Goal: Task Accomplishment & Management: Manage account settings

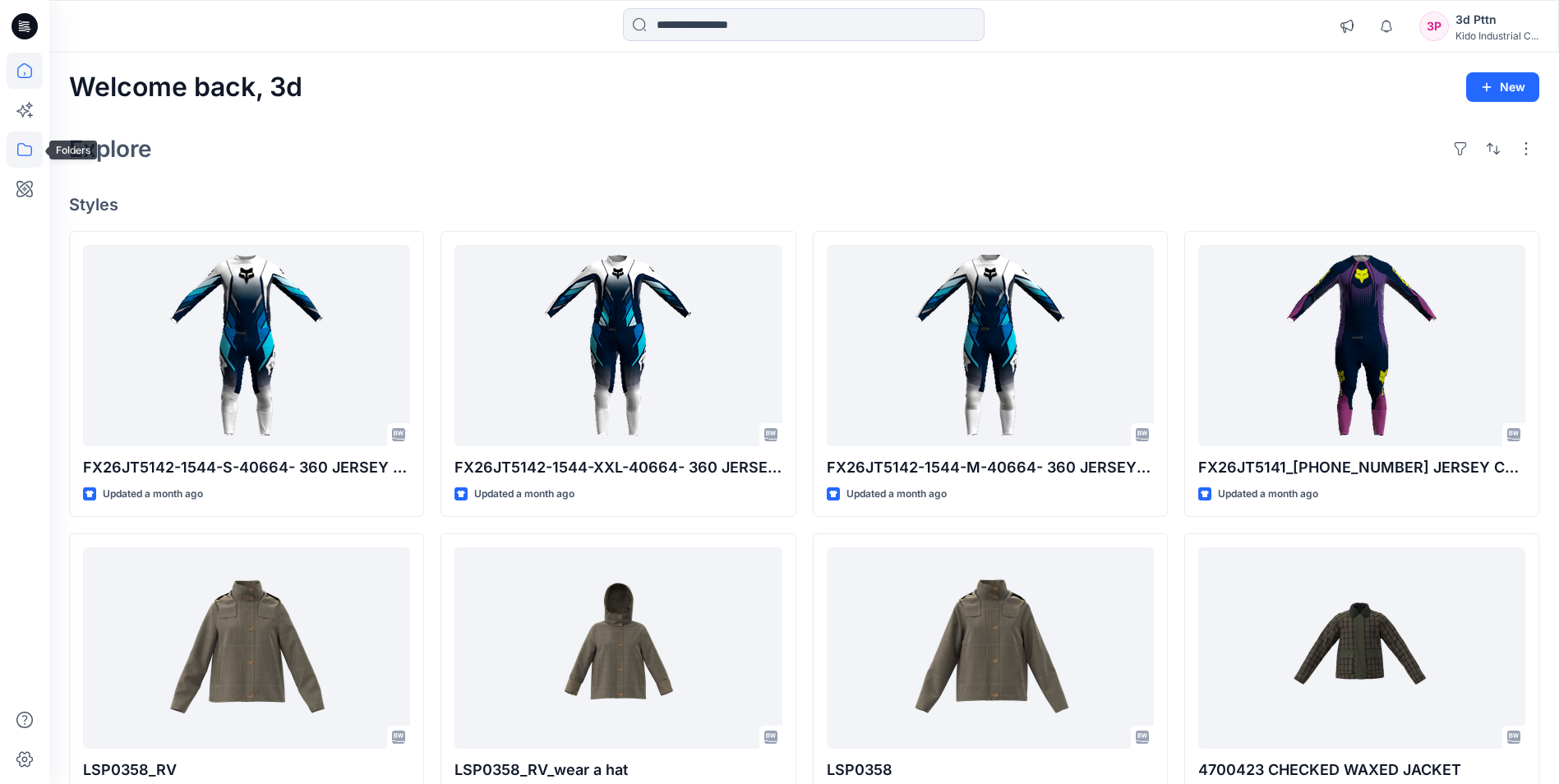
click at [25, 149] on icon at bounding box center [24, 150] width 36 height 36
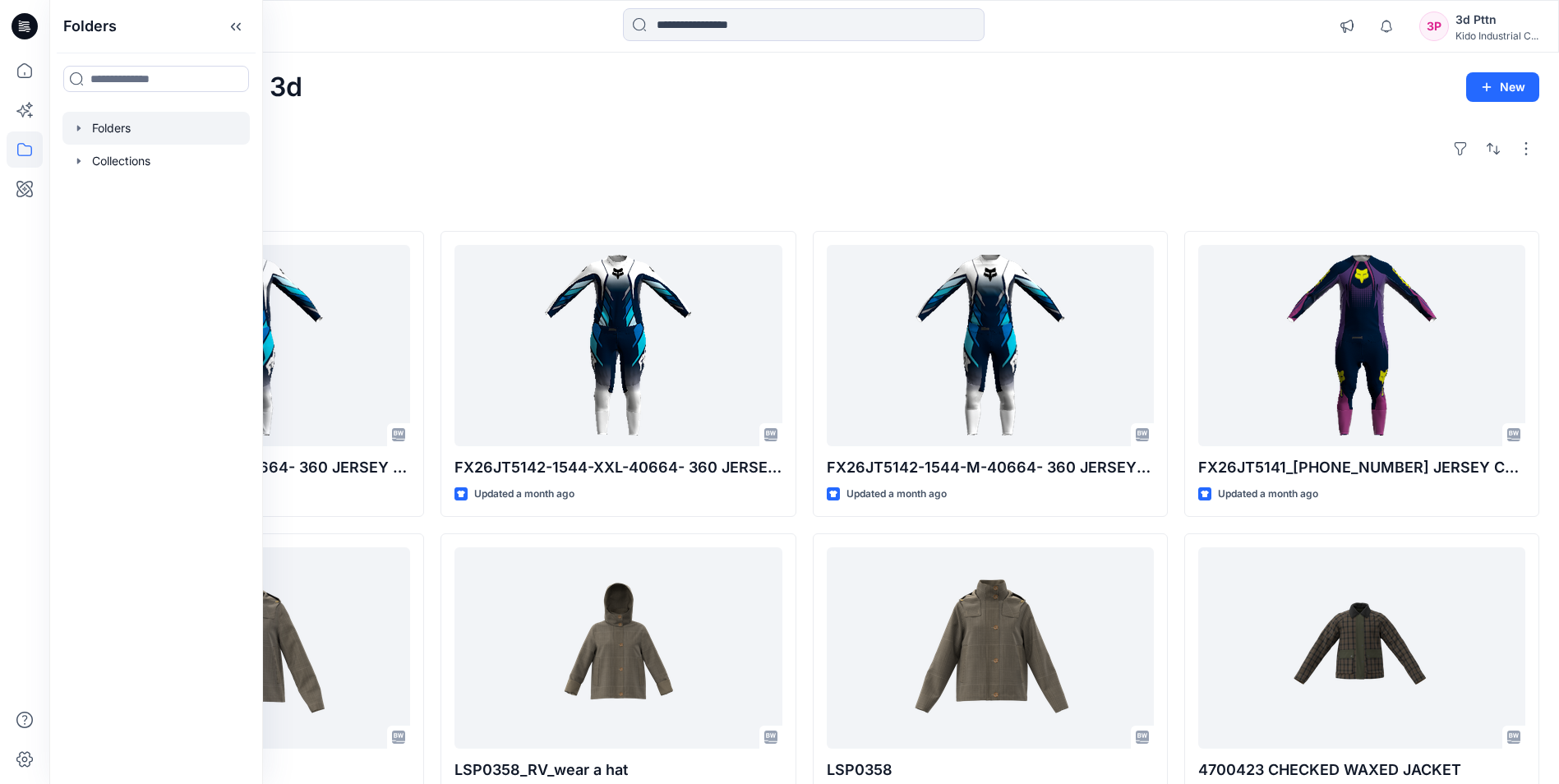
click at [163, 133] on div at bounding box center [156, 127] width 188 height 33
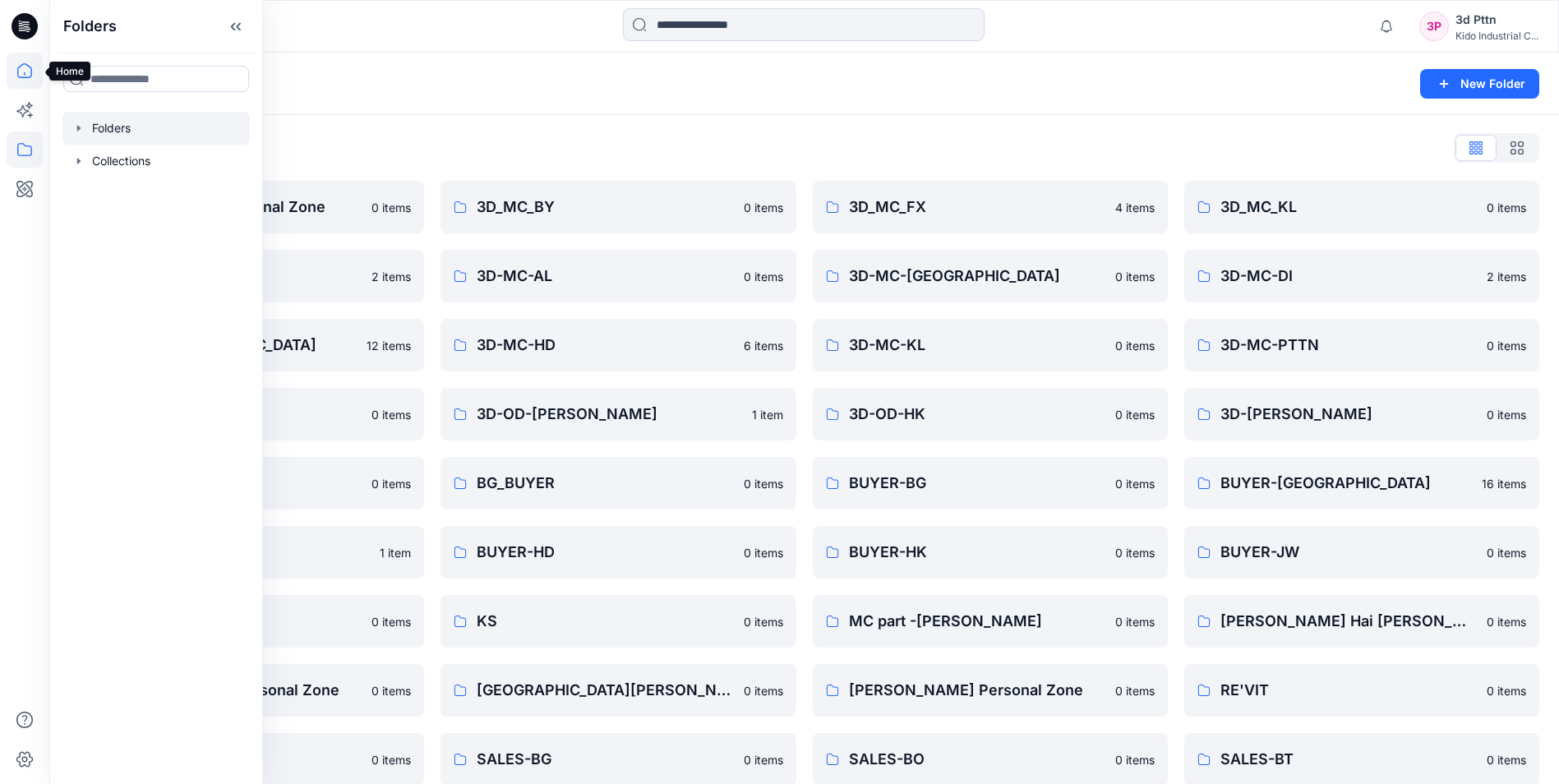
click at [24, 74] on icon at bounding box center [24, 71] width 36 height 36
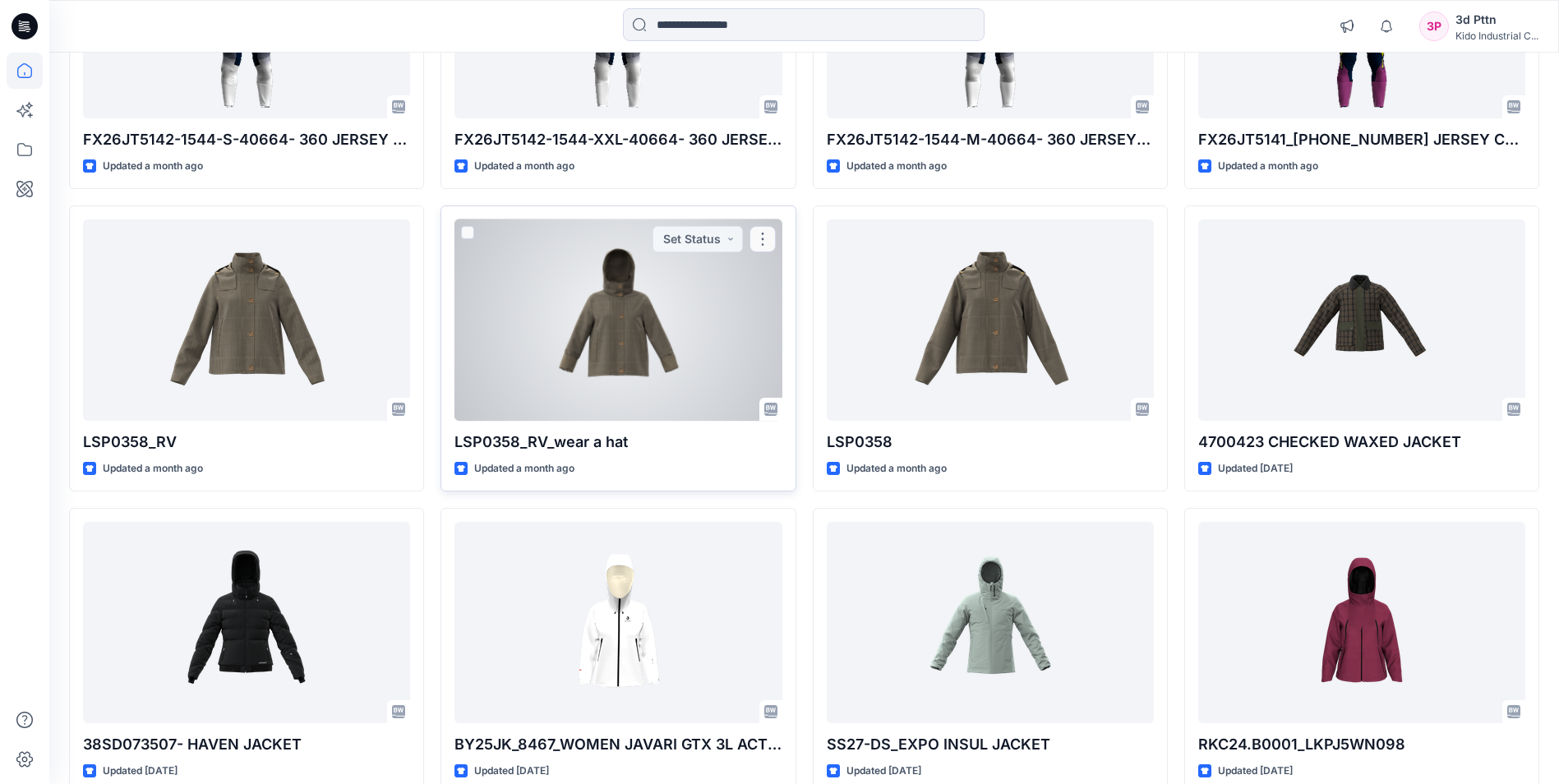
scroll to position [329, 0]
click at [727, 353] on div at bounding box center [618, 319] width 327 height 202
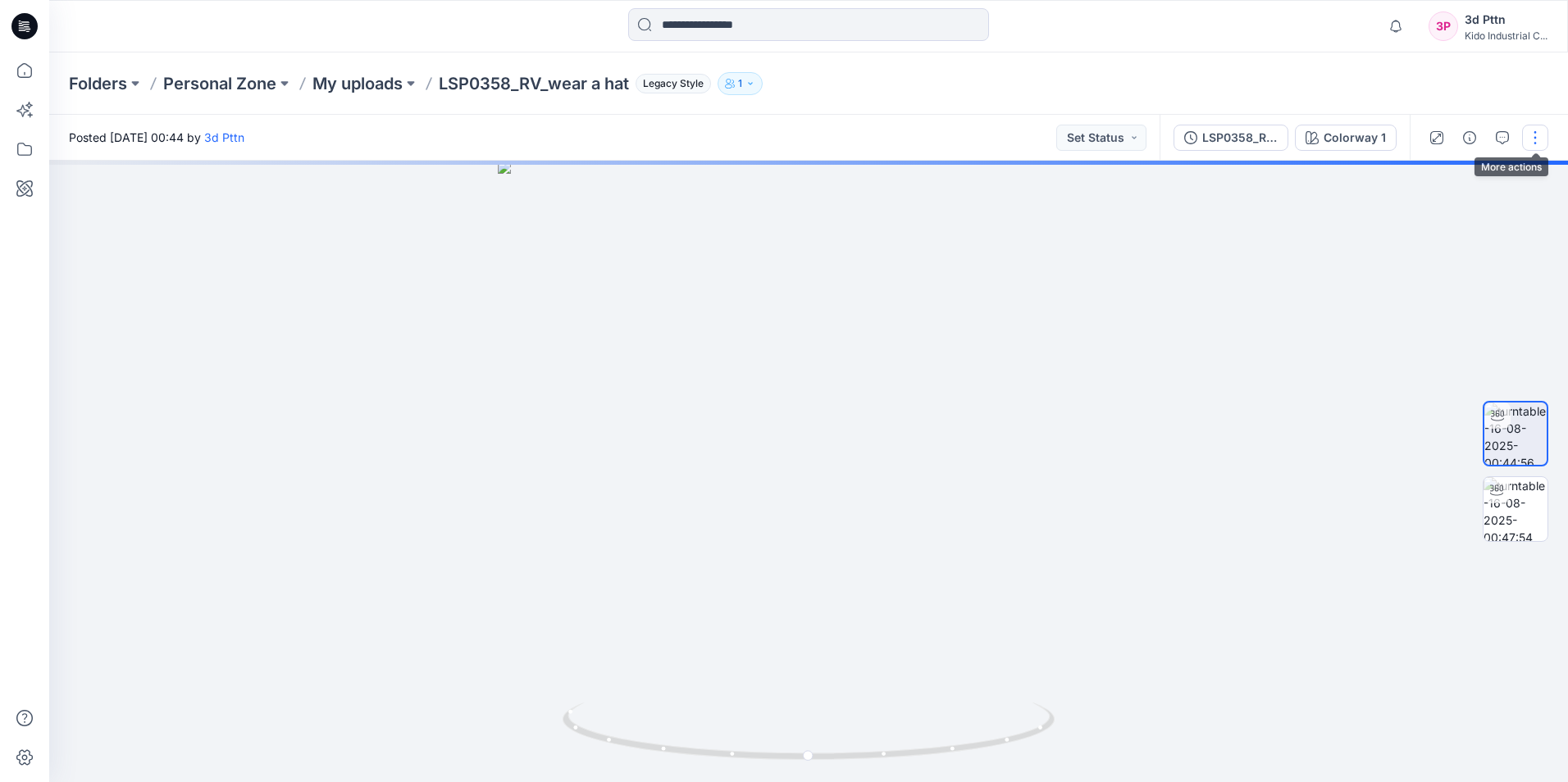
click at [1528, 139] on button "button" at bounding box center [1535, 137] width 26 height 26
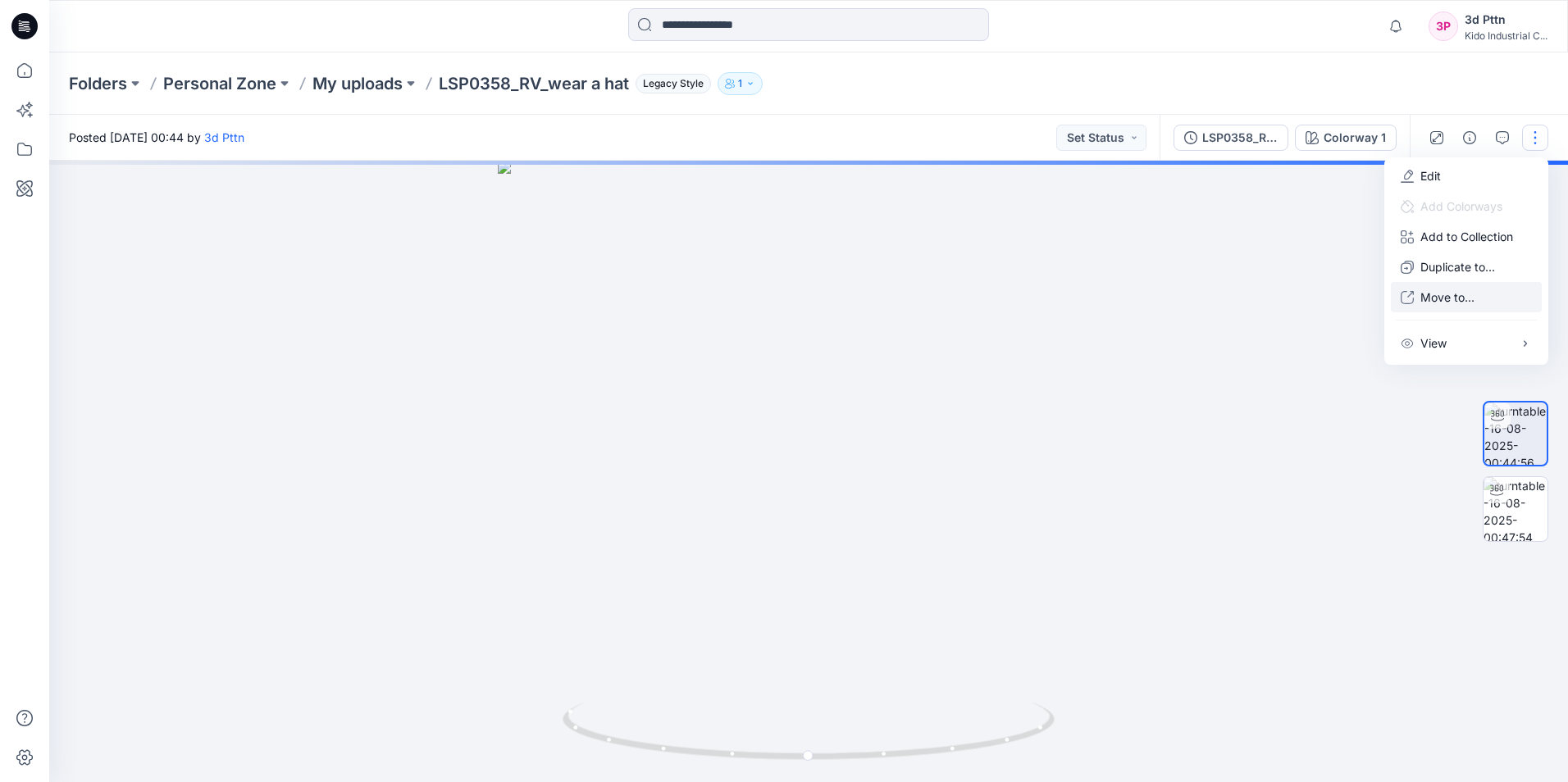
click at [1428, 302] on p "Move to..." at bounding box center [1447, 296] width 54 height 18
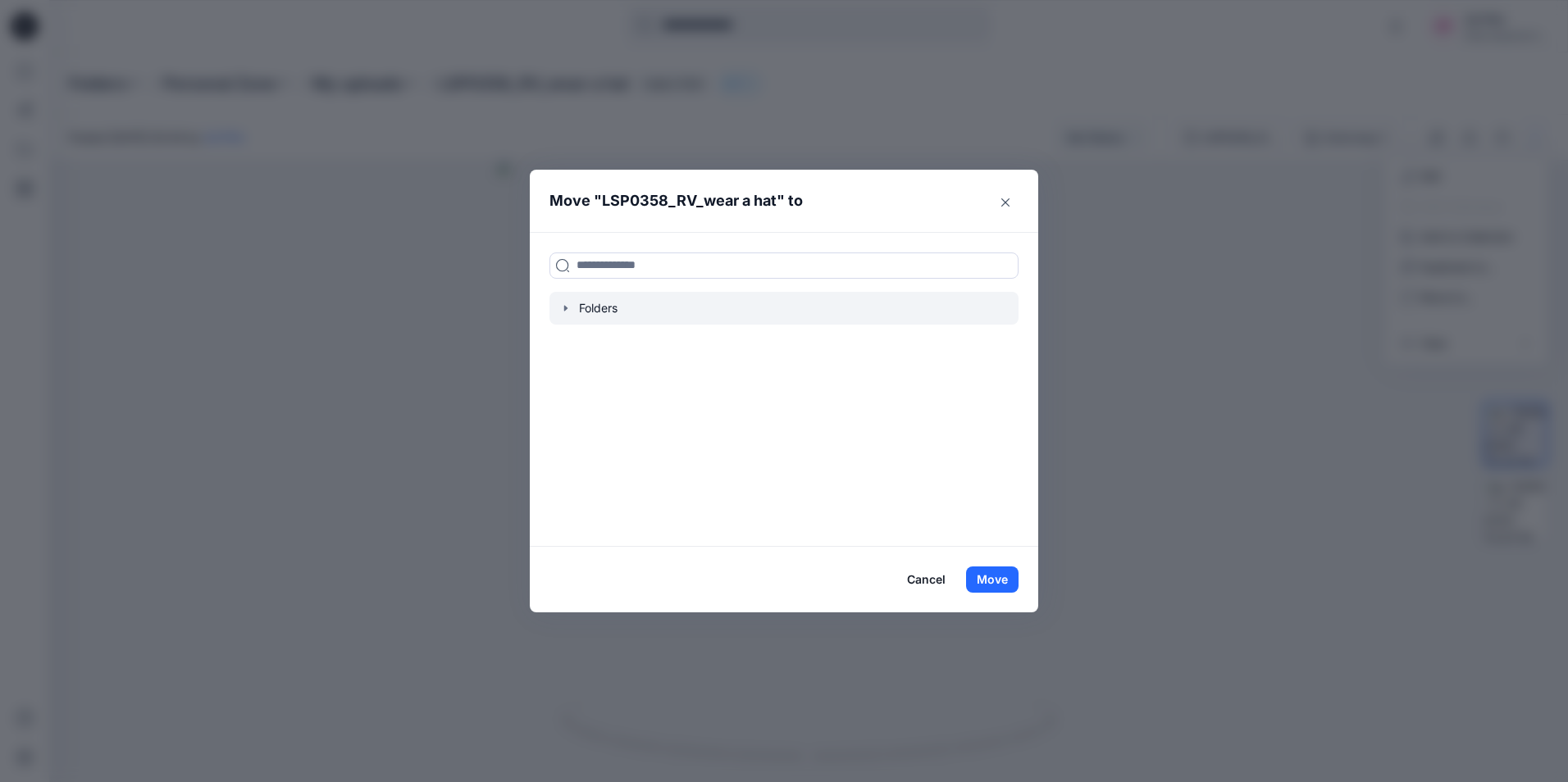
click at [600, 304] on div at bounding box center [784, 308] width 469 height 32
click at [572, 308] on icon "button" at bounding box center [565, 309] width 13 height 13
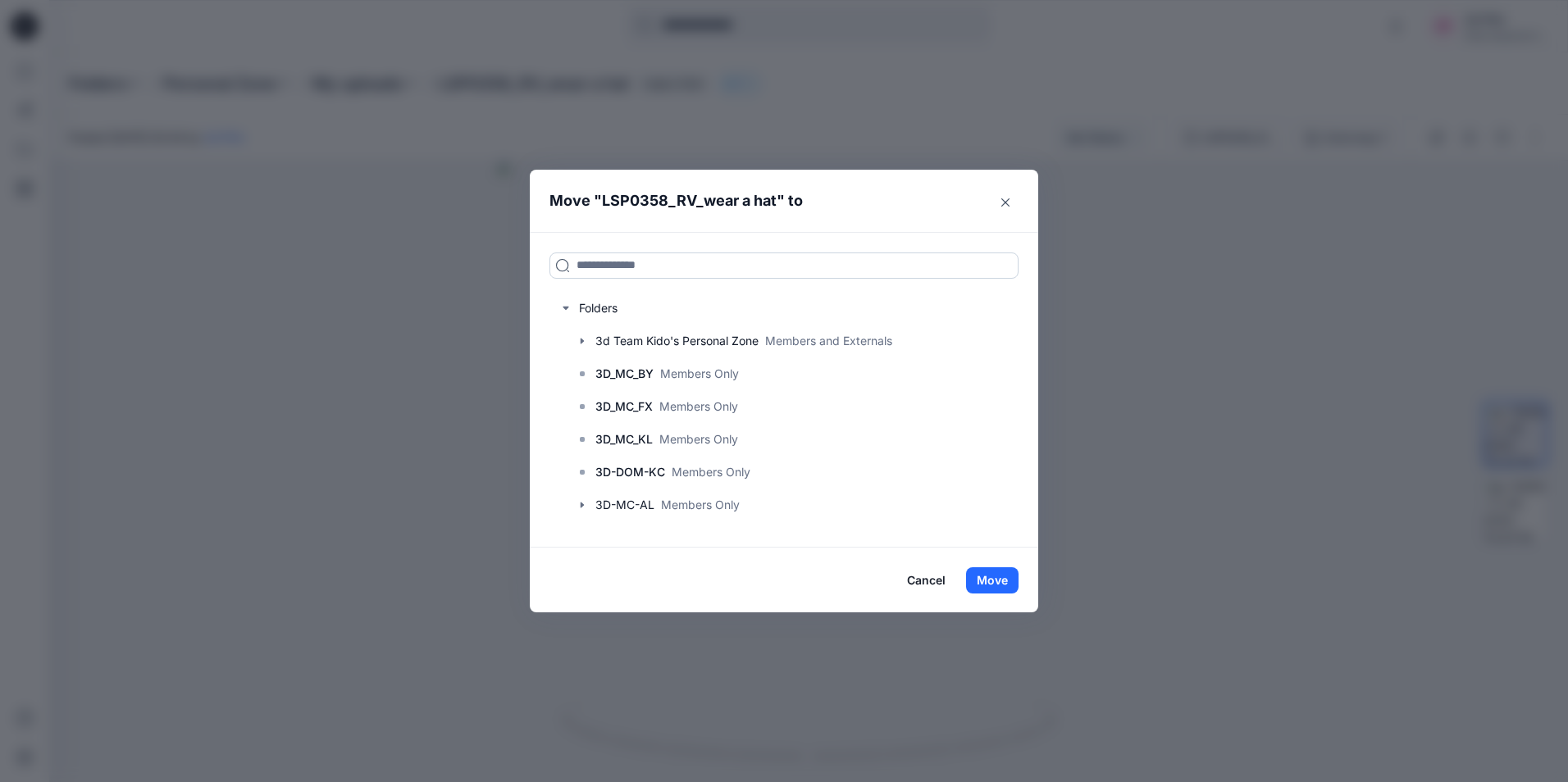
click at [689, 259] on input at bounding box center [784, 265] width 469 height 26
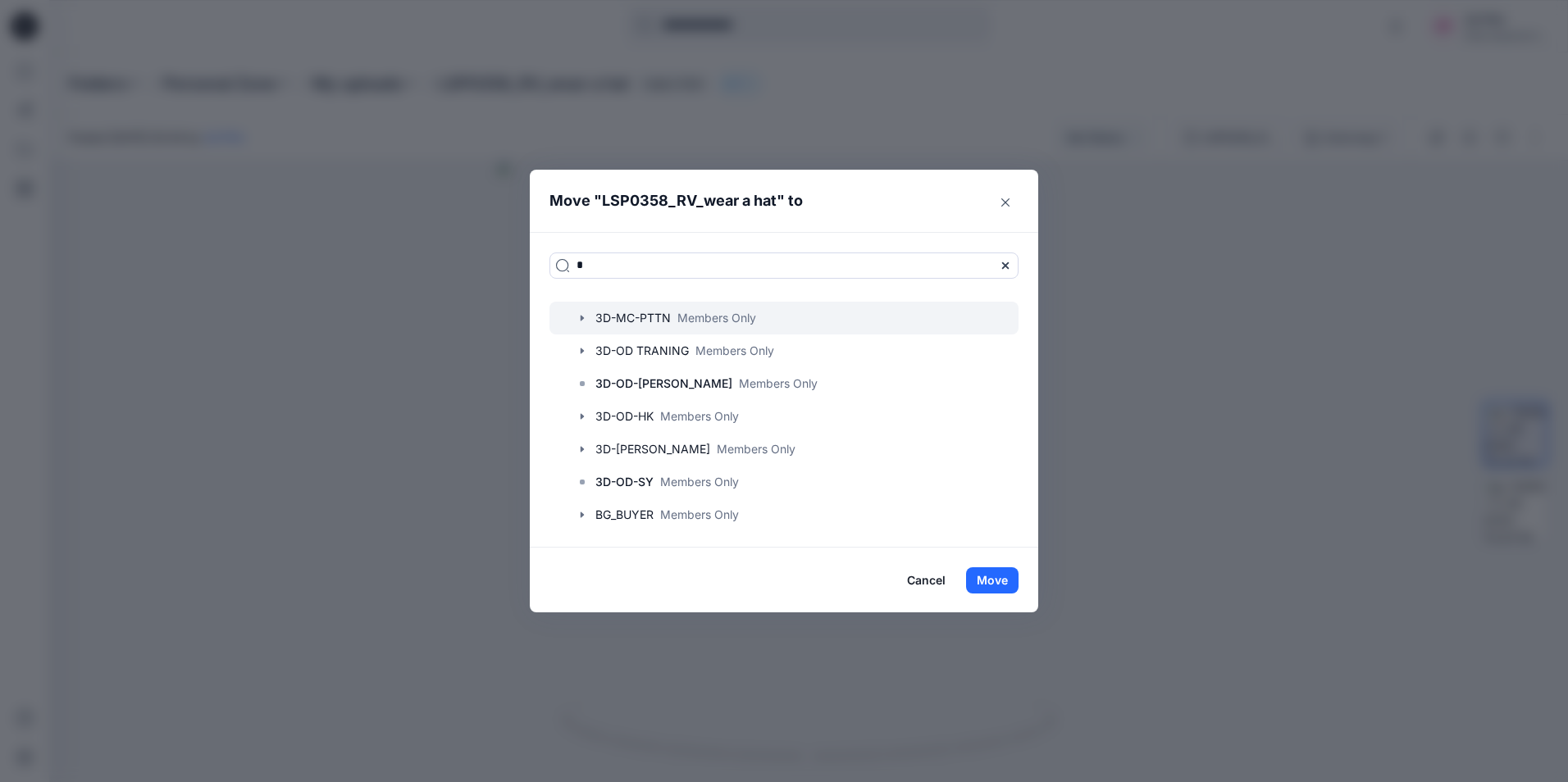
scroll to position [410, 0]
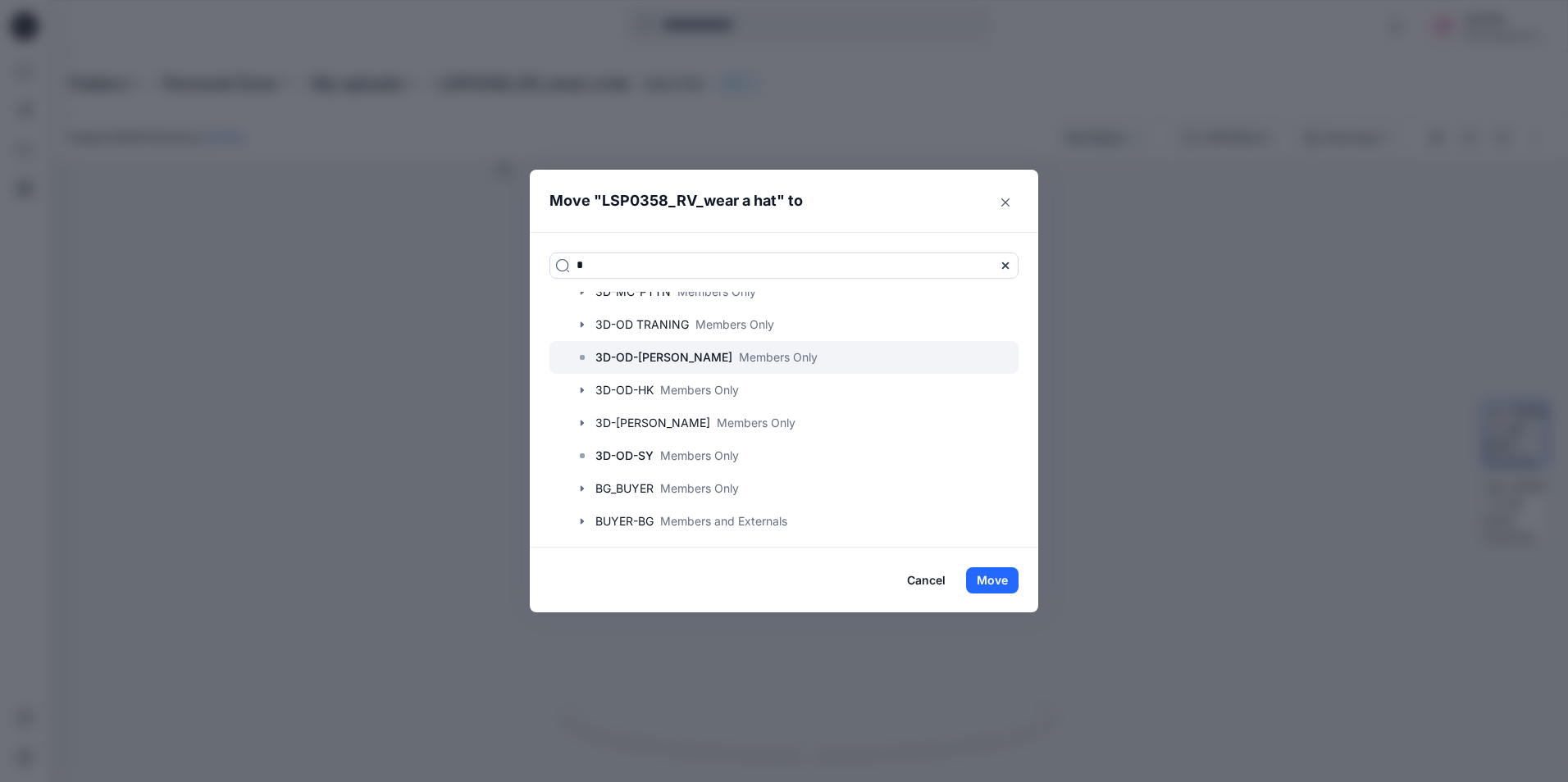
type input "*"
click at [688, 356] on p "3D-OD-[PERSON_NAME]" at bounding box center [664, 357] width 137 height 19
click at [1001, 576] on button "Move" at bounding box center [992, 580] width 53 height 26
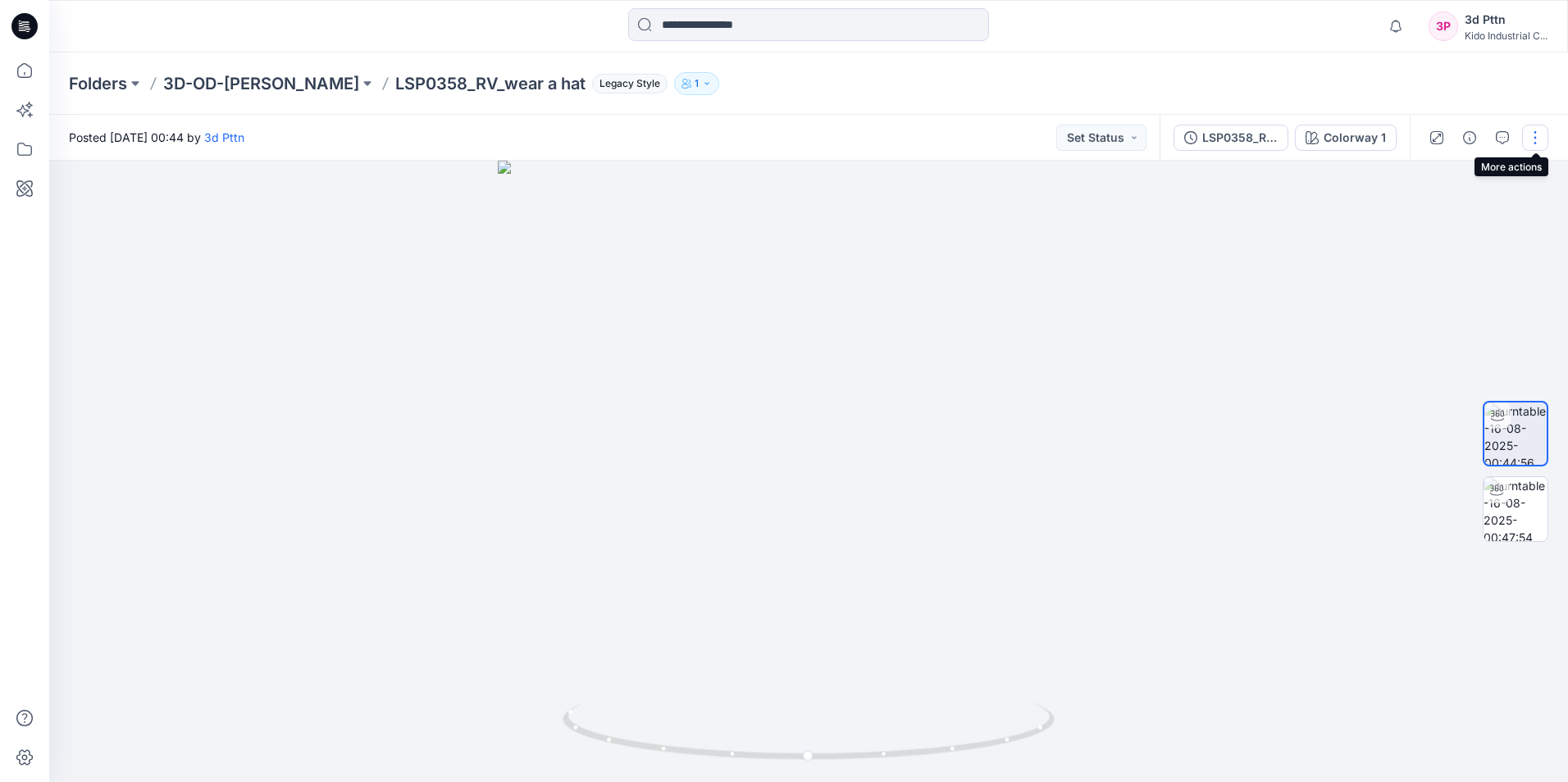
click at [1538, 142] on button "button" at bounding box center [1535, 137] width 26 height 26
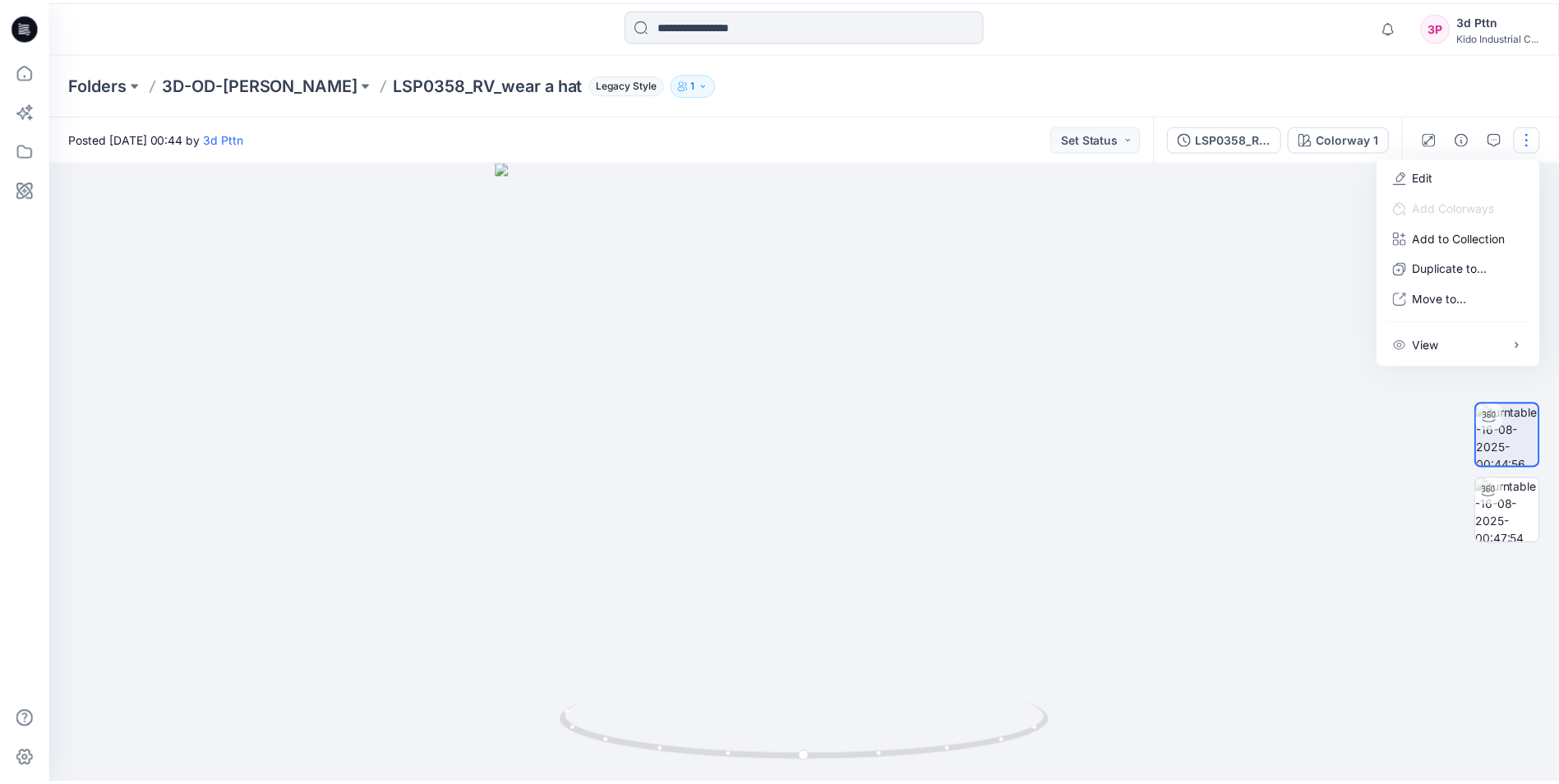
scroll to position [329, 0]
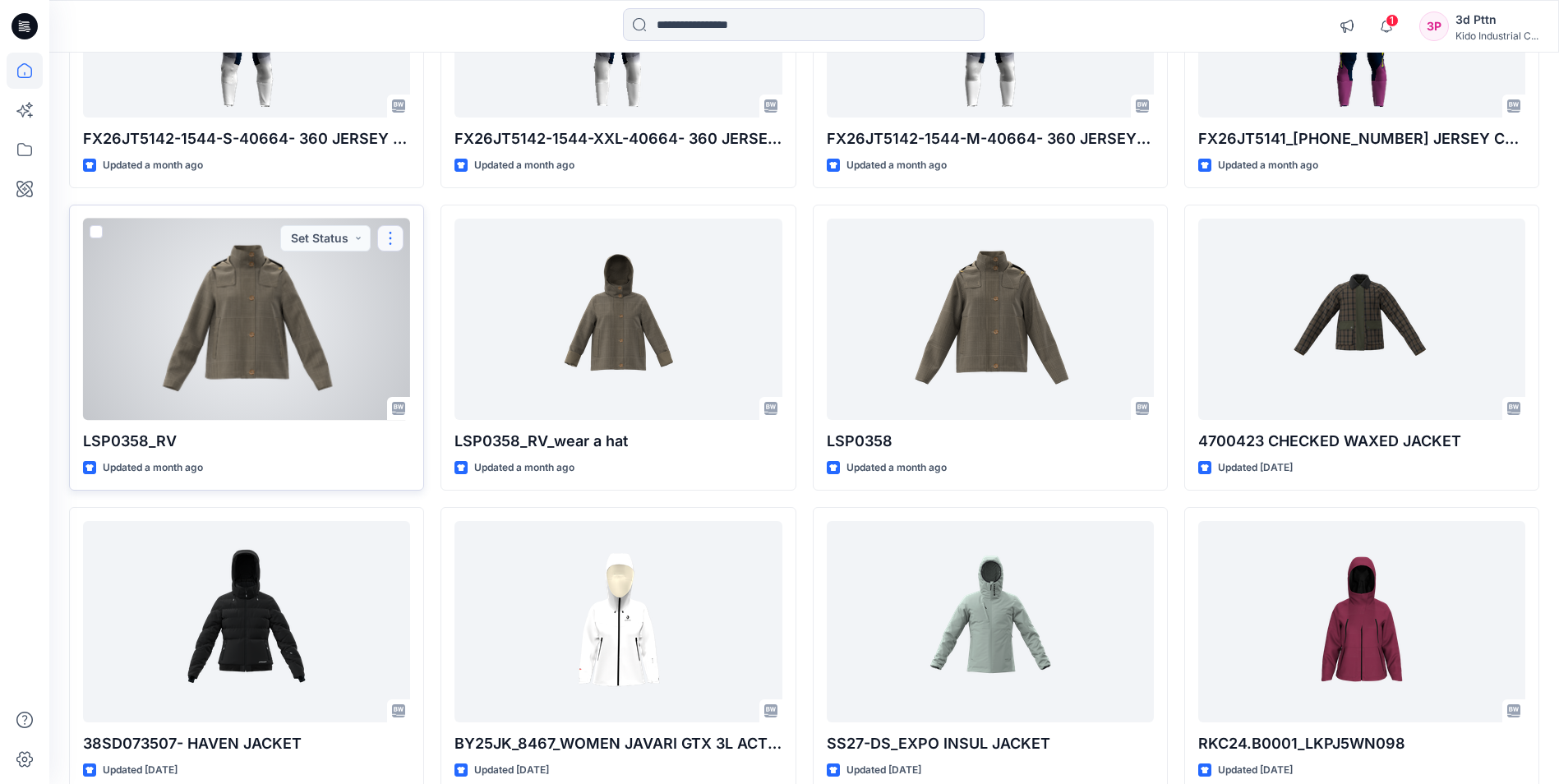
click at [398, 237] on button "button" at bounding box center [390, 238] width 26 height 26
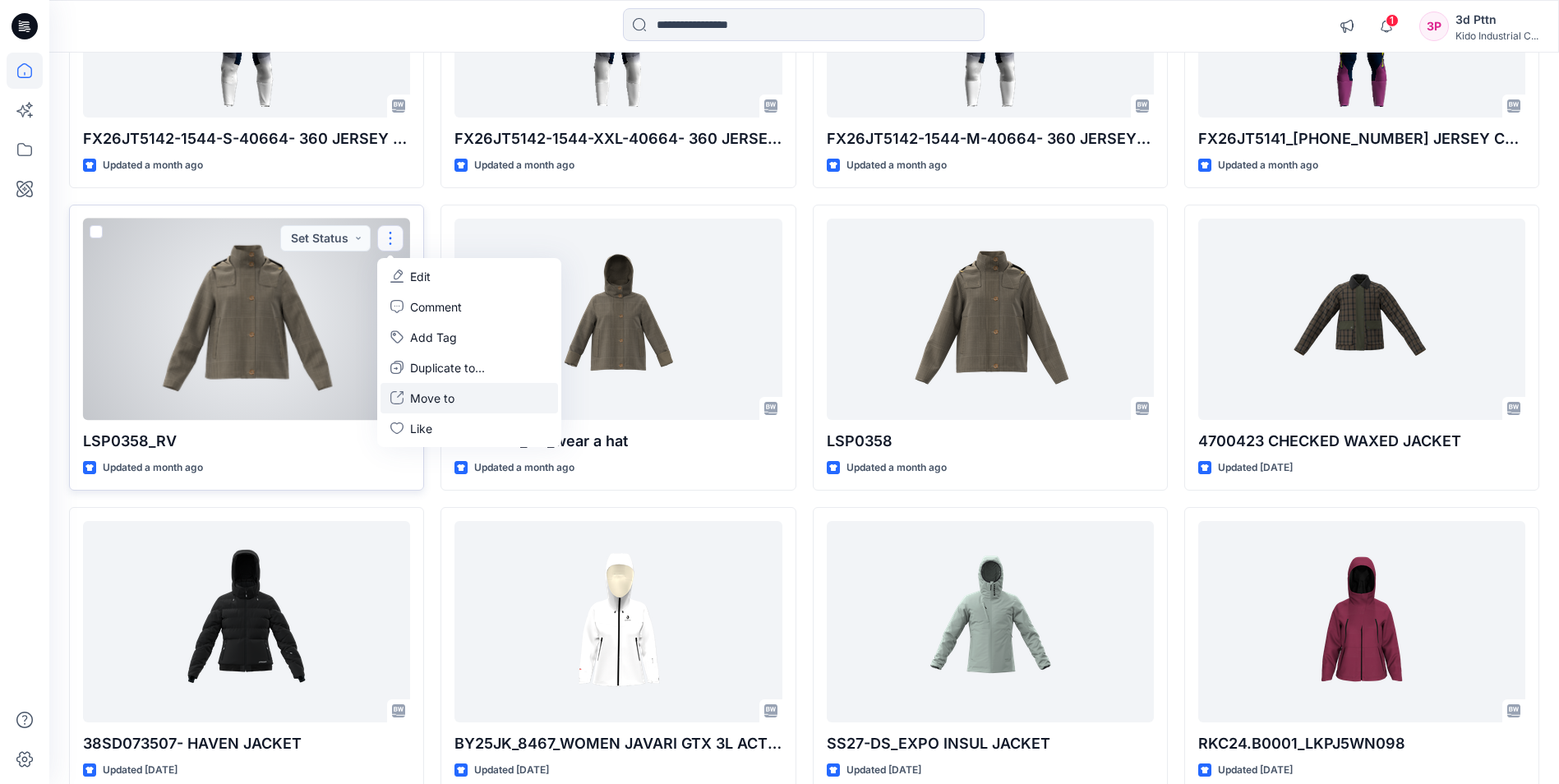
click at [461, 399] on button "Move to" at bounding box center [469, 398] width 177 height 31
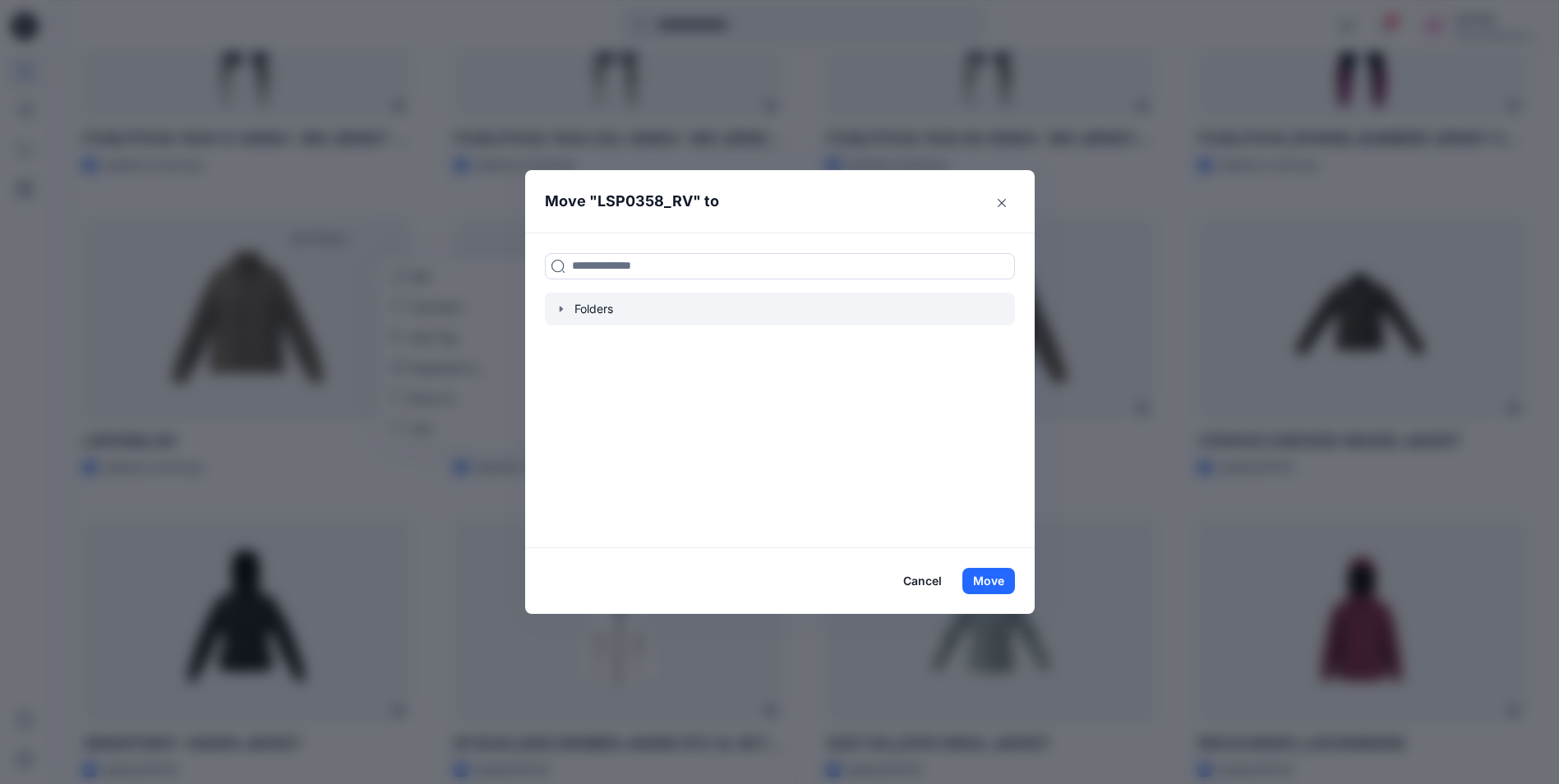
click at [637, 307] on div at bounding box center [780, 308] width 470 height 33
click at [576, 306] on div at bounding box center [780, 308] width 470 height 33
click at [591, 311] on div at bounding box center [780, 308] width 470 height 33
click at [602, 262] on input at bounding box center [780, 266] width 470 height 26
click at [568, 308] on icon "button" at bounding box center [561, 309] width 13 height 13
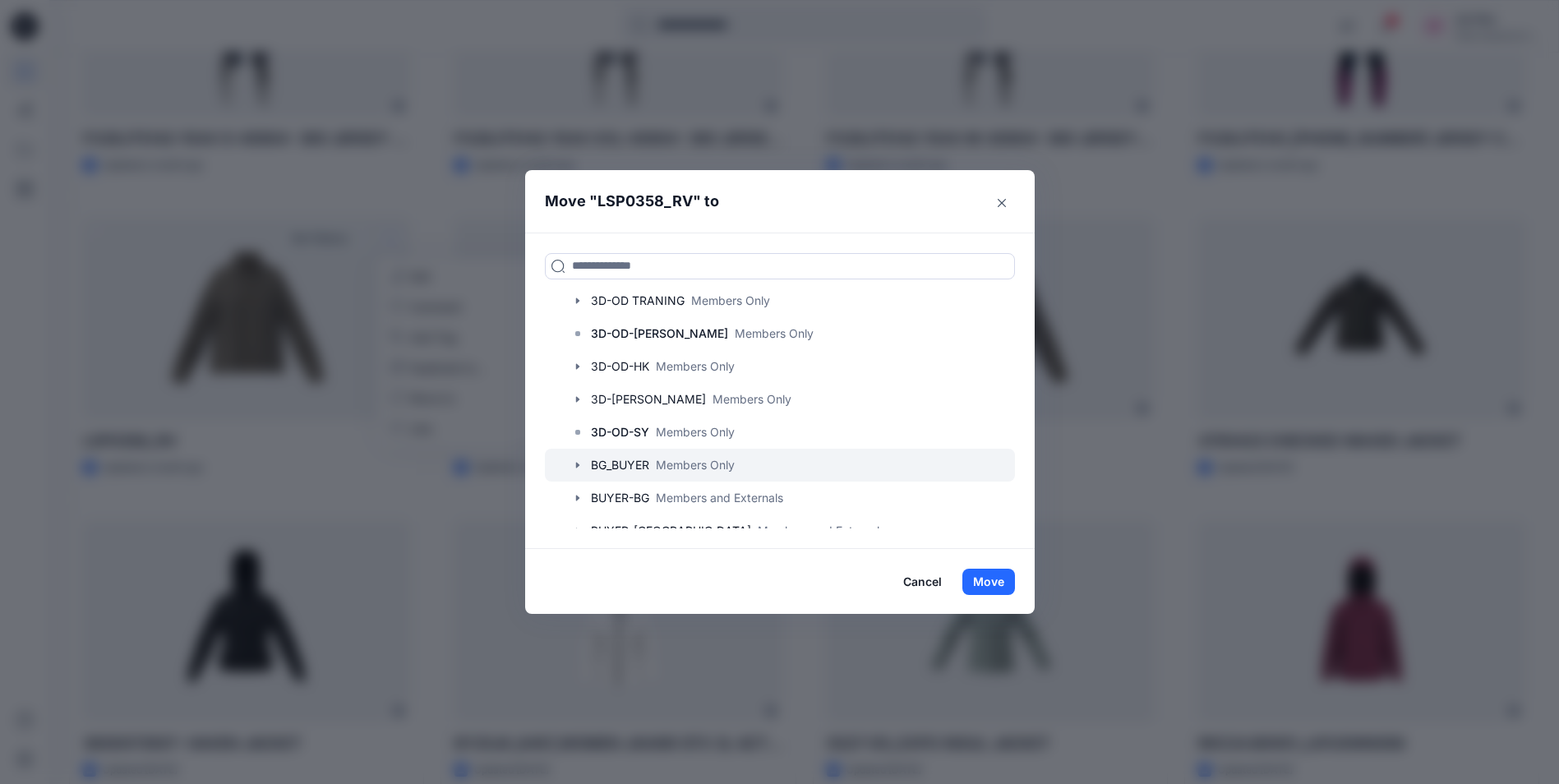
scroll to position [411, 0]
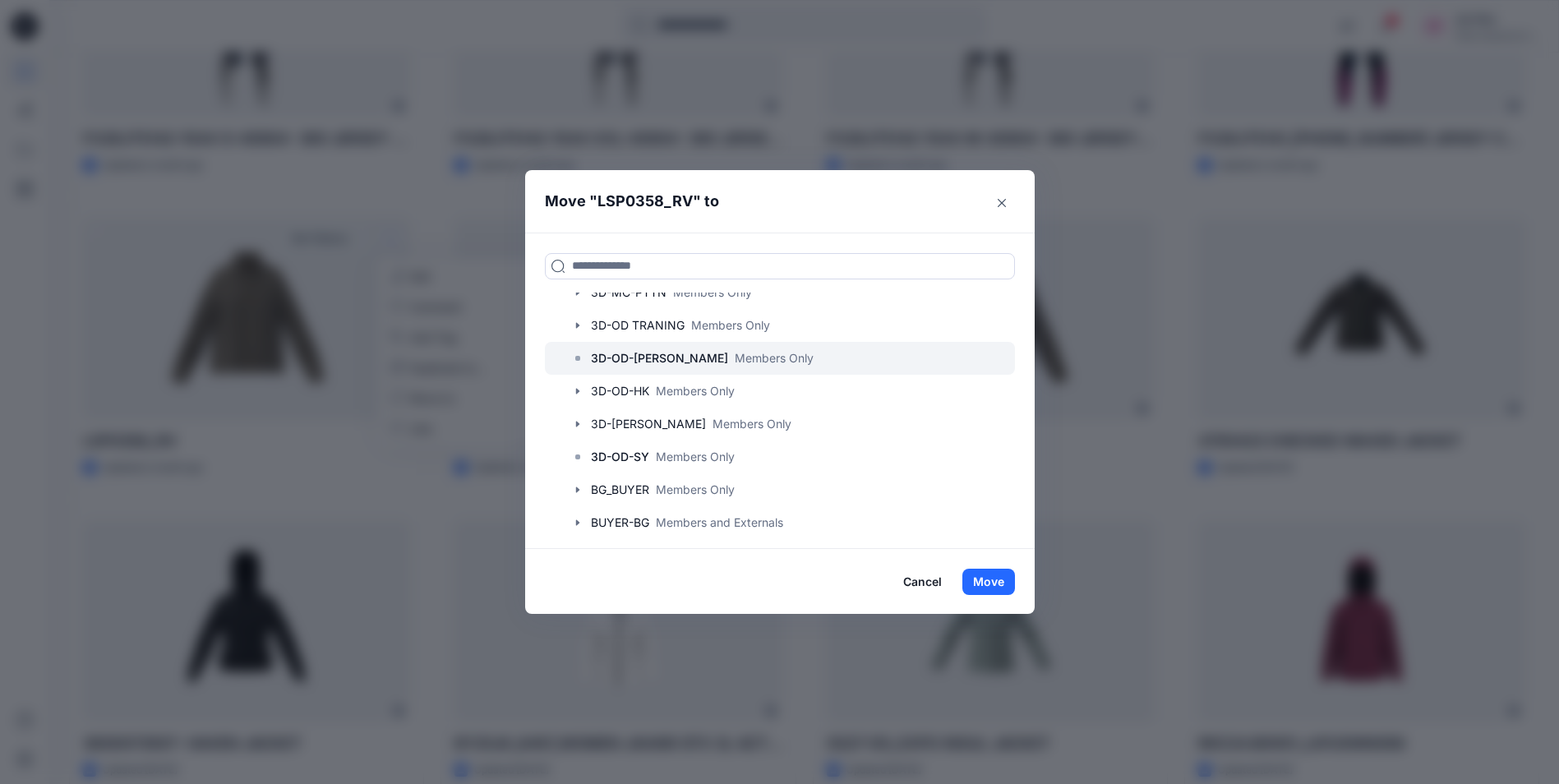
click at [735, 351] on p "Members Only" at bounding box center [774, 358] width 79 height 18
click at [1002, 582] on button "Move" at bounding box center [989, 581] width 53 height 26
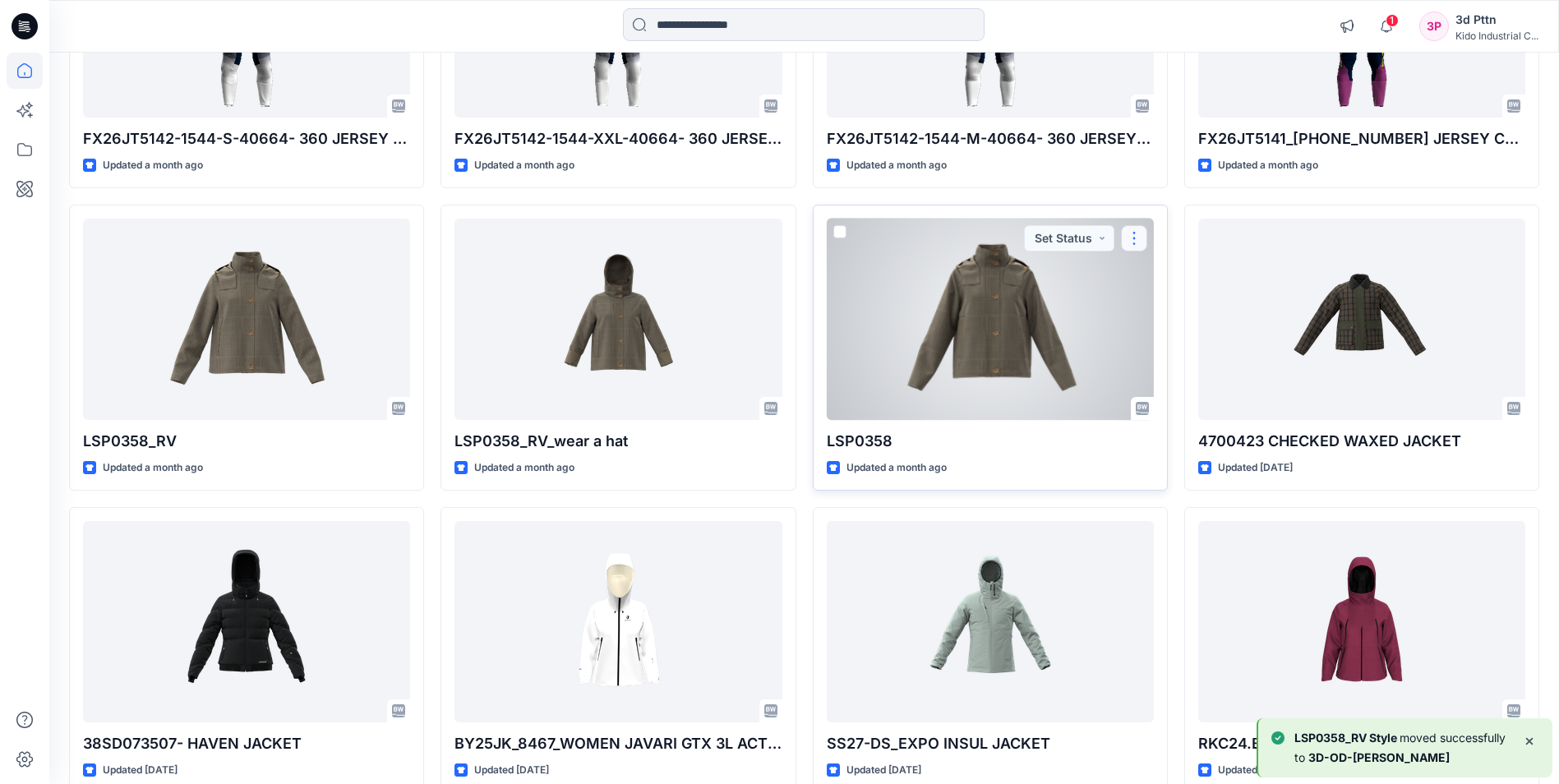
click at [1140, 231] on button "button" at bounding box center [1134, 238] width 26 height 26
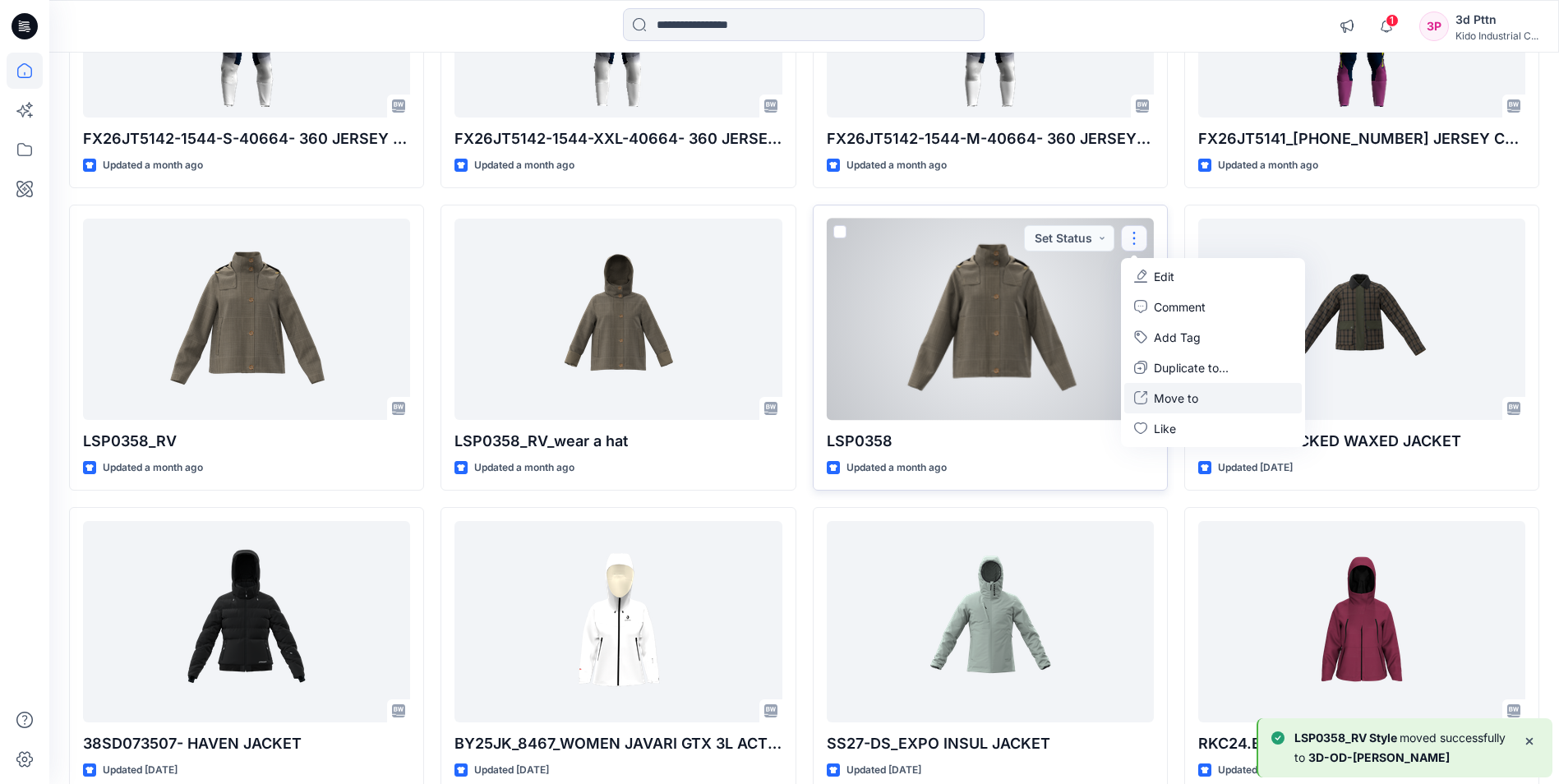
click at [1208, 398] on button "Move to" at bounding box center [1212, 398] width 177 height 31
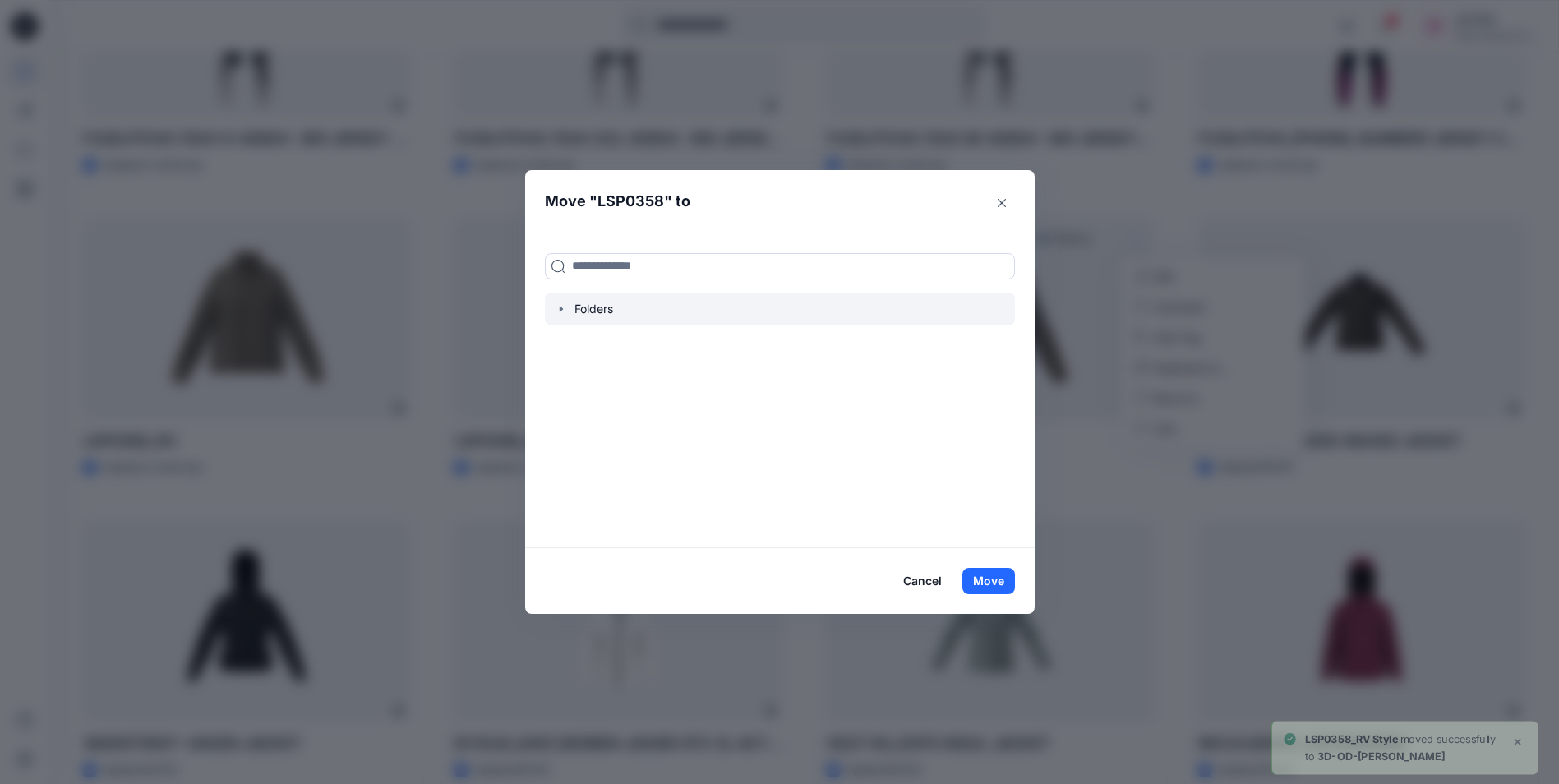
click at [568, 305] on icon "button" at bounding box center [561, 309] width 13 height 13
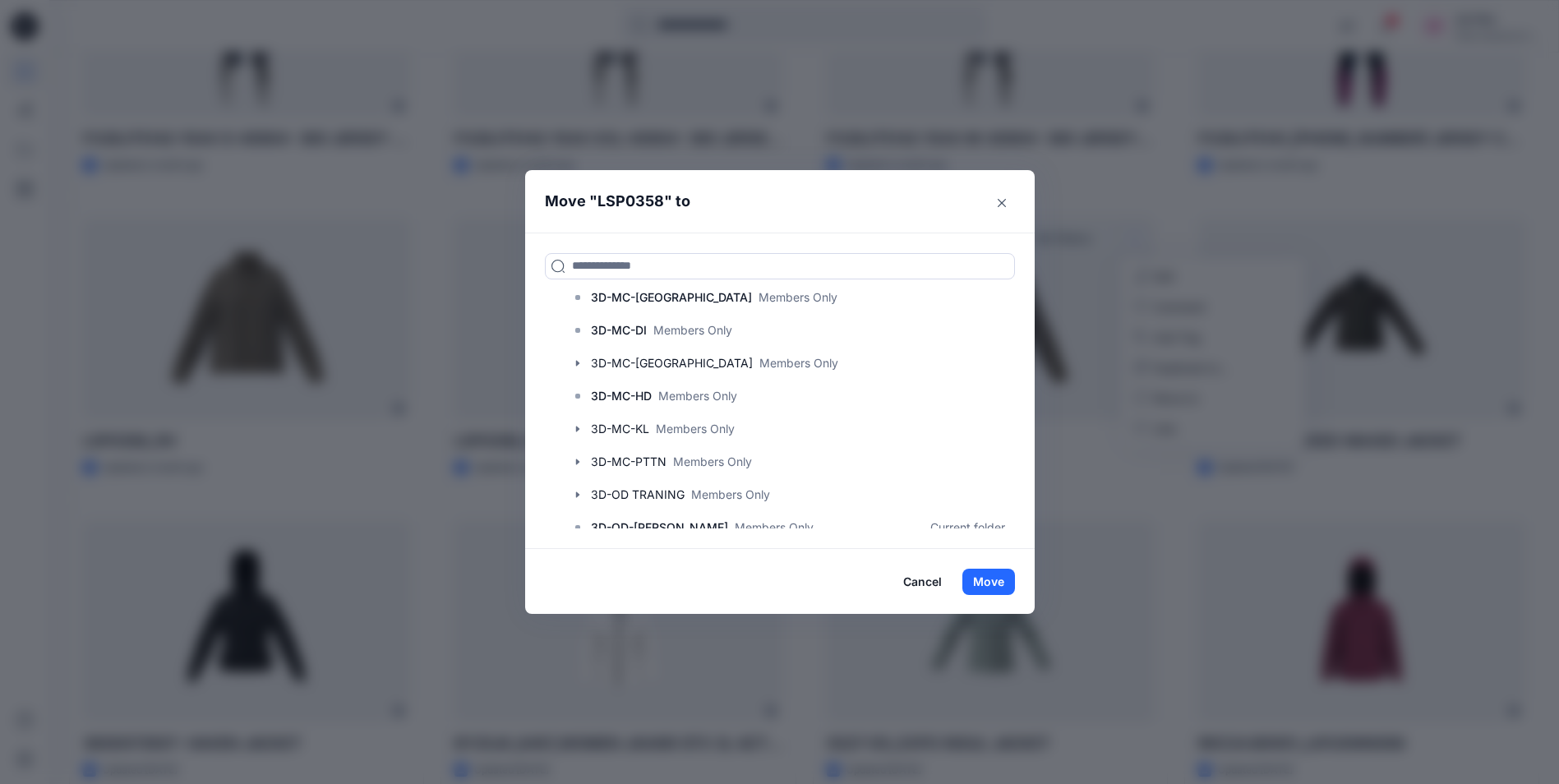
scroll to position [246, 0]
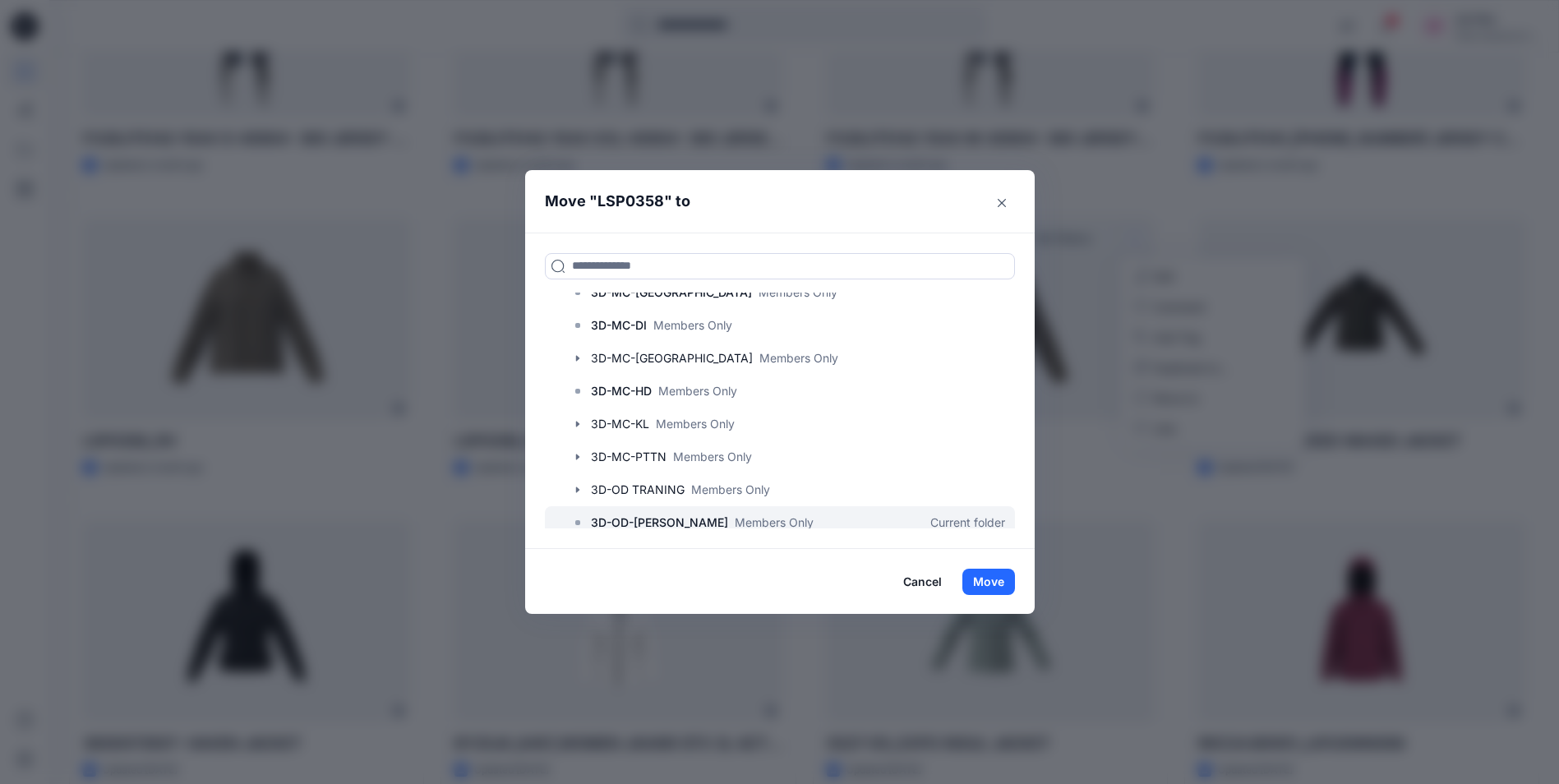
click at [721, 512] on div at bounding box center [780, 522] width 470 height 33
click at [719, 509] on div at bounding box center [780, 522] width 470 height 33
click at [1003, 581] on button "Move" at bounding box center [989, 581] width 53 height 26
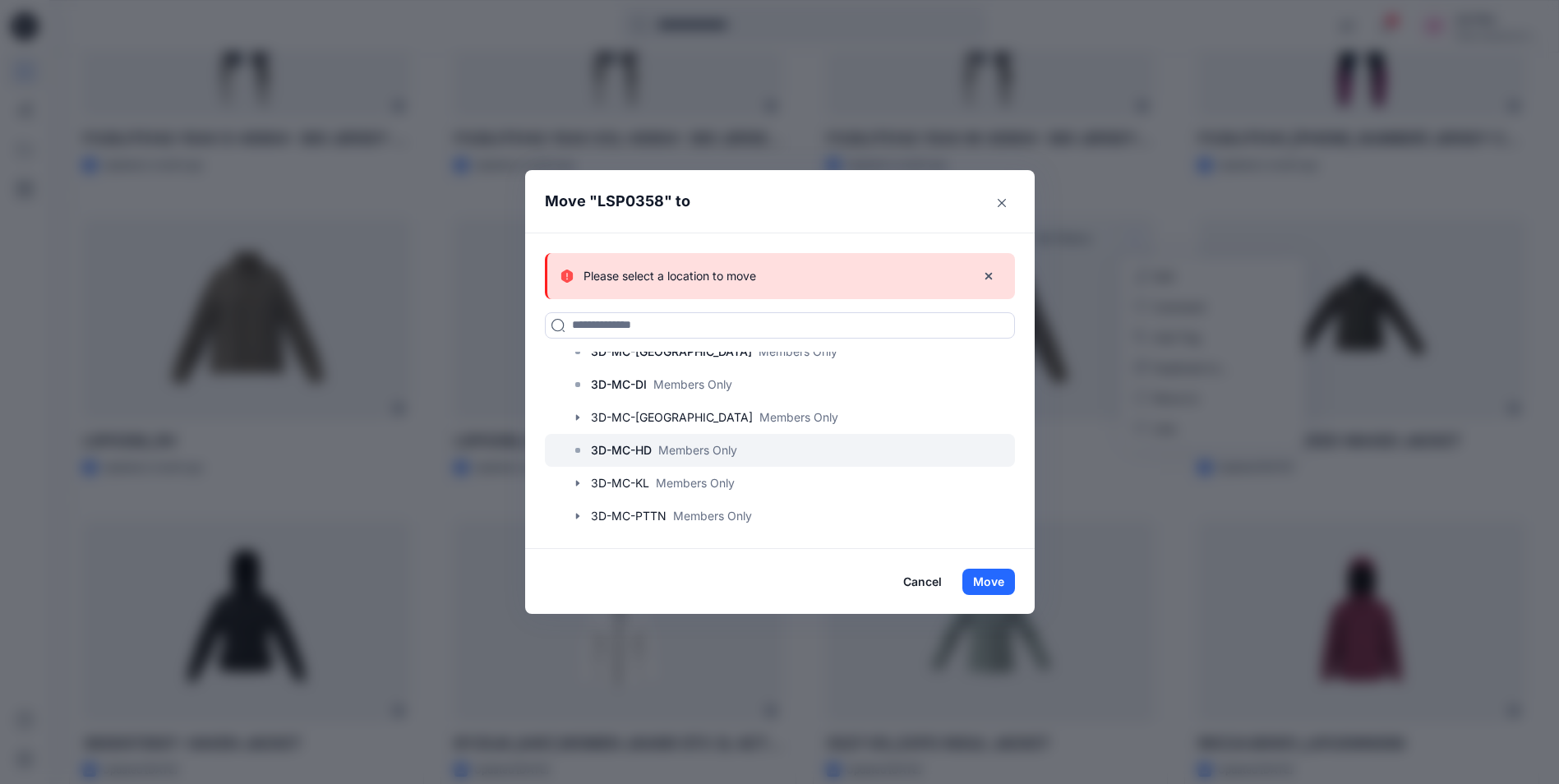
scroll to position [329, 0]
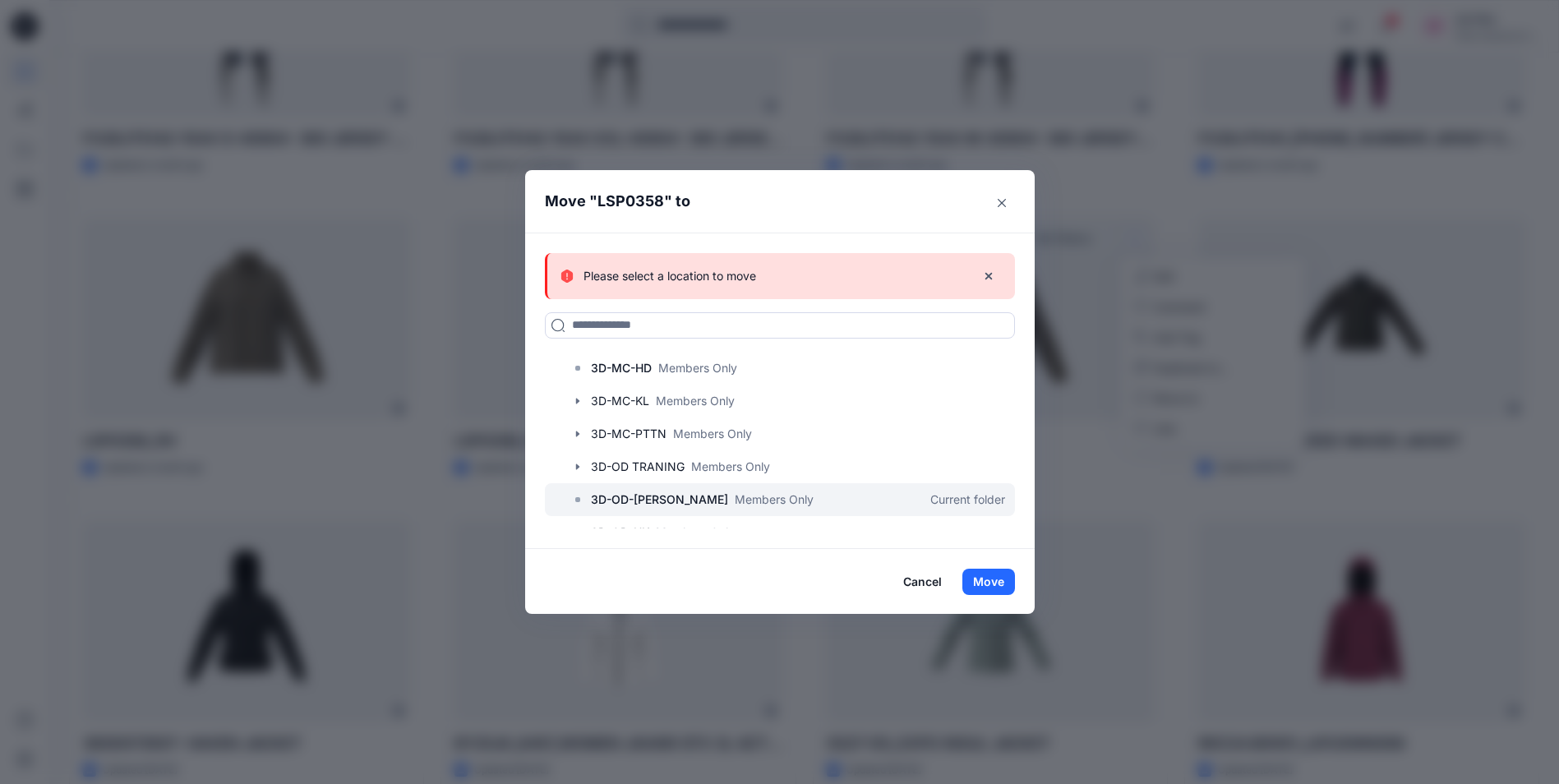
click at [689, 496] on p "3D-OD-[PERSON_NAME]" at bounding box center [660, 499] width 138 height 20
click at [795, 500] on div at bounding box center [780, 499] width 470 height 33
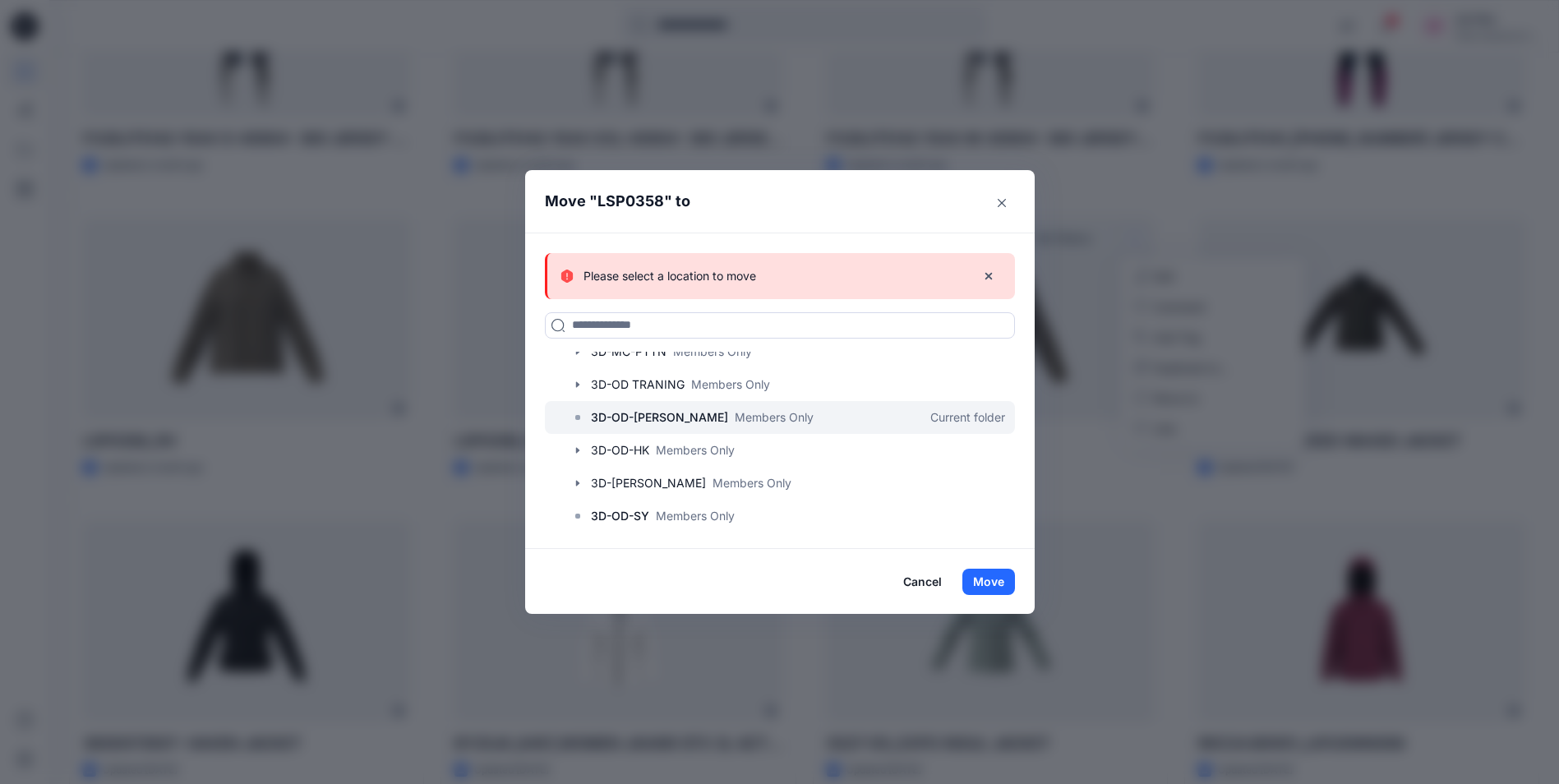
click at [735, 414] on p "Members Only" at bounding box center [774, 417] width 79 height 18
click at [987, 580] on button "Move" at bounding box center [989, 581] width 53 height 26
click at [925, 581] on button "Cancel" at bounding box center [923, 581] width 60 height 26
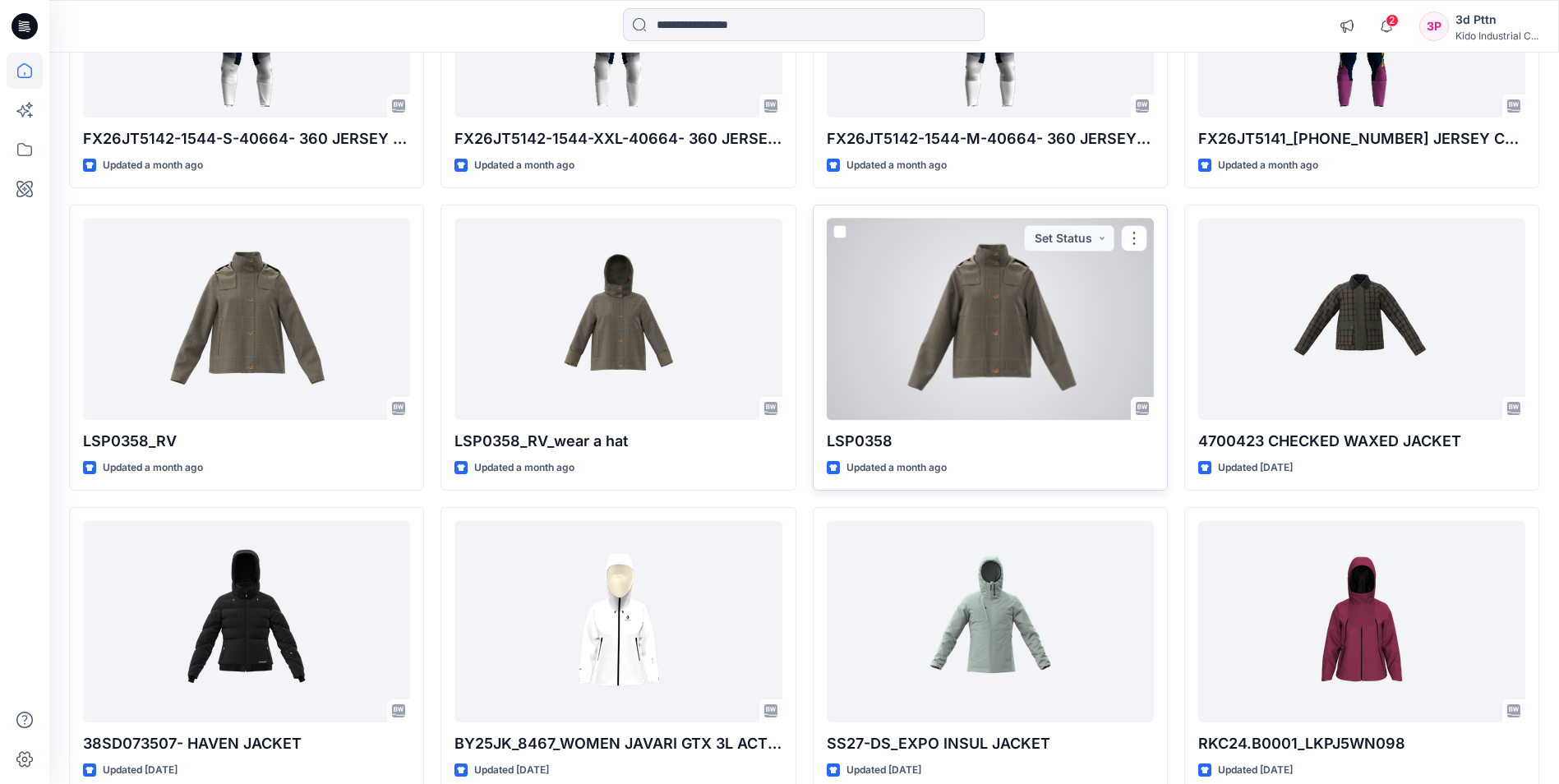
click at [1030, 348] on div at bounding box center [990, 319] width 327 height 202
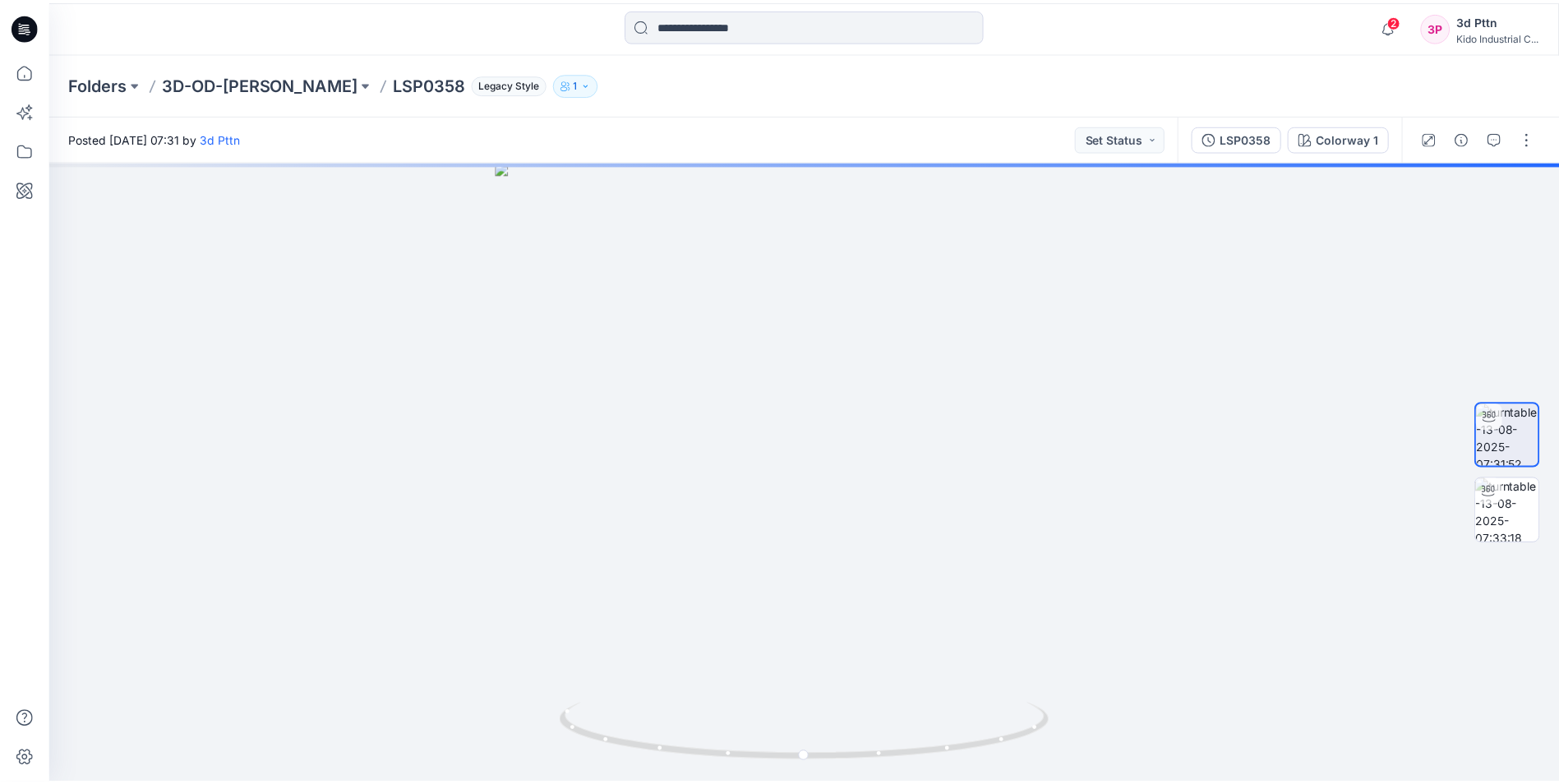
scroll to position [329, 0]
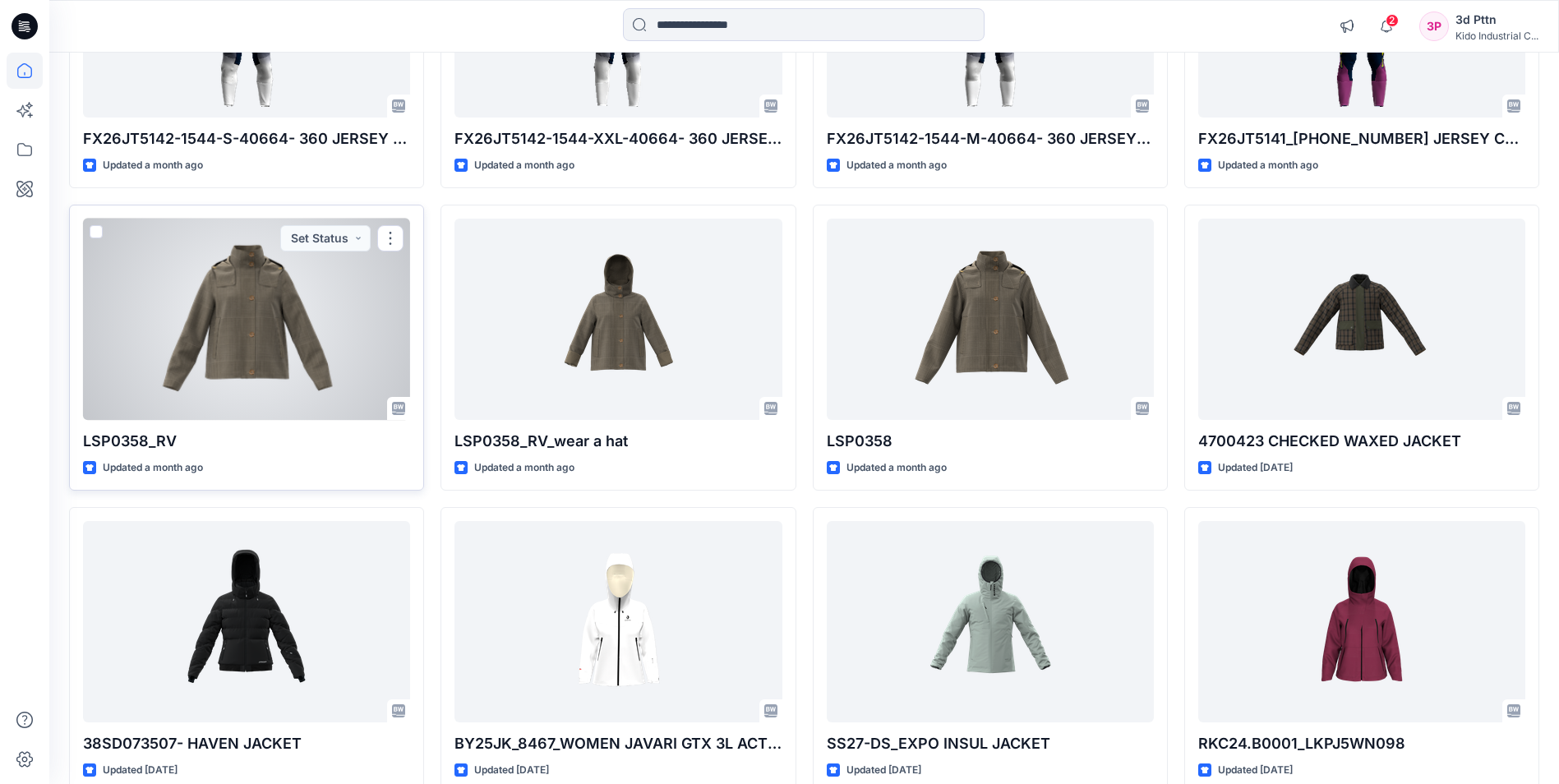
click at [374, 317] on div at bounding box center [246, 319] width 327 height 202
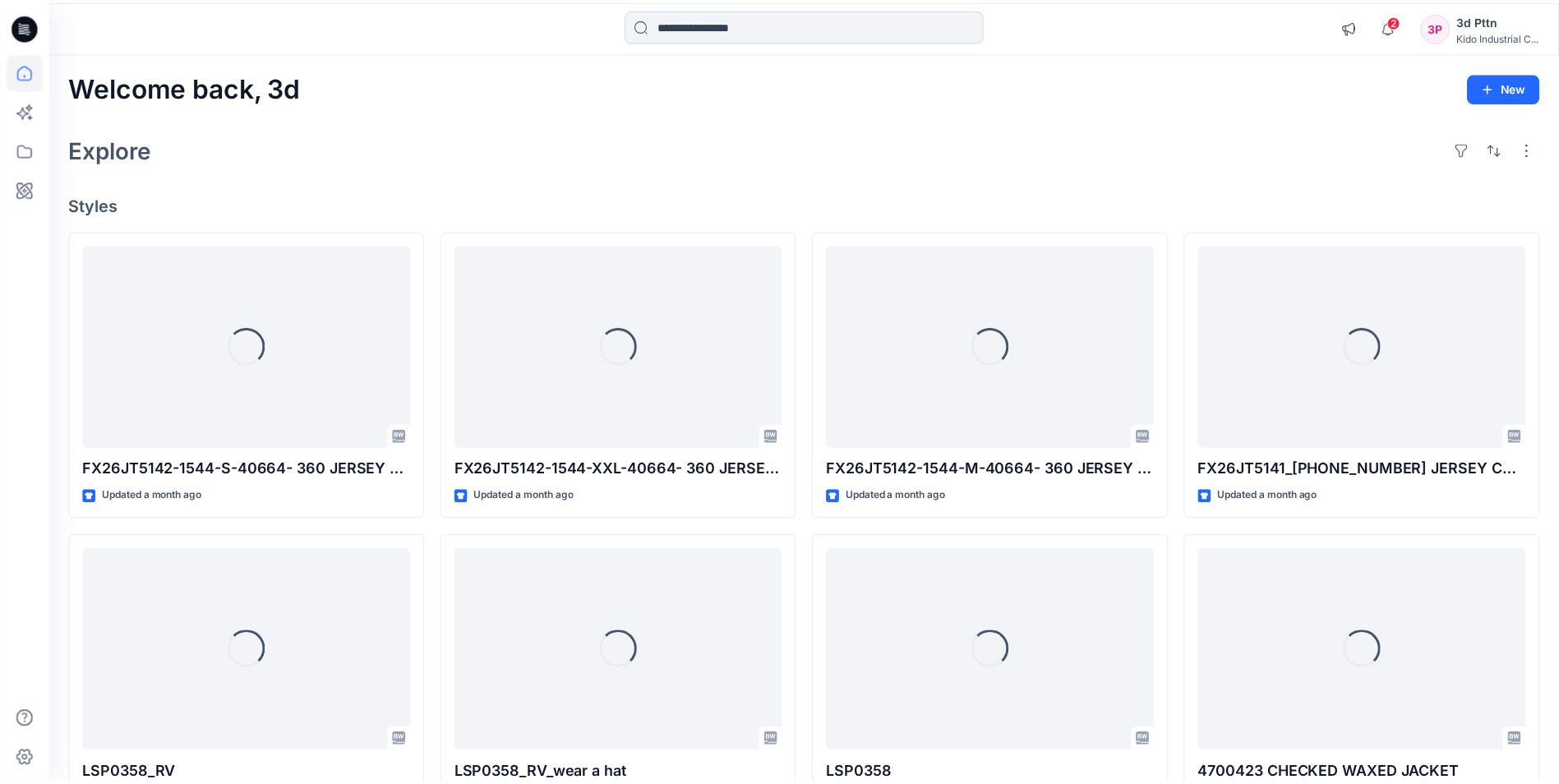
scroll to position [329, 0]
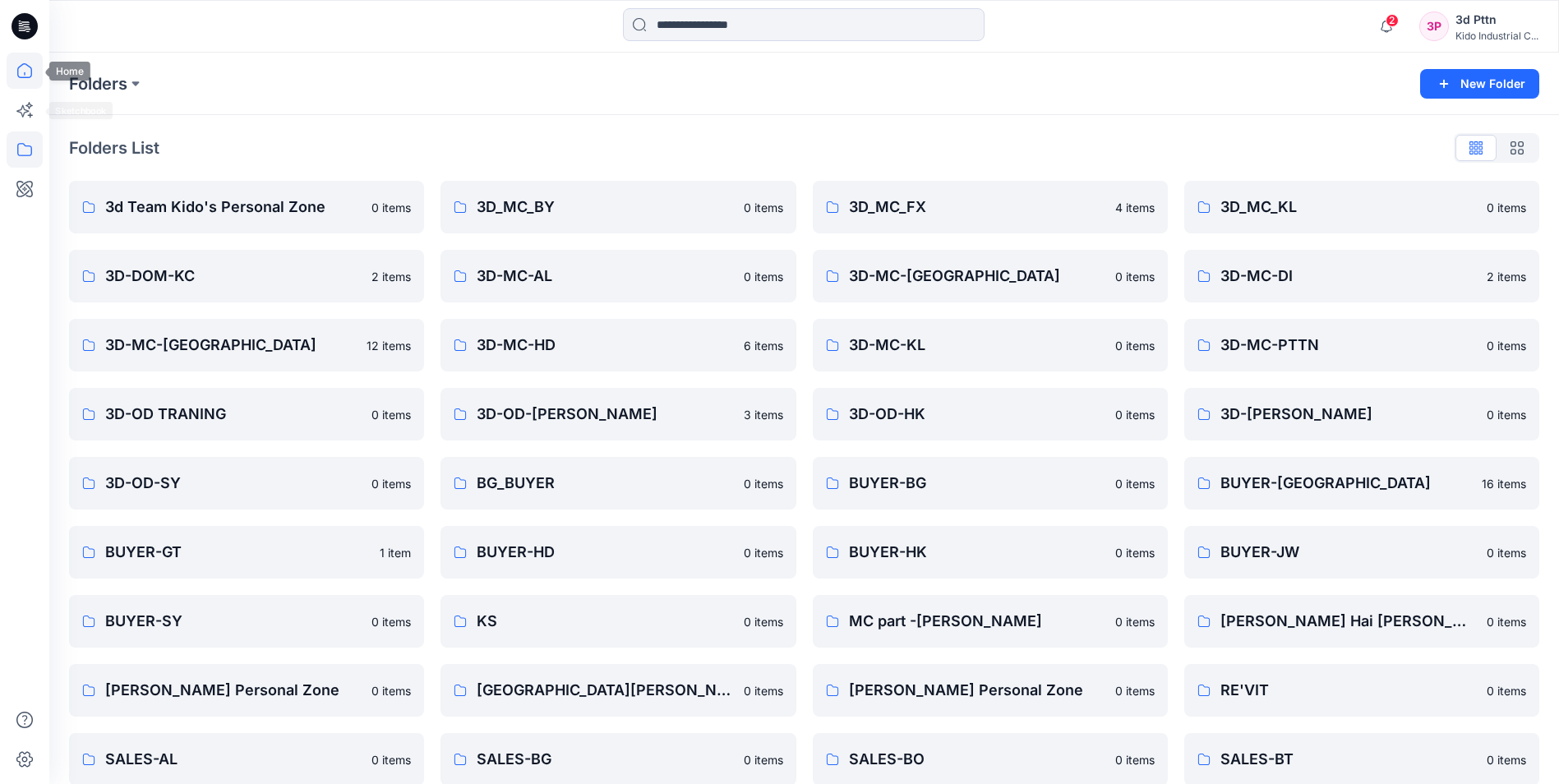
click at [25, 68] on icon at bounding box center [24, 71] width 36 height 36
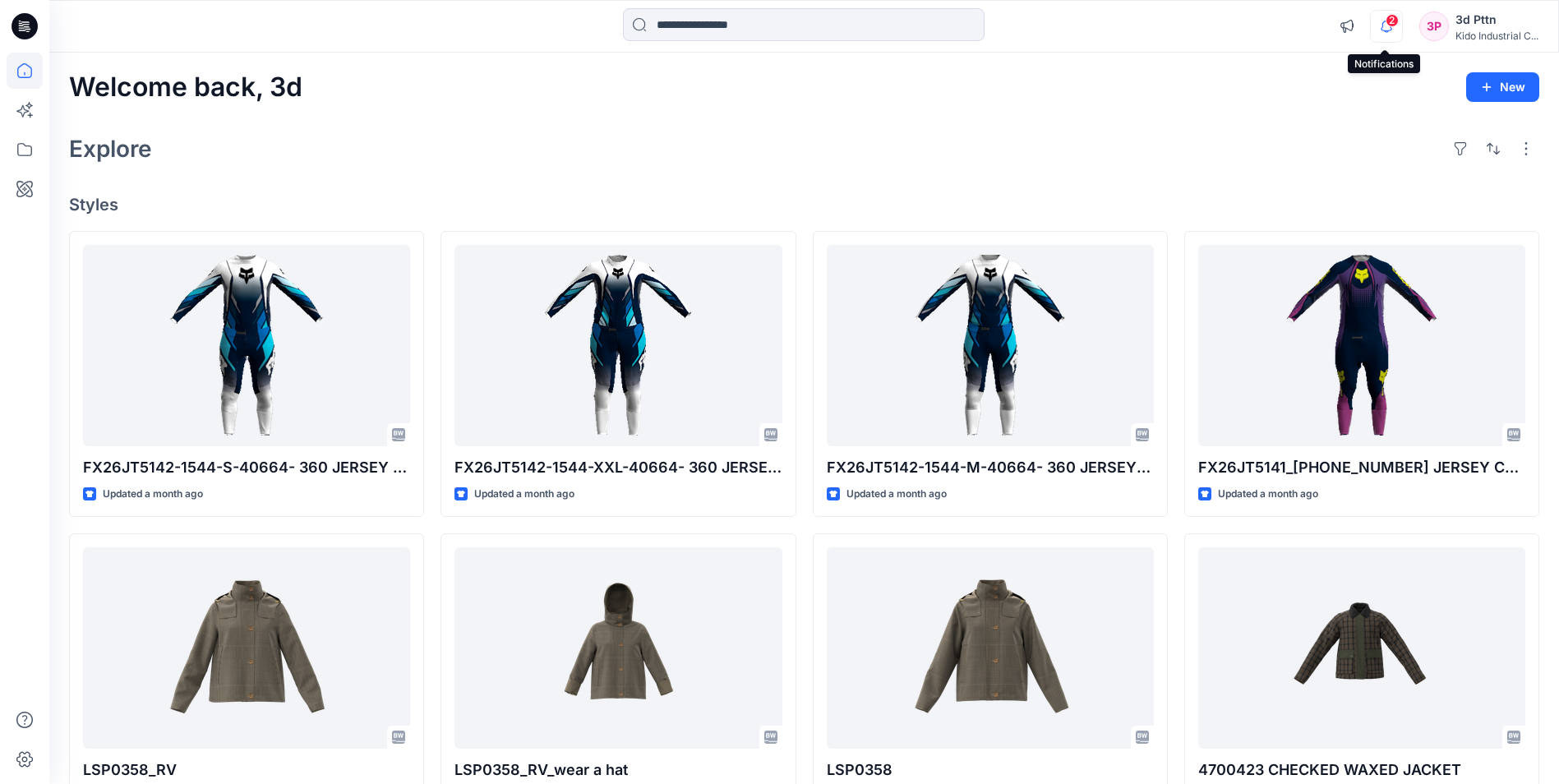
click at [1382, 21] on icon "button" at bounding box center [1387, 26] width 32 height 33
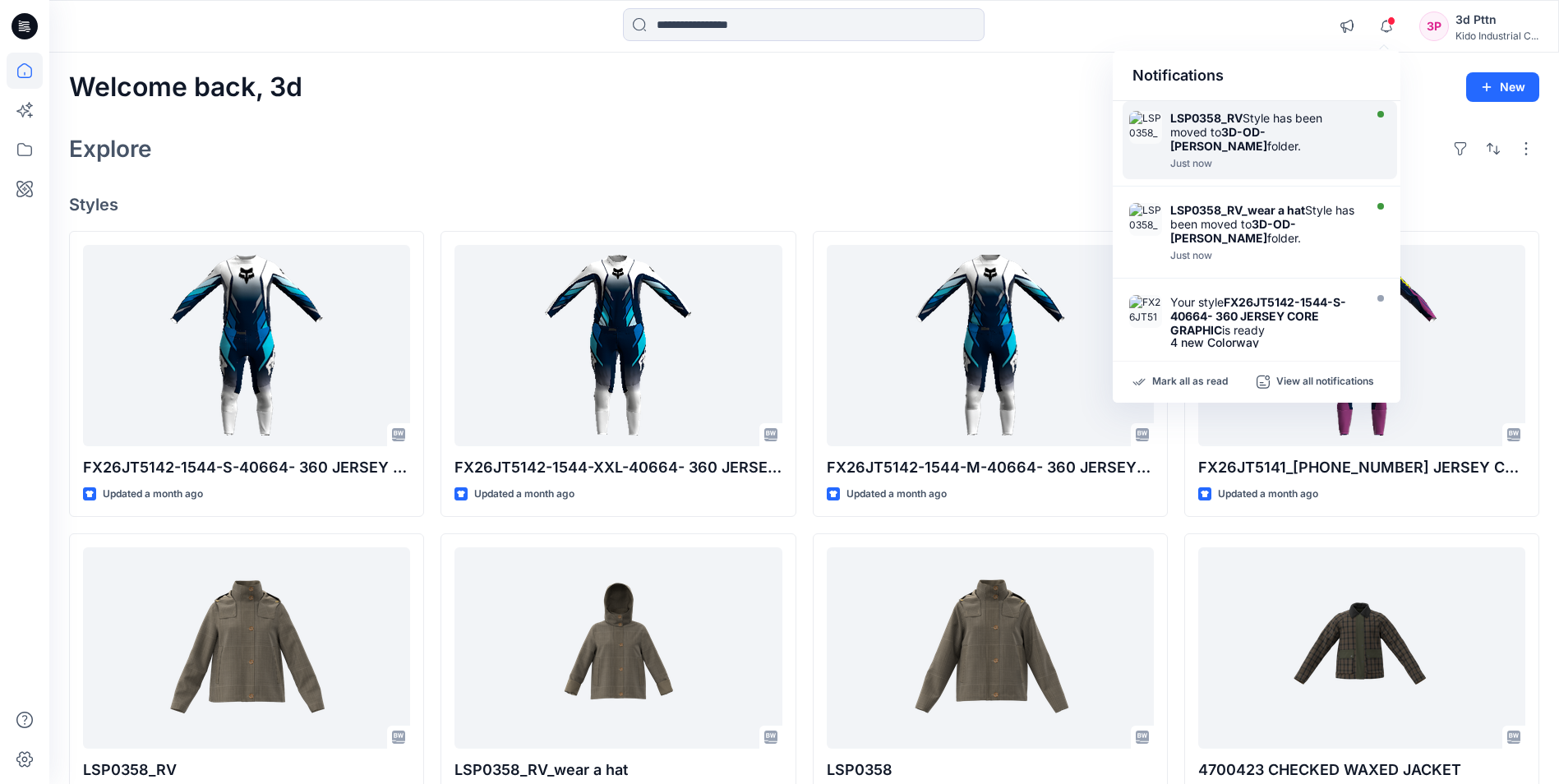
click at [1287, 122] on div "LSP0358_RV Style has been moved to 3D-OD-[PERSON_NAME] folder." at bounding box center [1264, 131] width 189 height 42
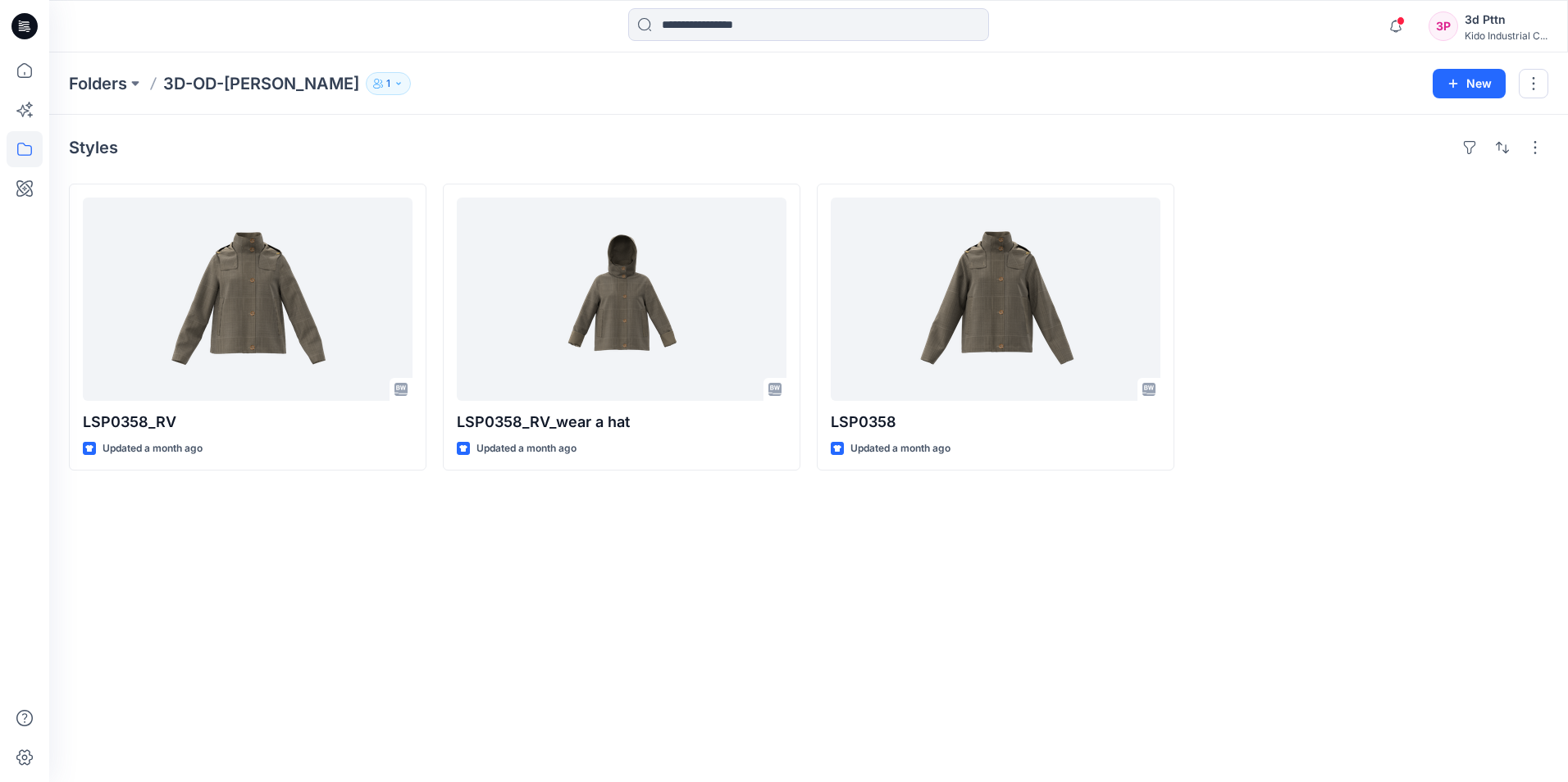
drag, startPoint x: 782, startPoint y: 631, endPoint x: 781, endPoint y: 623, distance: 8.1
click at [783, 632] on div "Styles LSP0358_RV Updated a month ago LSP0358_RV_wear a hat Updated a month ago…" at bounding box center [808, 448] width 1518 height 667
click at [20, 57] on icon at bounding box center [24, 70] width 36 height 36
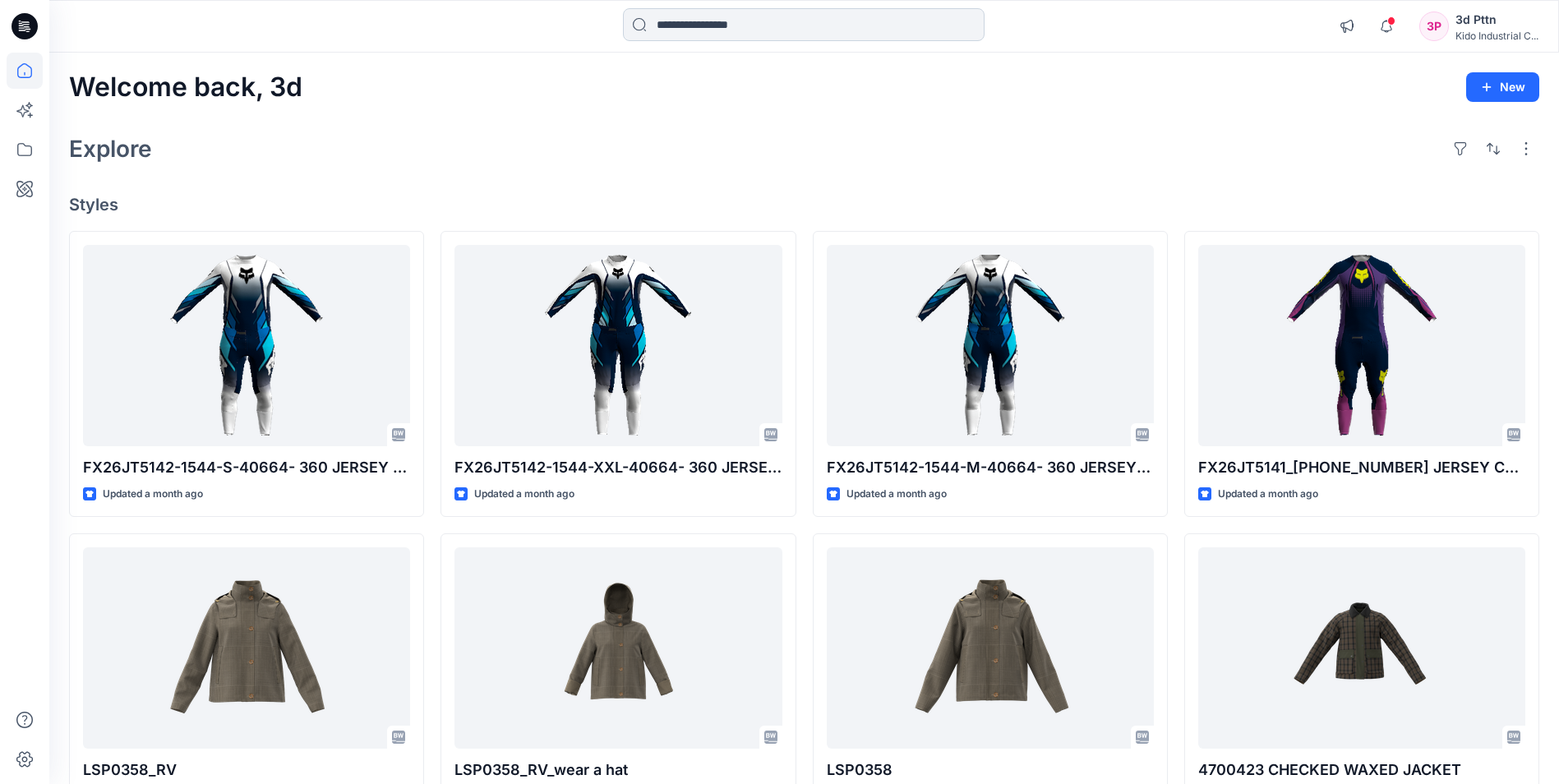
click at [753, 18] on input at bounding box center [804, 24] width 361 height 33
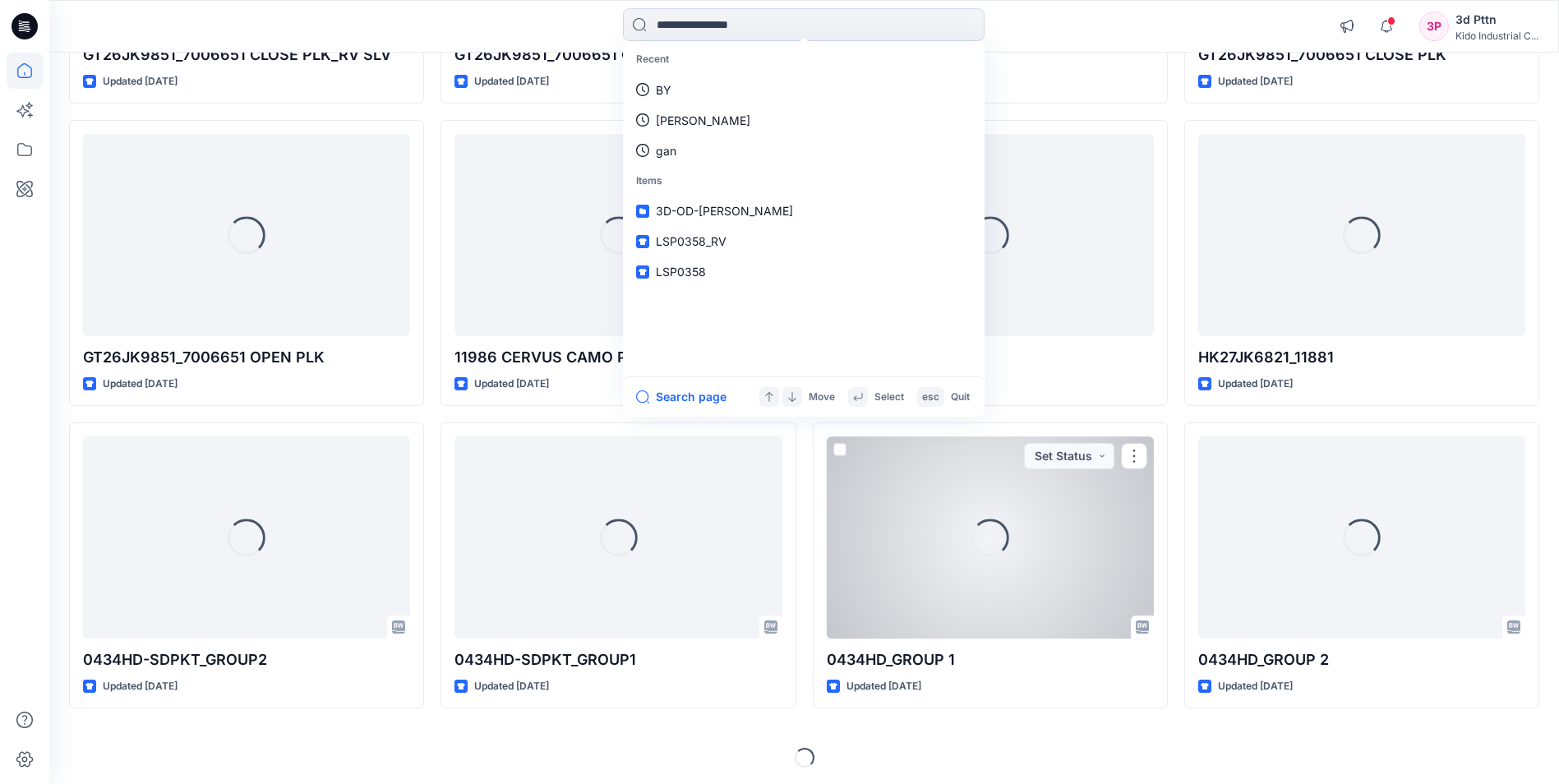
scroll to position [2230, 0]
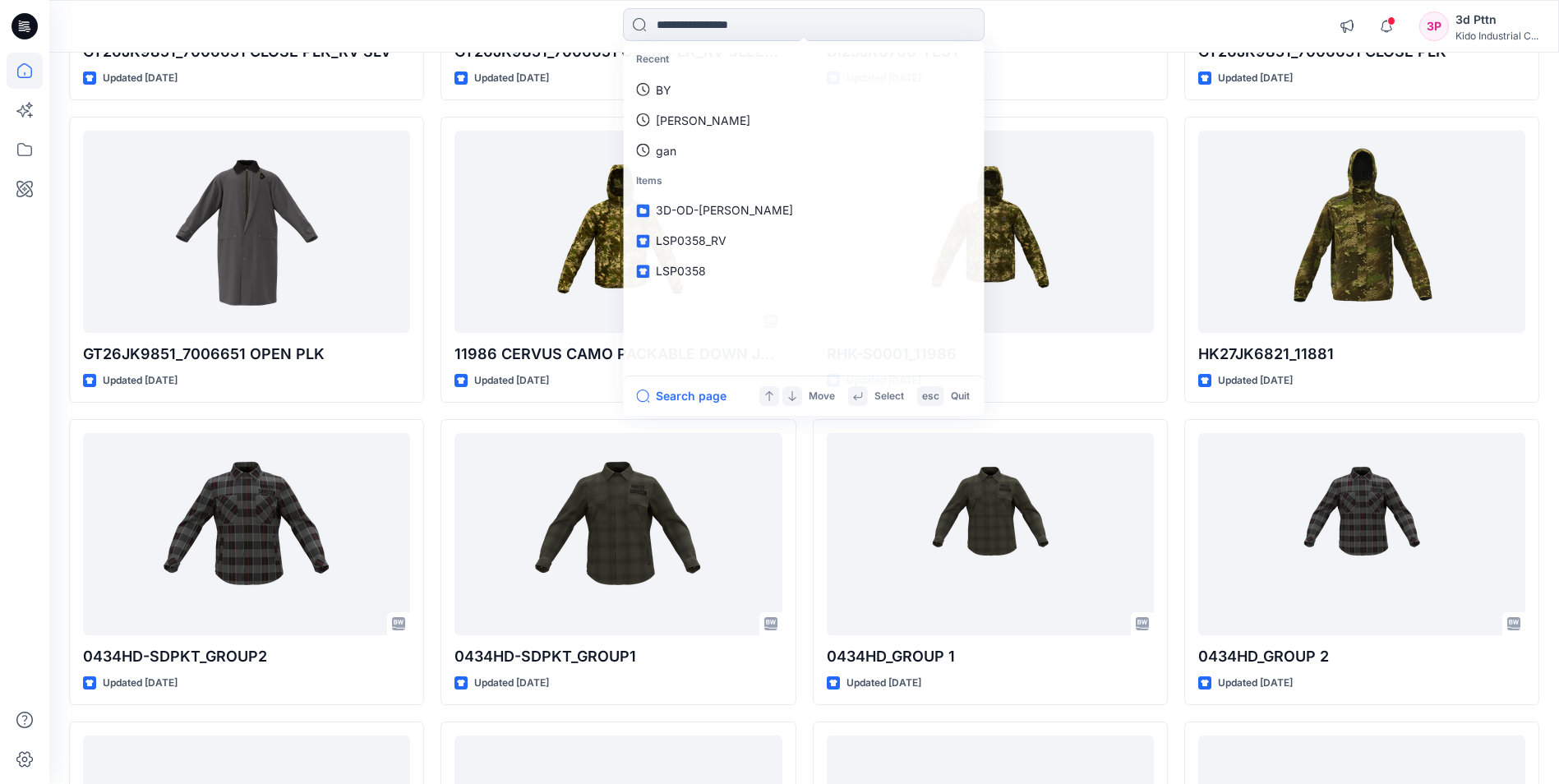
click at [1073, 20] on div "Recent BY [PERSON_NAME] Items 3D-OD-[PERSON_NAME] LSP0358_RV LSP0358 Search pag…" at bounding box center [804, 26] width 754 height 36
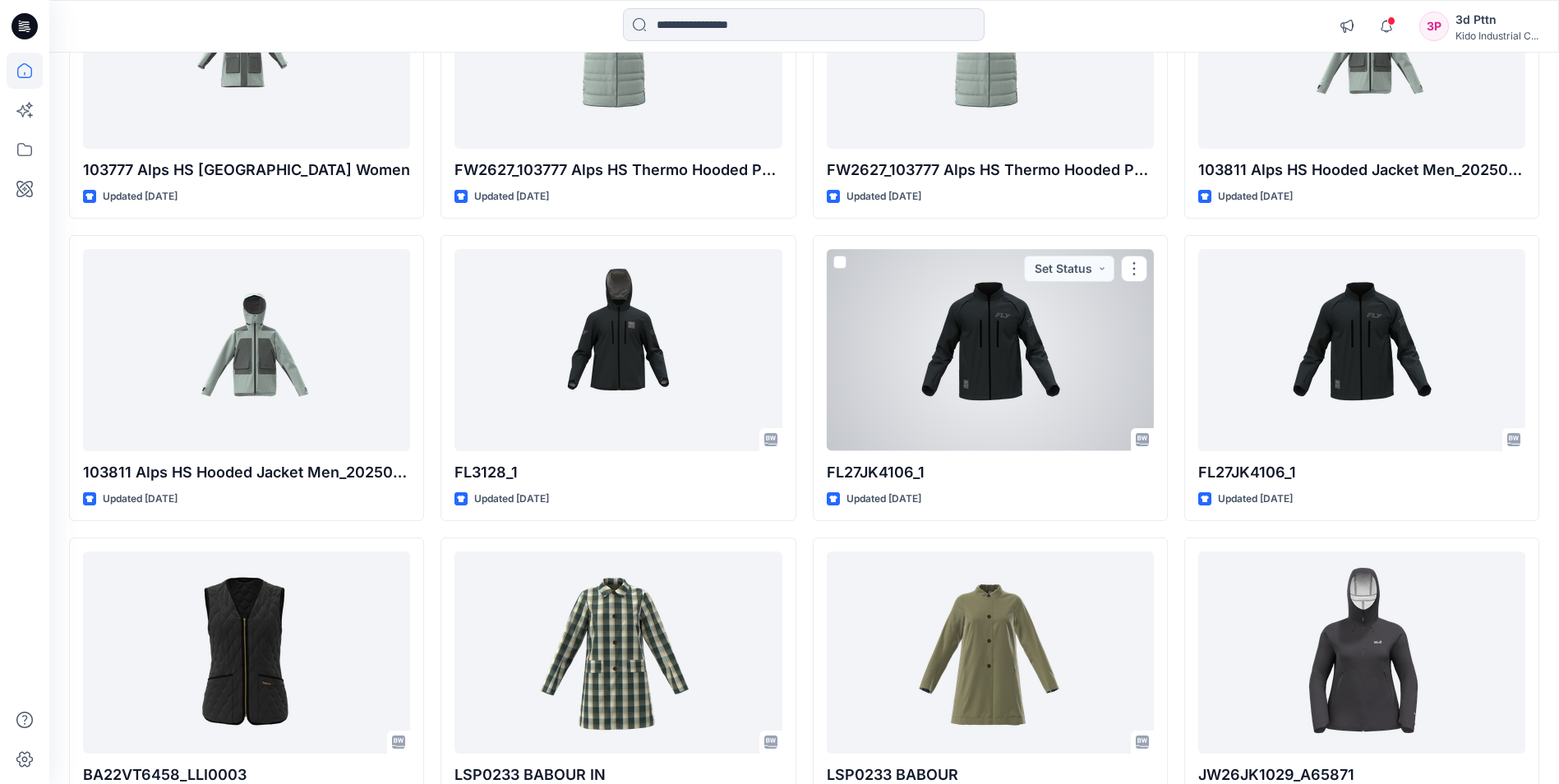
scroll to position [9489, 0]
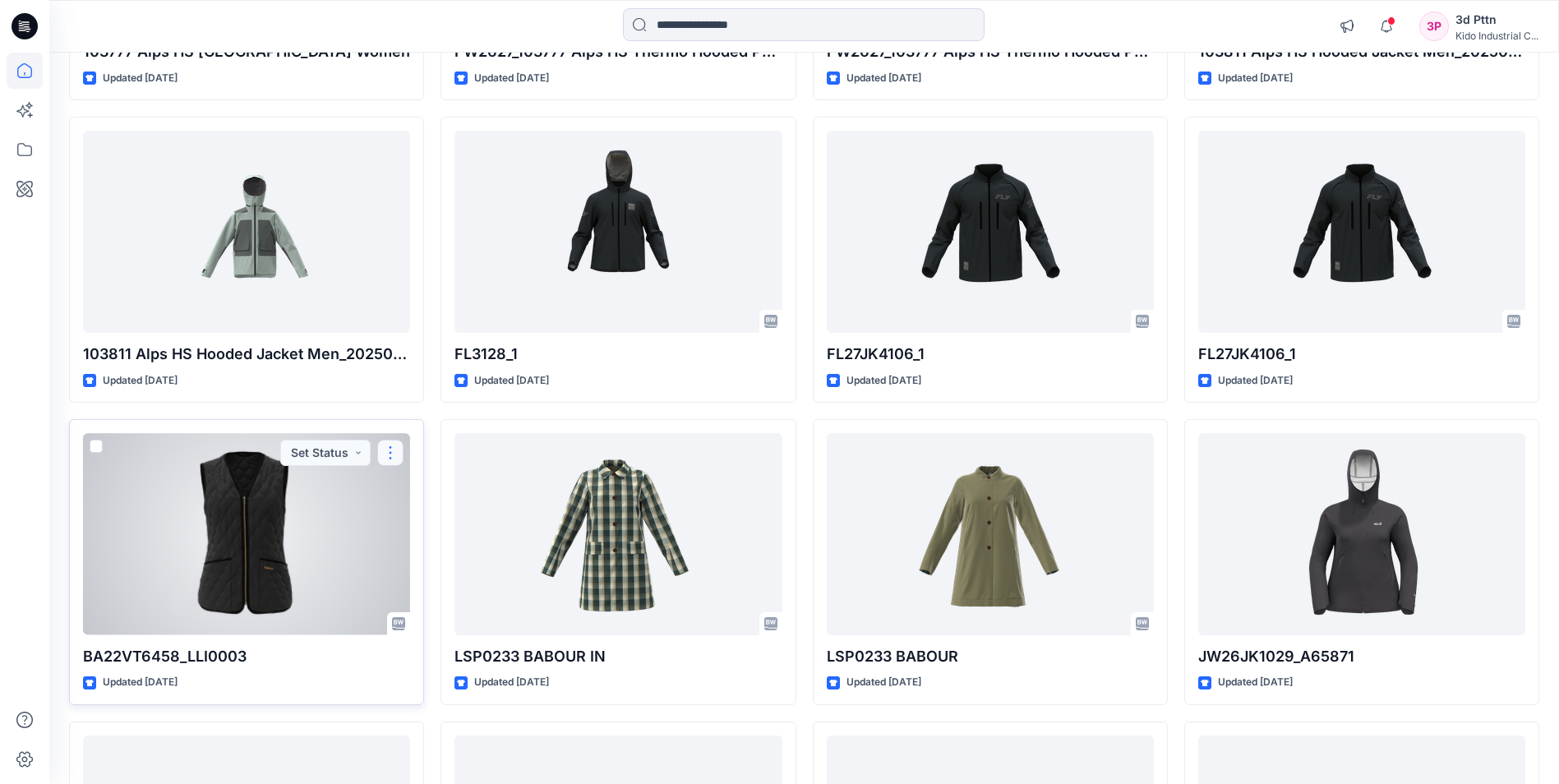
click at [386, 449] on button "button" at bounding box center [390, 452] width 26 height 26
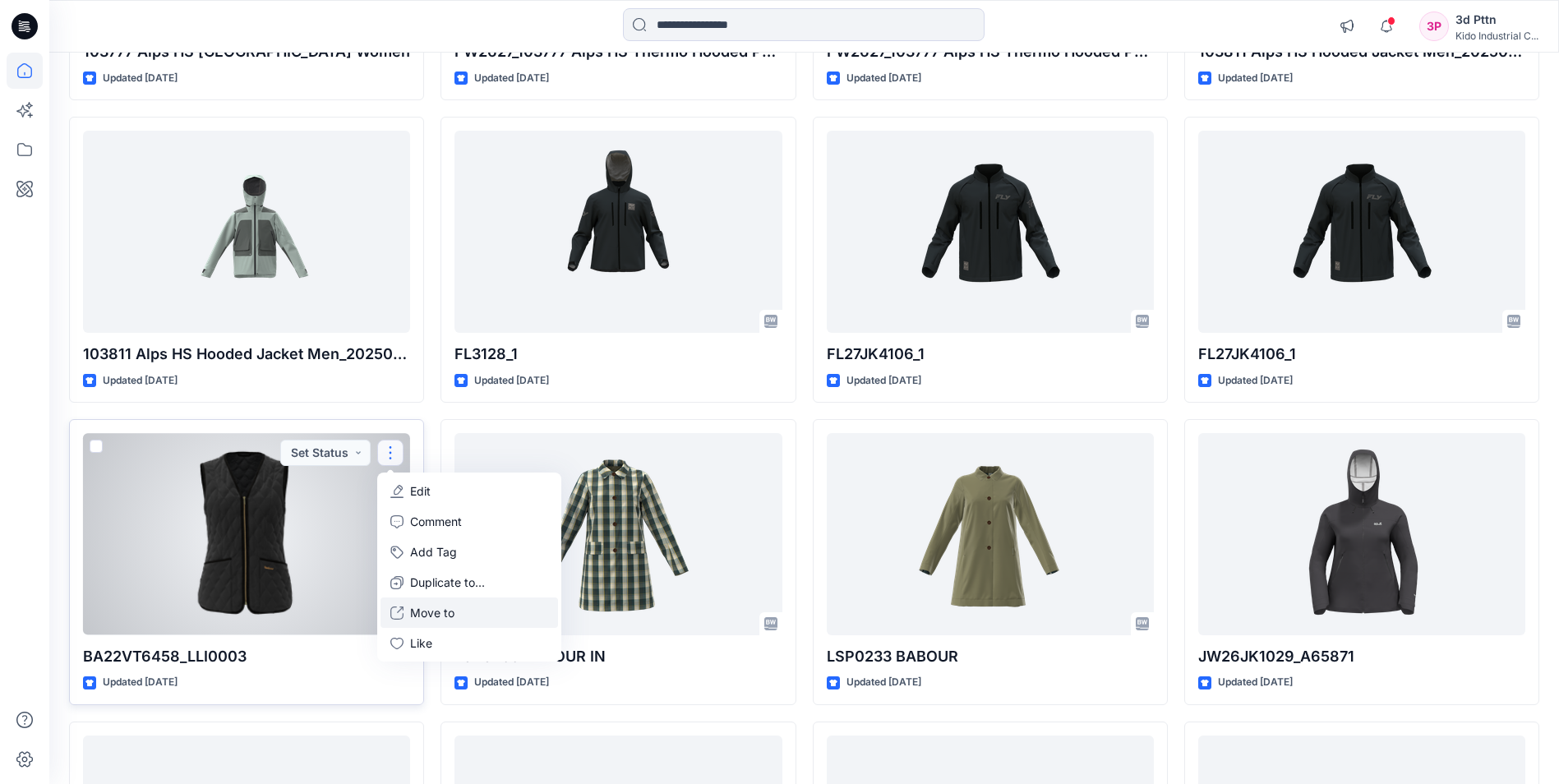
click at [464, 611] on button "Move to" at bounding box center [469, 612] width 177 height 31
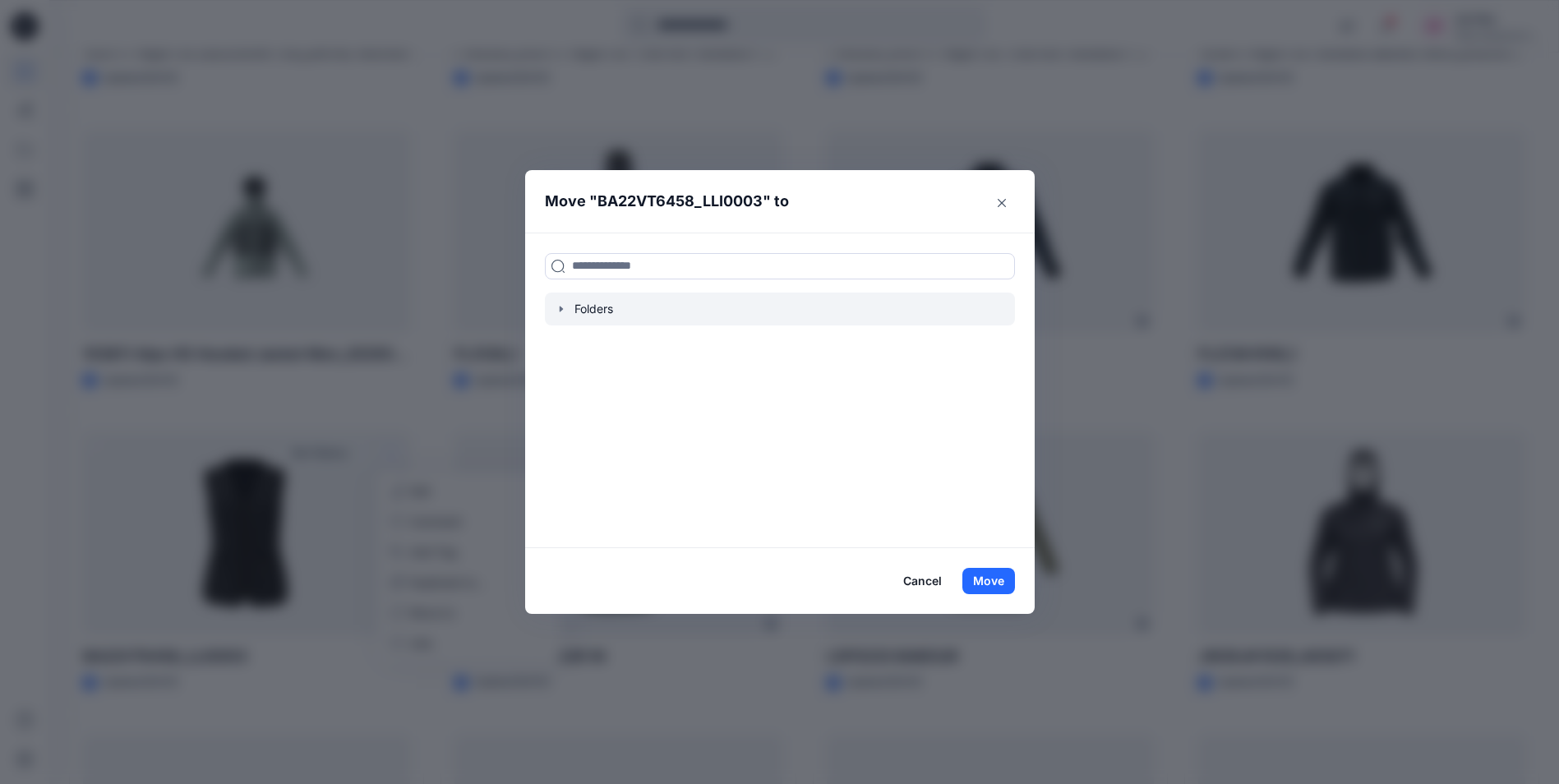
click at [602, 307] on div at bounding box center [780, 308] width 470 height 33
click at [564, 309] on icon "button" at bounding box center [561, 309] width 13 height 13
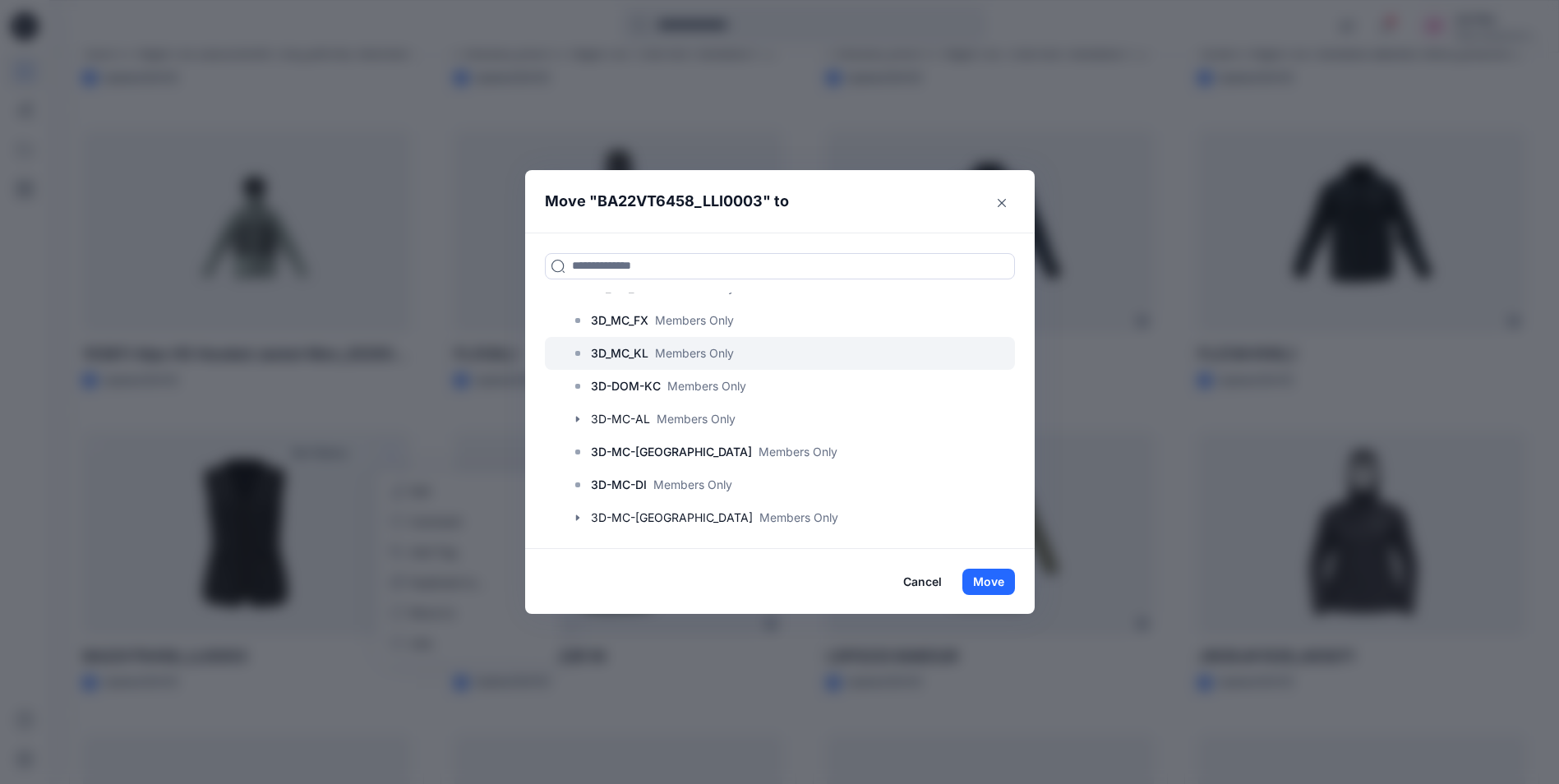
scroll to position [329, 0]
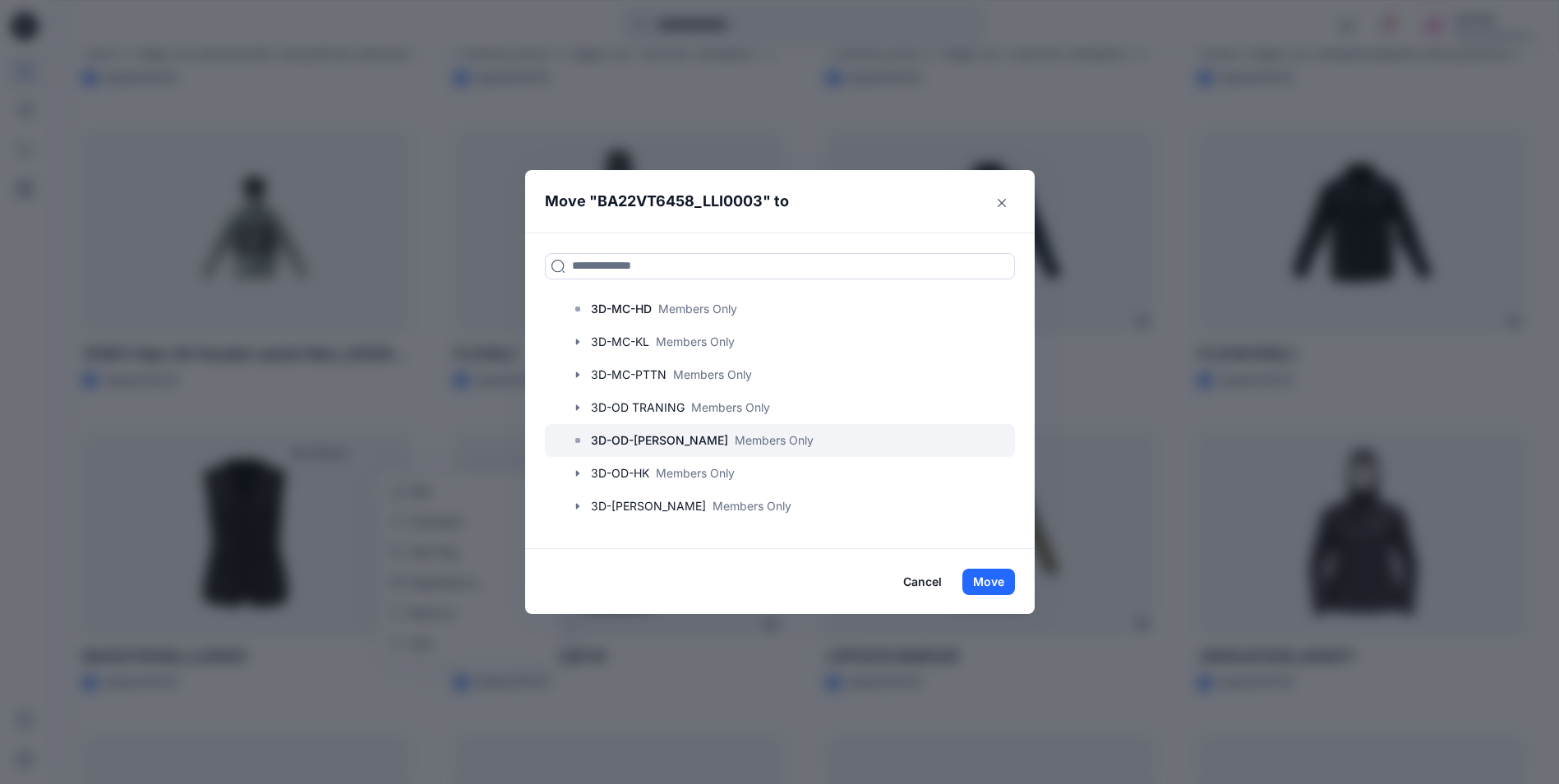
click at [735, 434] on p "Members Only" at bounding box center [774, 439] width 79 height 18
click at [994, 574] on button "Move" at bounding box center [989, 581] width 53 height 26
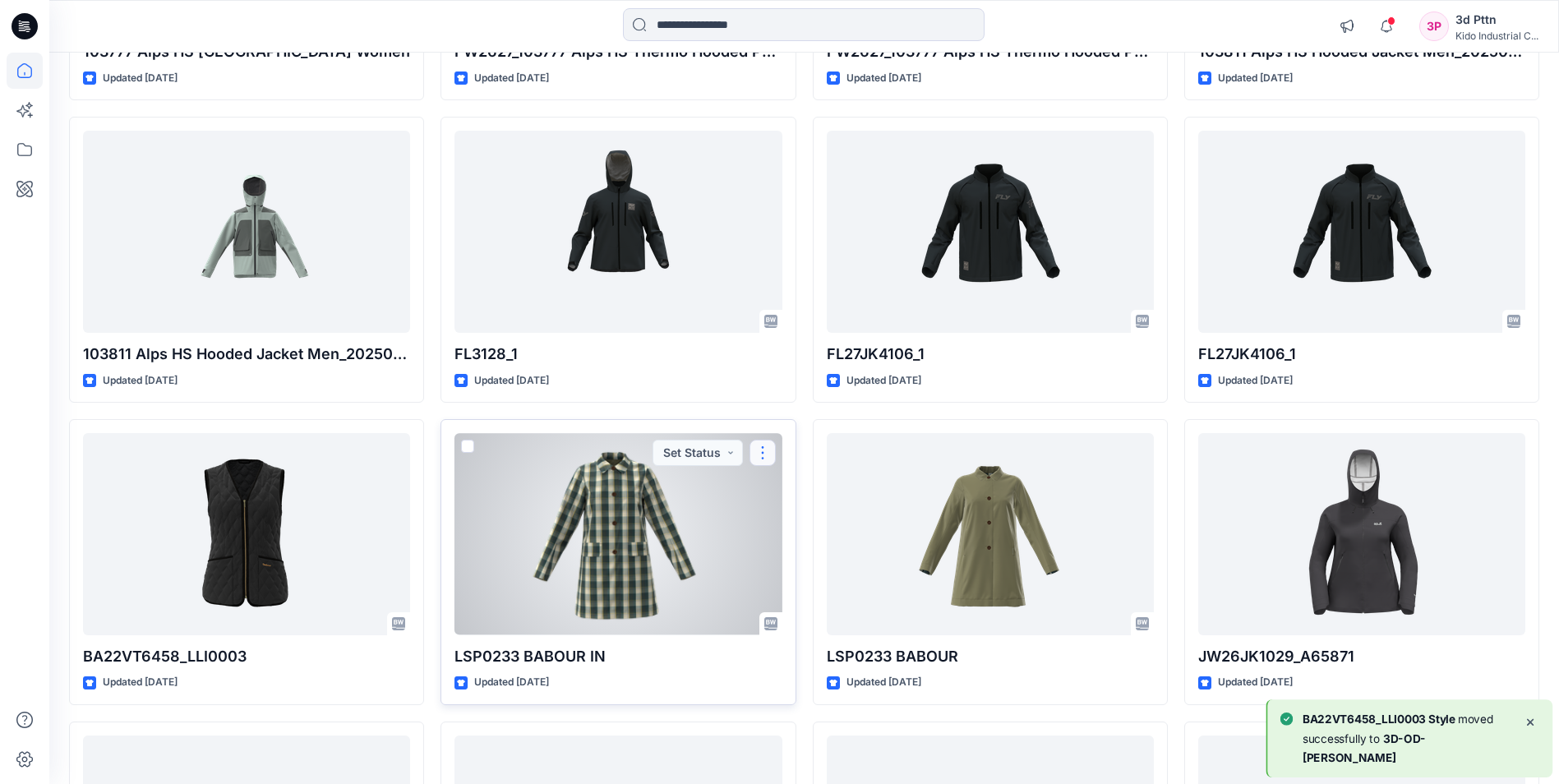
click at [759, 446] on button "button" at bounding box center [763, 452] width 26 height 26
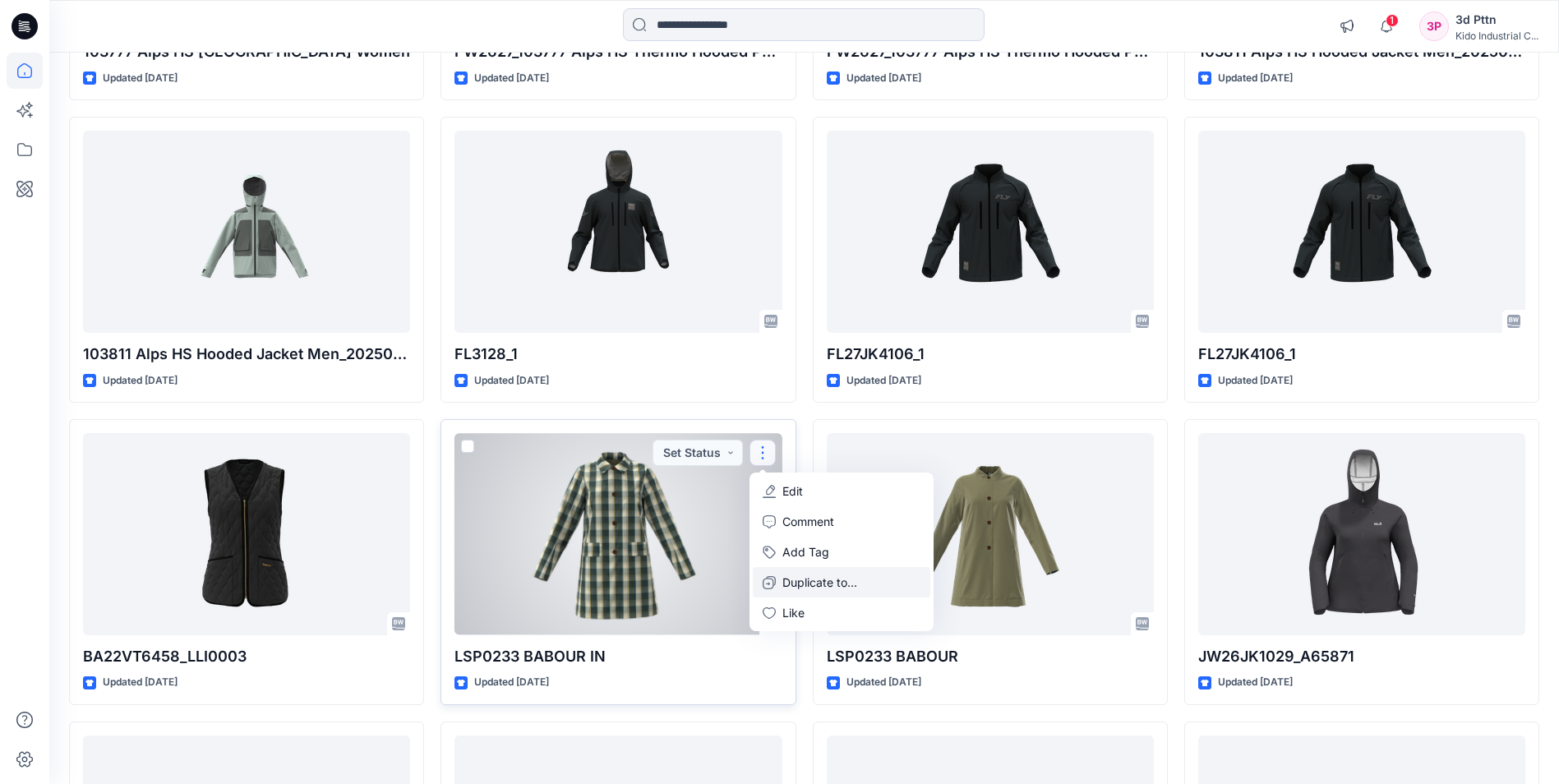
click at [828, 581] on p "Duplicate to..." at bounding box center [819, 582] width 75 height 18
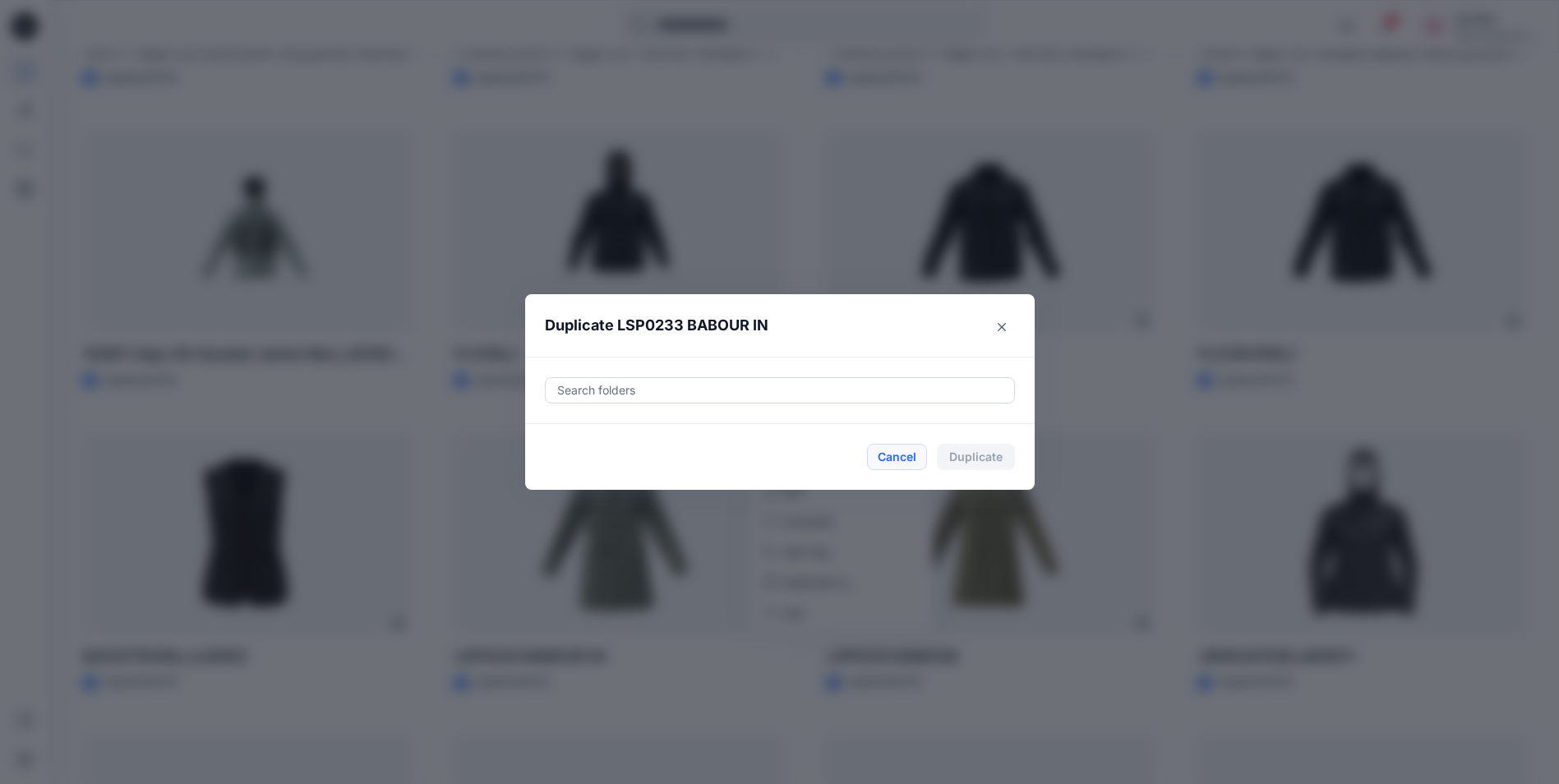
click at [911, 457] on button "Cancel" at bounding box center [897, 457] width 60 height 26
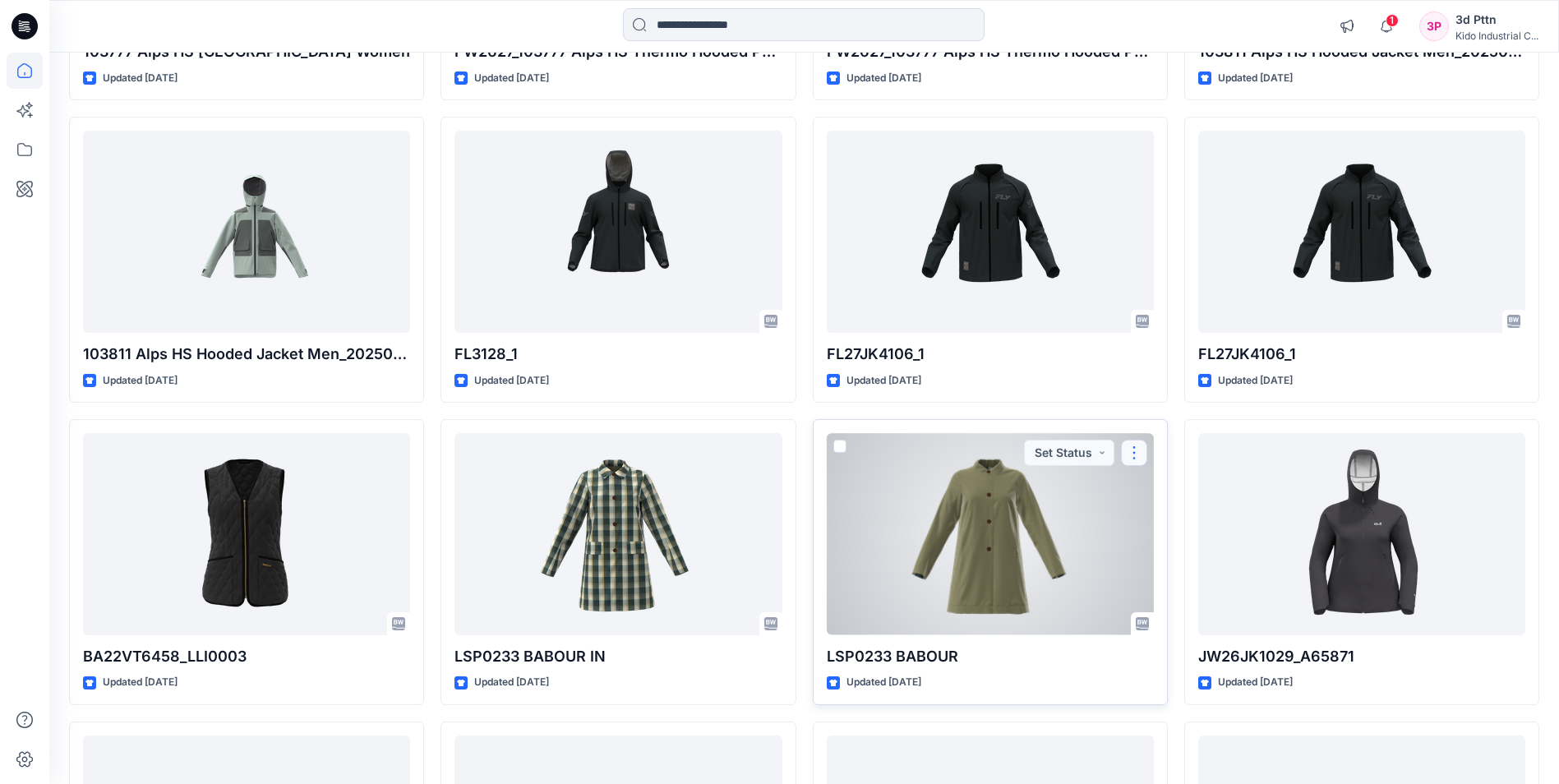
click at [1137, 444] on button "button" at bounding box center [1134, 452] width 26 height 26
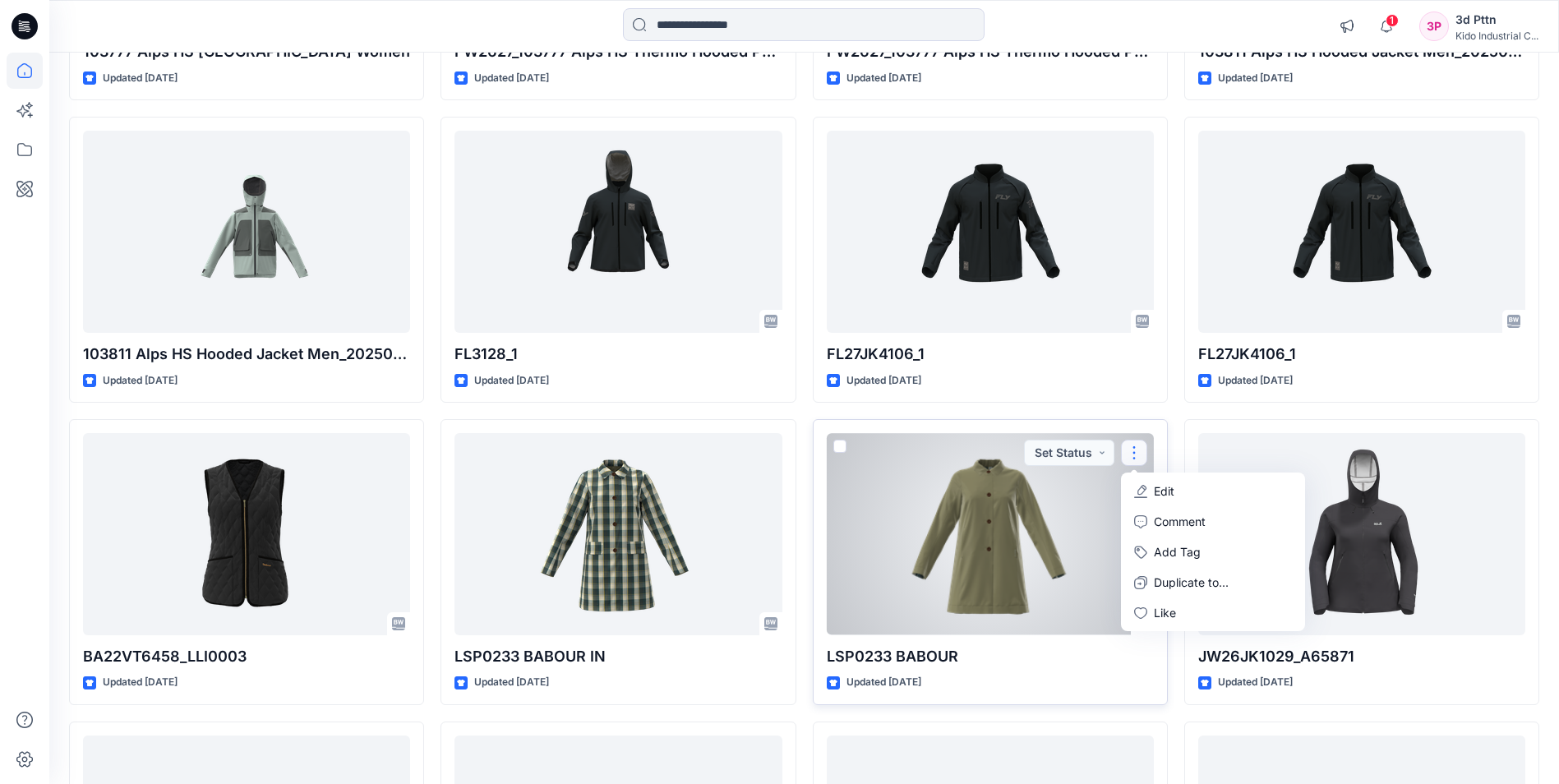
click at [951, 536] on div at bounding box center [990, 533] width 327 height 202
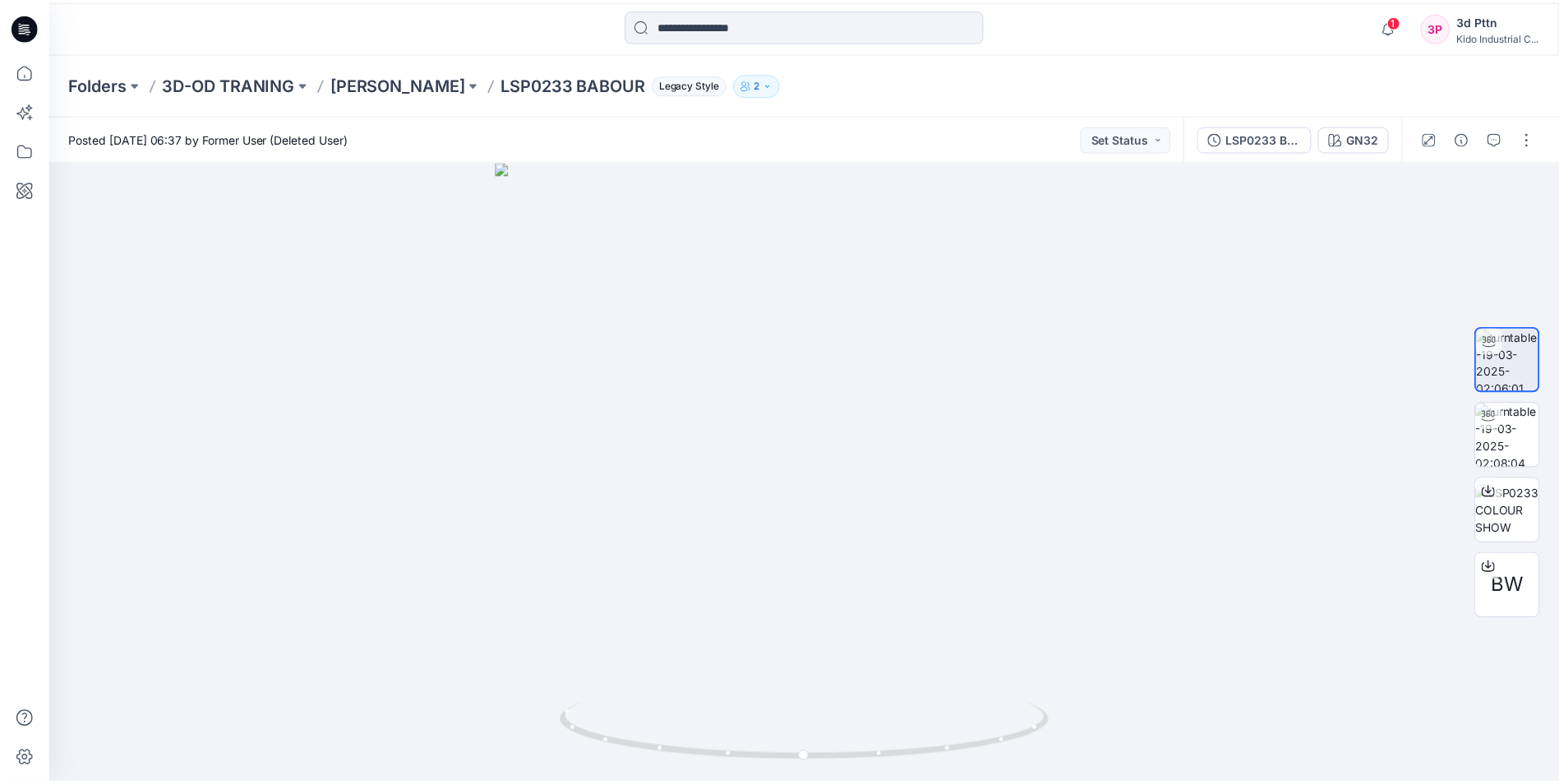
scroll to position [9489, 0]
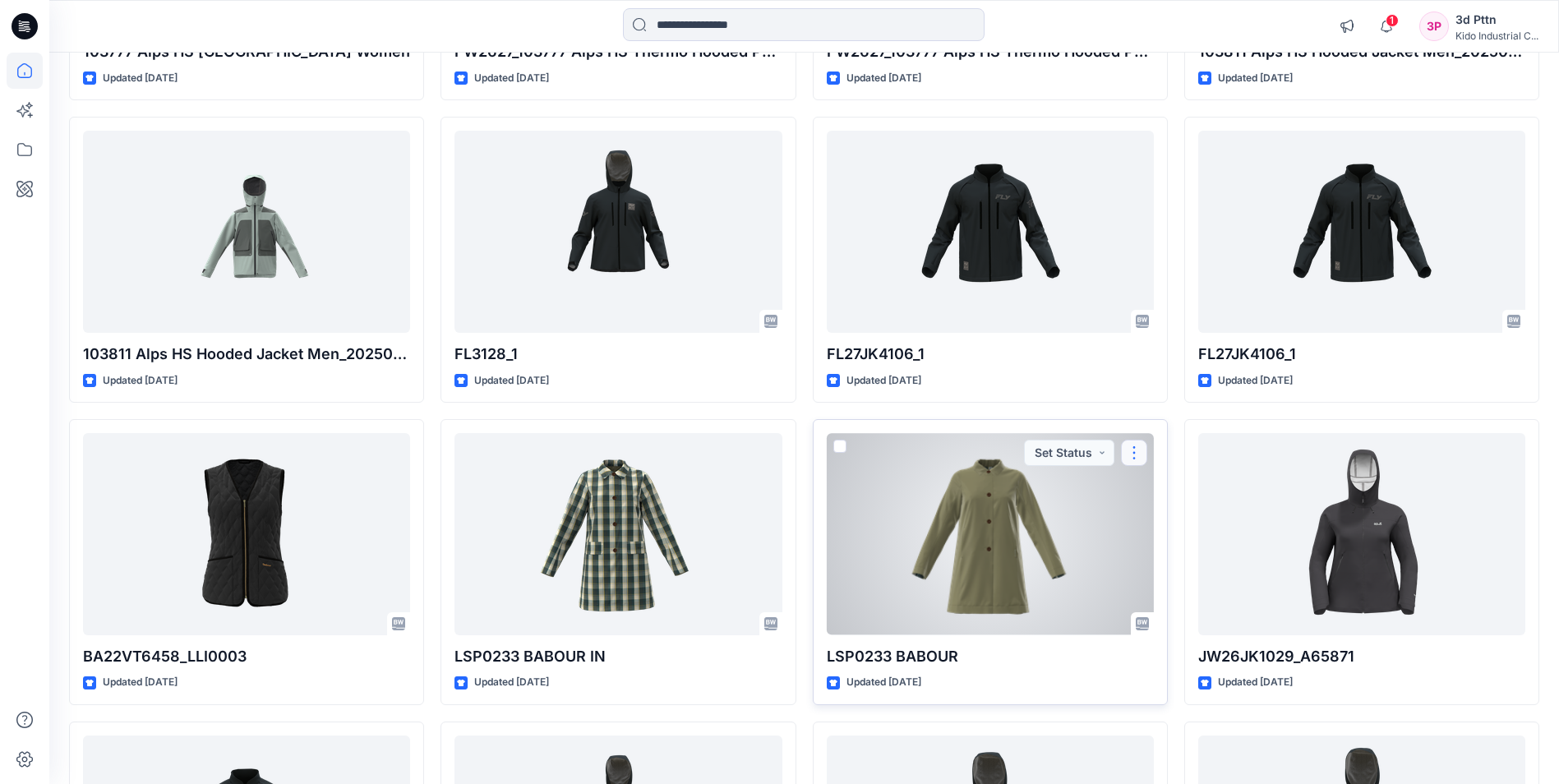
click at [1137, 448] on button "button" at bounding box center [1134, 452] width 26 height 26
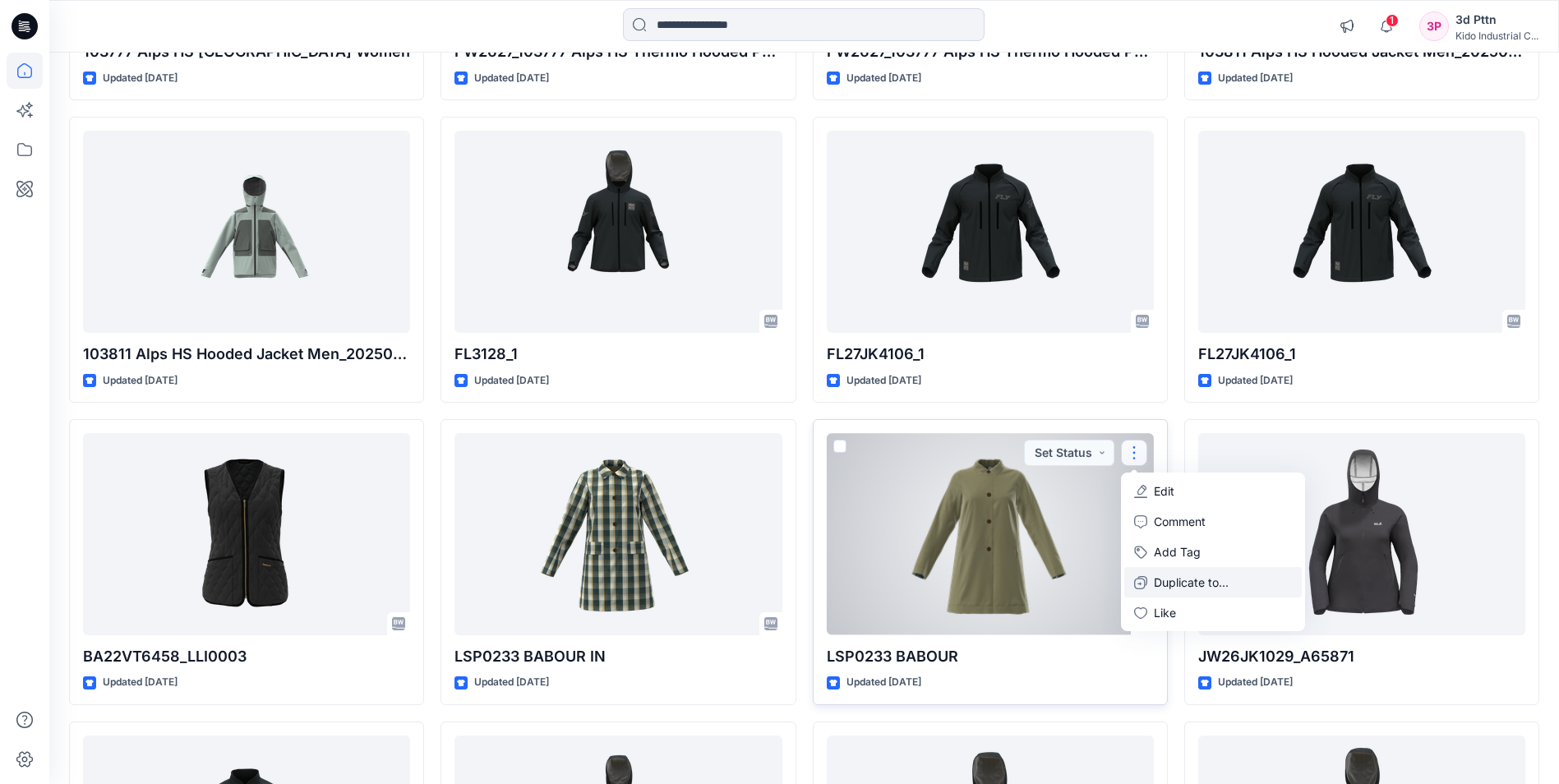
click at [1169, 581] on p "Duplicate to..." at bounding box center [1191, 582] width 75 height 18
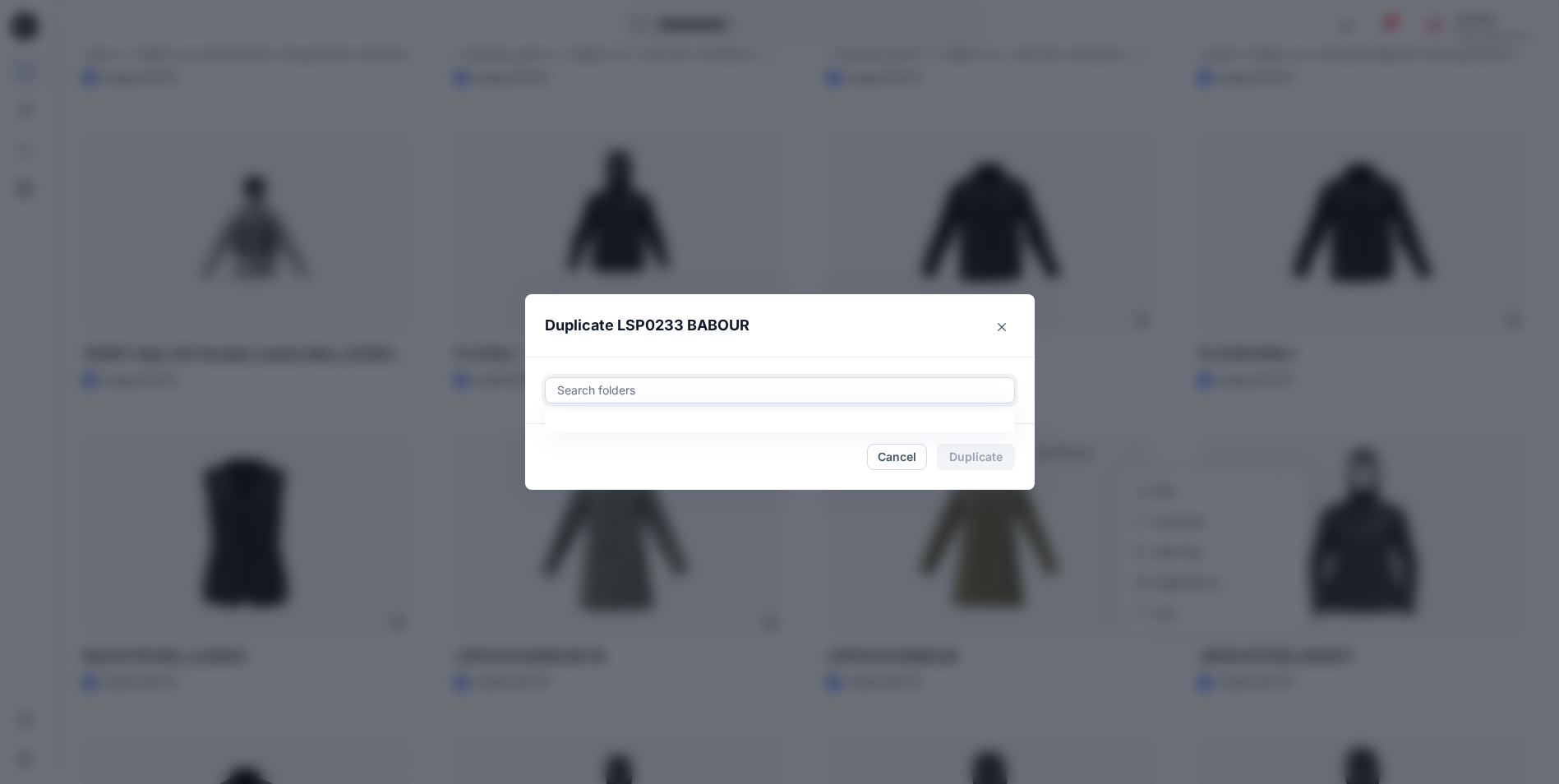
click at [911, 396] on div at bounding box center [780, 390] width 449 height 20
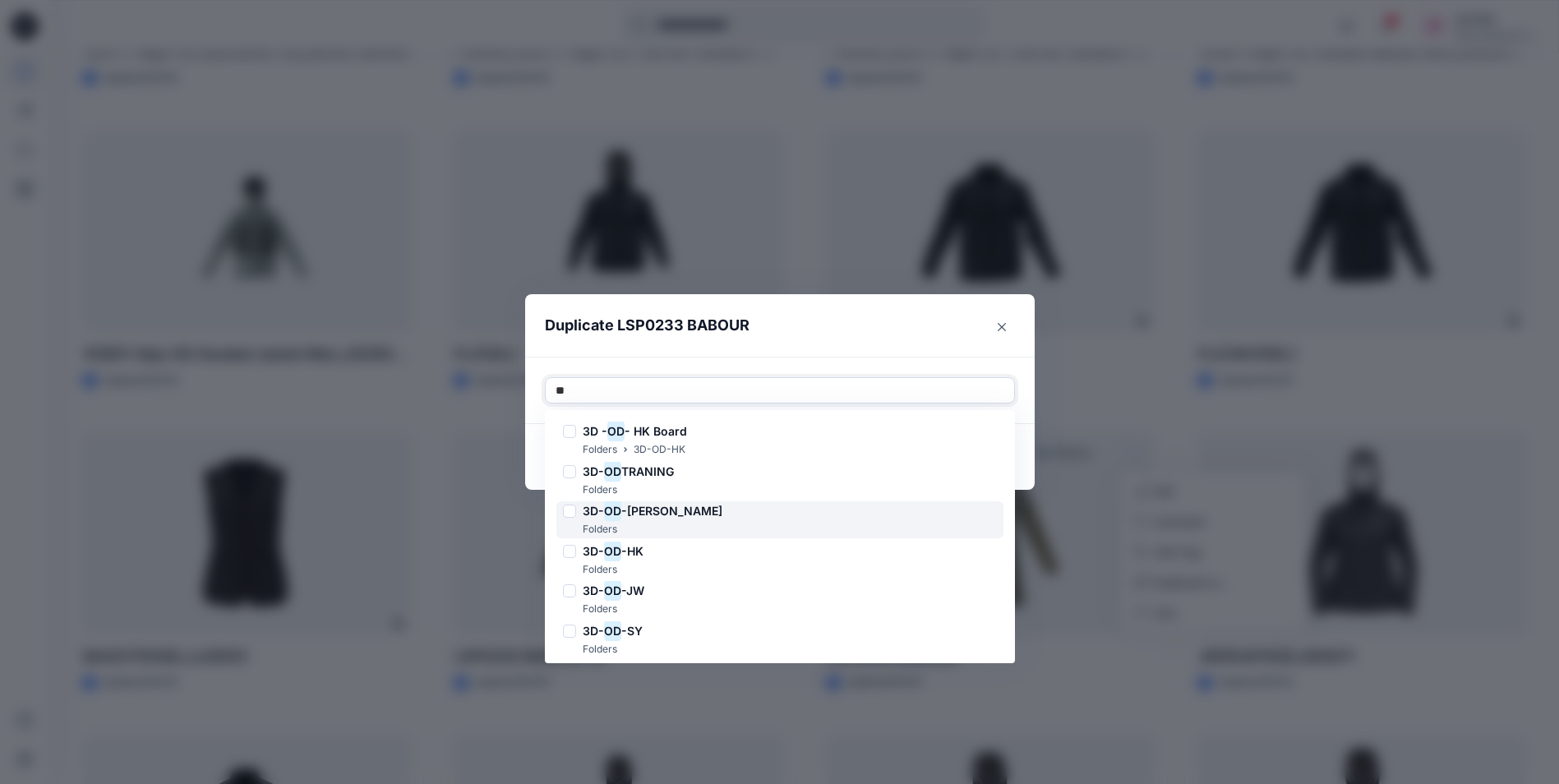
click at [670, 508] on span "-[PERSON_NAME]" at bounding box center [672, 510] width 101 height 14
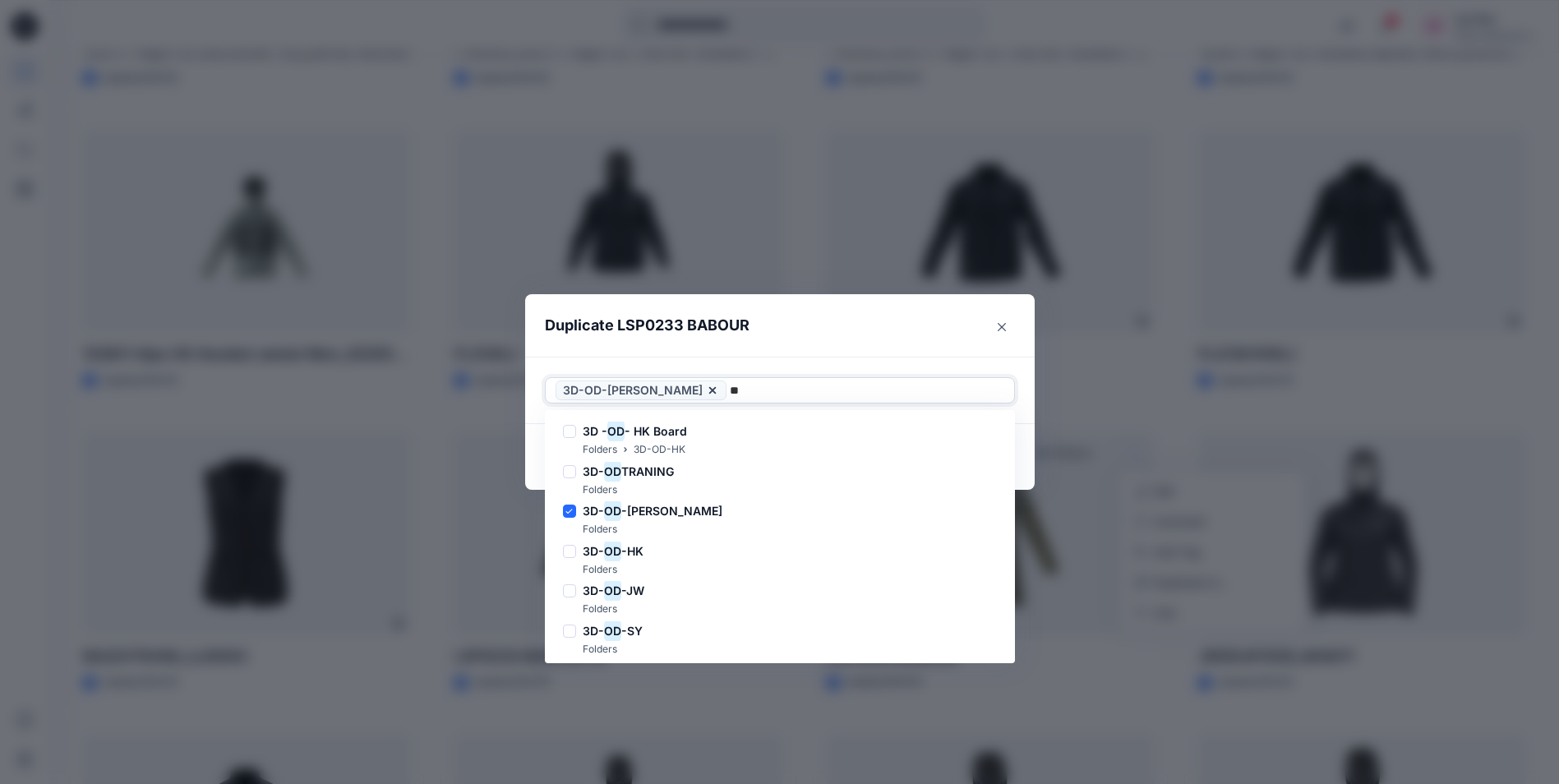
type input "**"
click at [929, 320] on header "Duplicate LSP0233 BABOUR" at bounding box center [763, 325] width 477 height 62
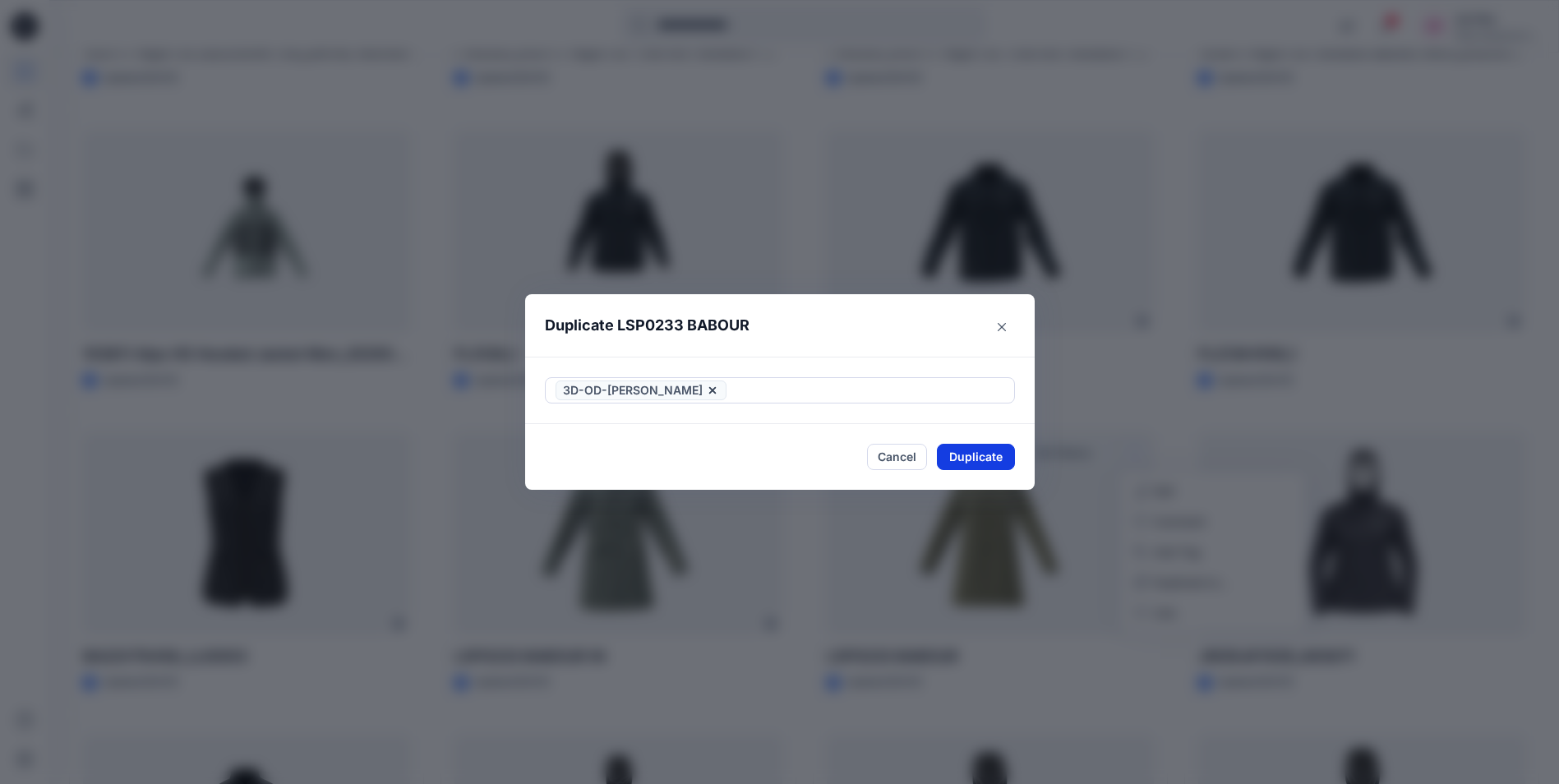
click at [966, 453] on button "Duplicate" at bounding box center [976, 457] width 78 height 26
click at [495, 586] on div "Duplicate LSP0233 BABOUR Your styles were duplicated successfully Close" at bounding box center [780, 392] width 1559 height 784
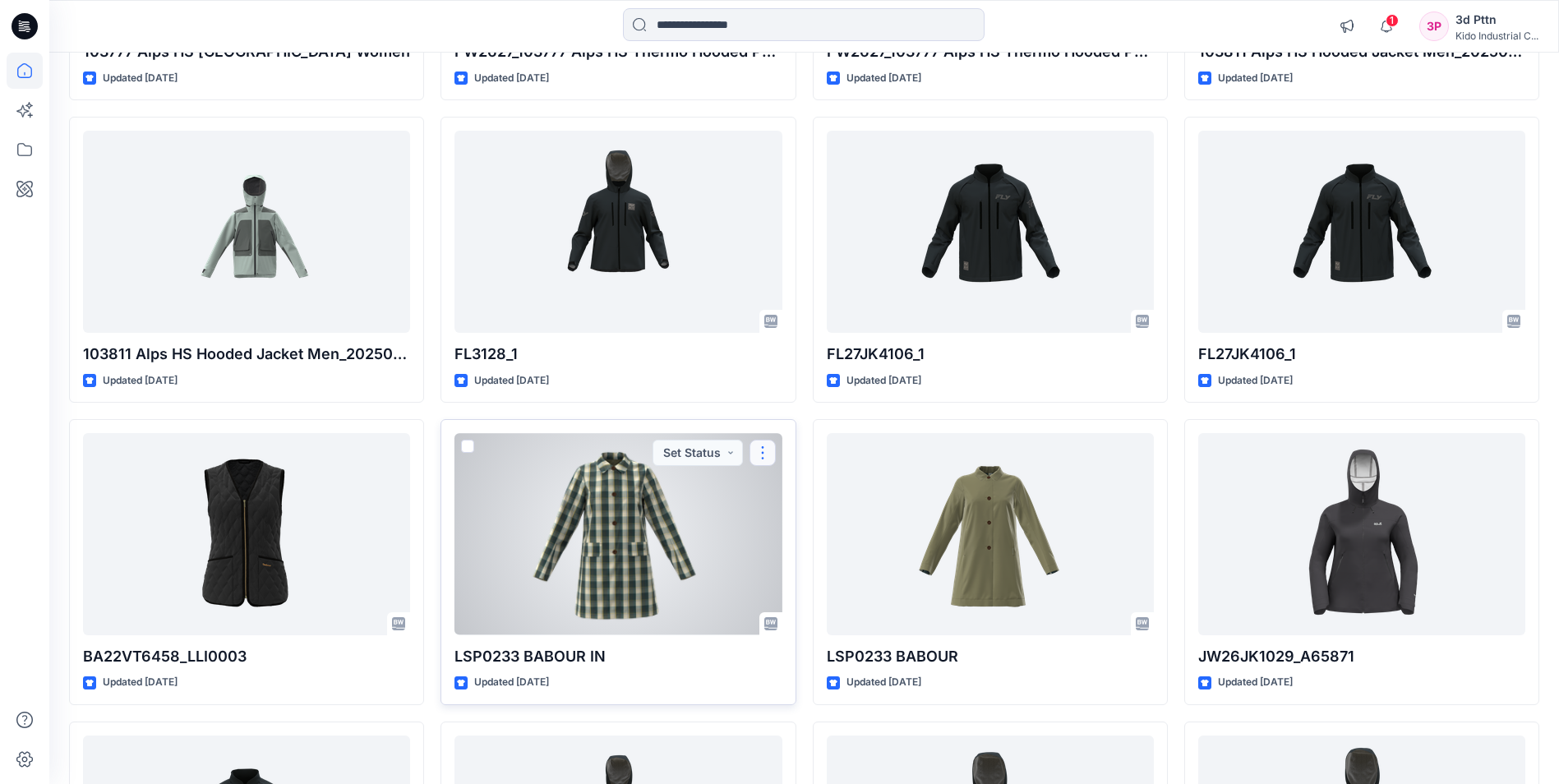
click at [761, 451] on button "button" at bounding box center [763, 452] width 26 height 26
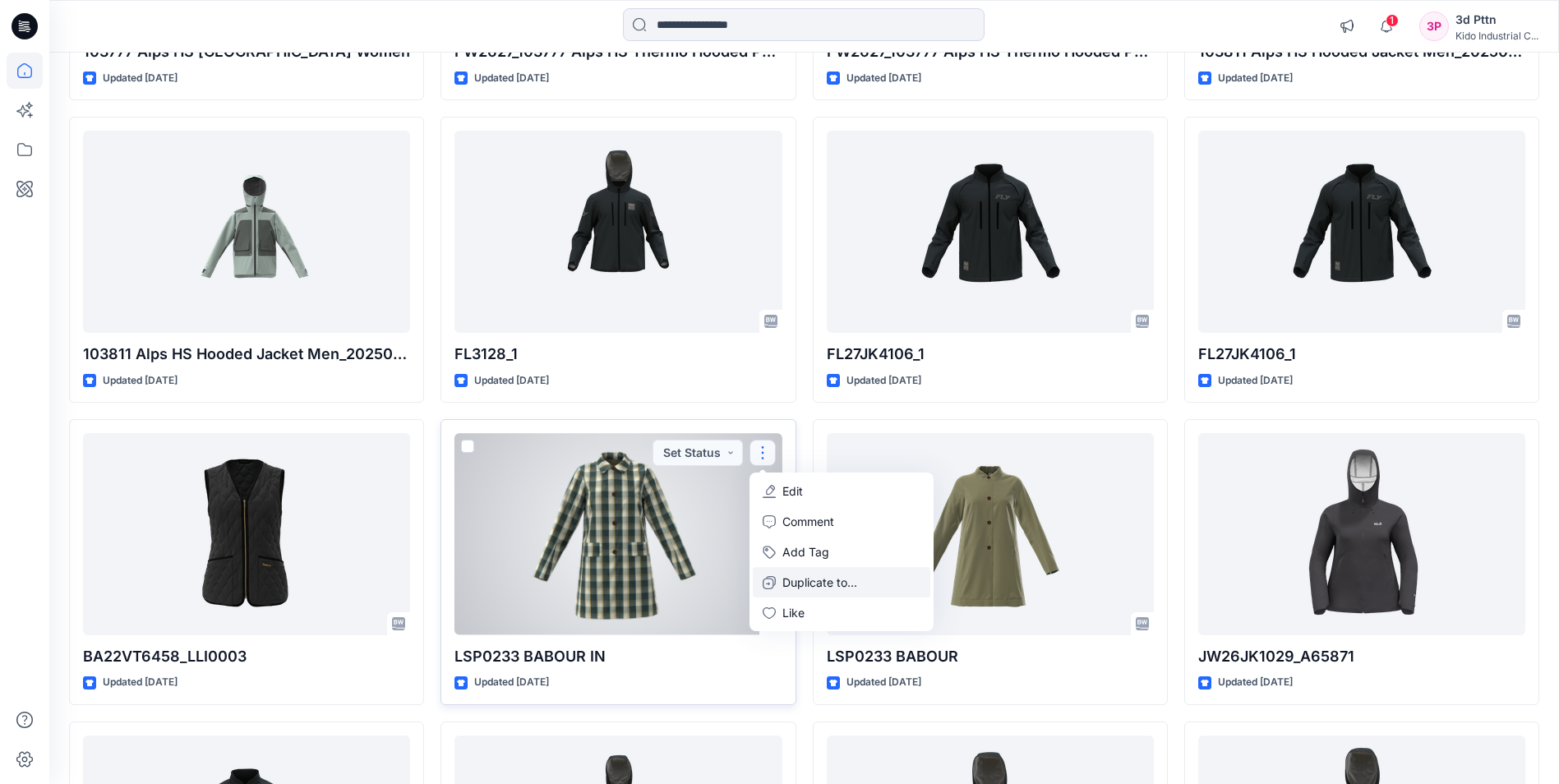
click at [826, 574] on p "Duplicate to..." at bounding box center [819, 582] width 75 height 18
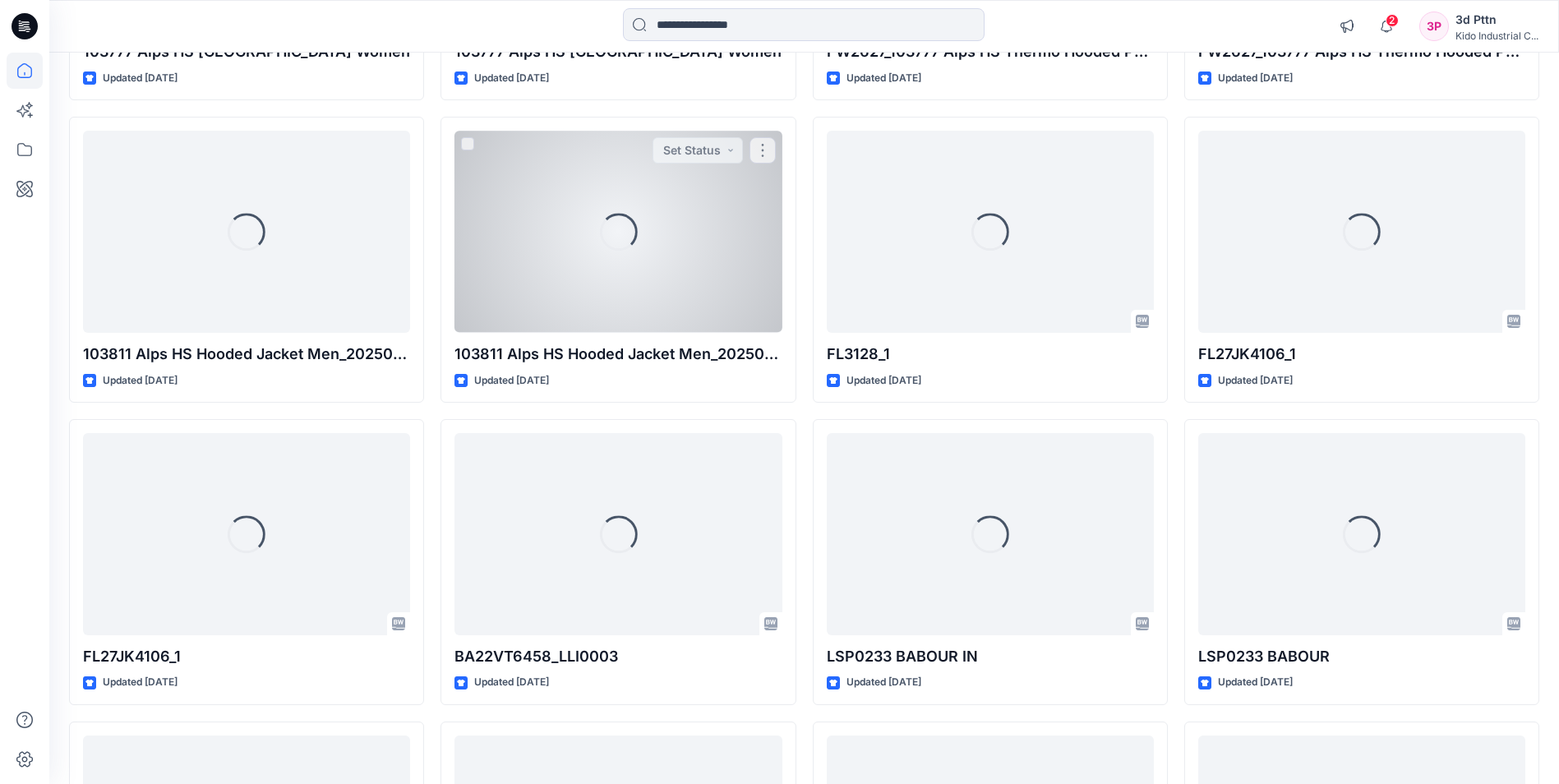
click at [696, 387] on div "Updated [DATE]" at bounding box center [618, 381] width 327 height 18
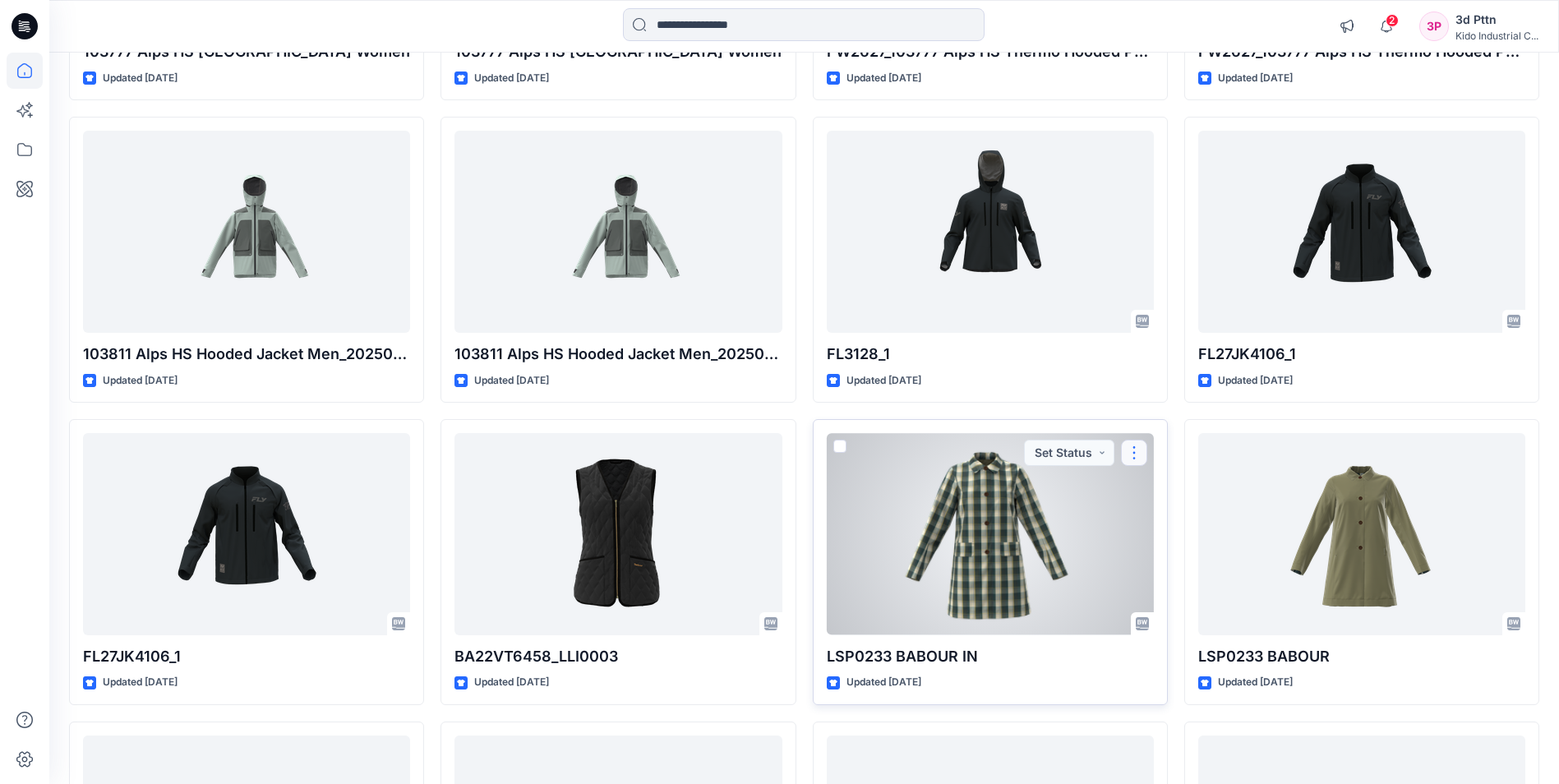
click at [1137, 446] on button "button" at bounding box center [1134, 452] width 26 height 26
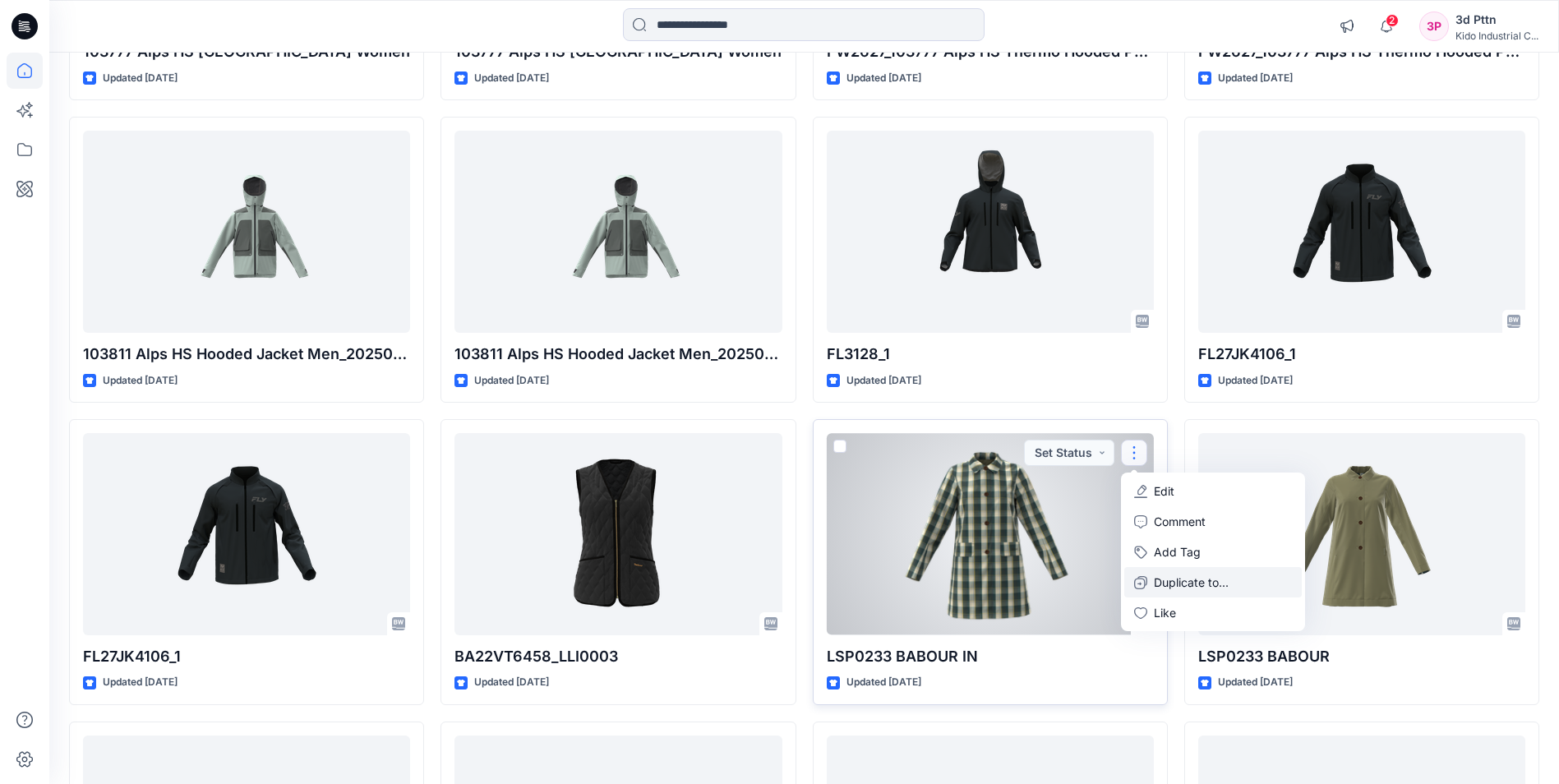
click at [1159, 581] on p "Duplicate to..." at bounding box center [1191, 582] width 75 height 18
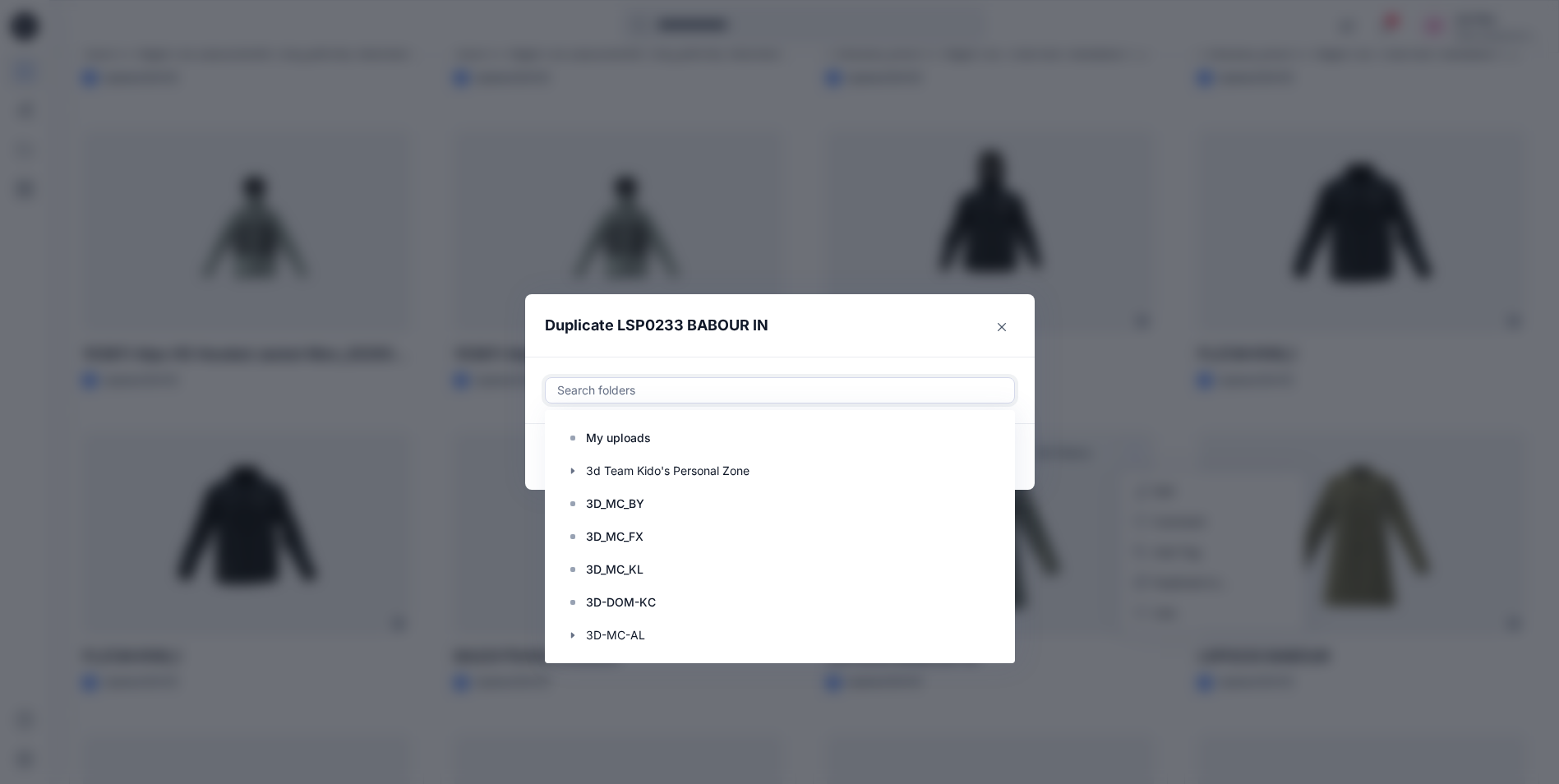
click at [662, 382] on div at bounding box center [780, 390] width 449 height 20
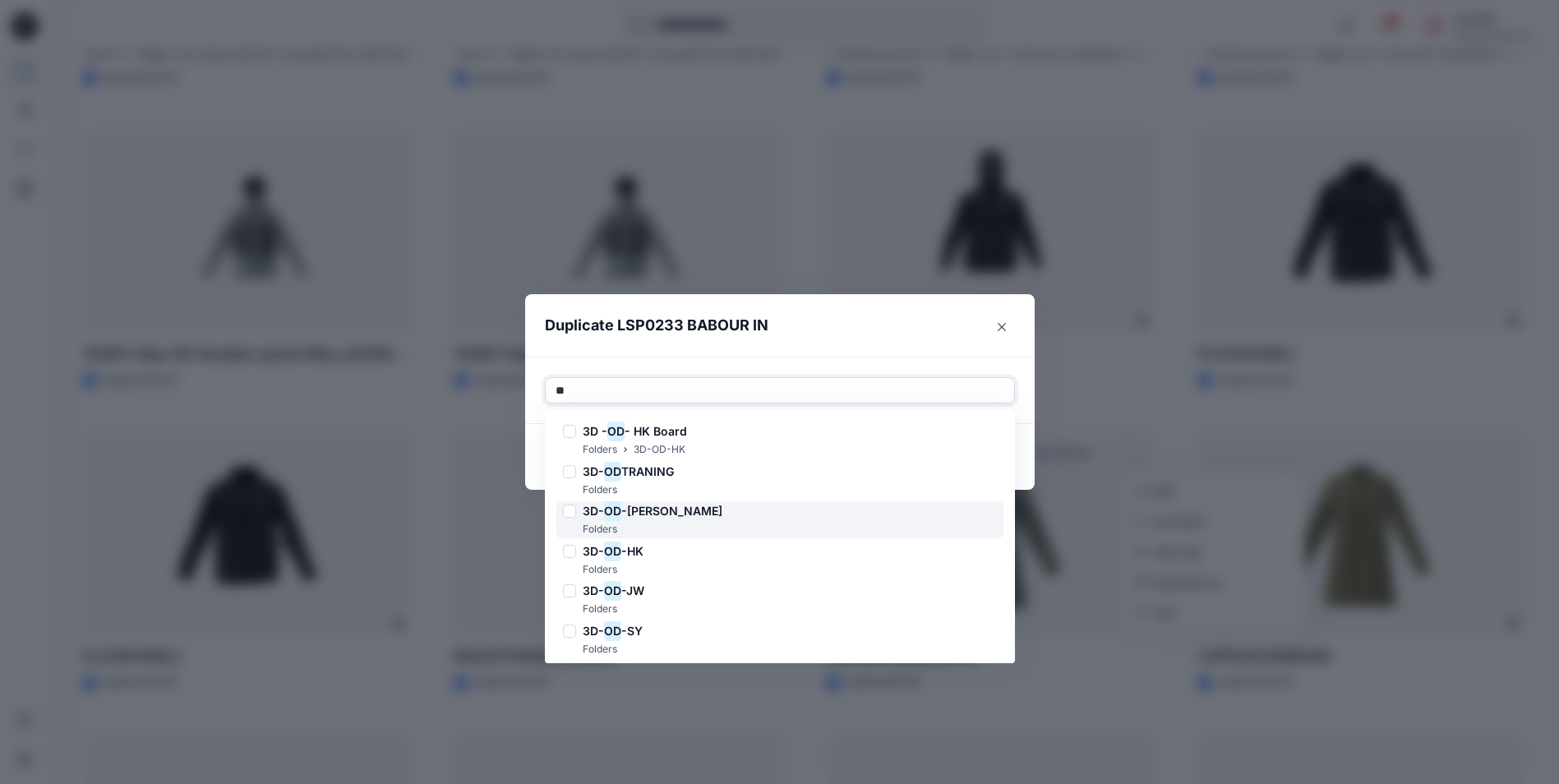
click at [648, 512] on span "-[PERSON_NAME]" at bounding box center [672, 510] width 101 height 14
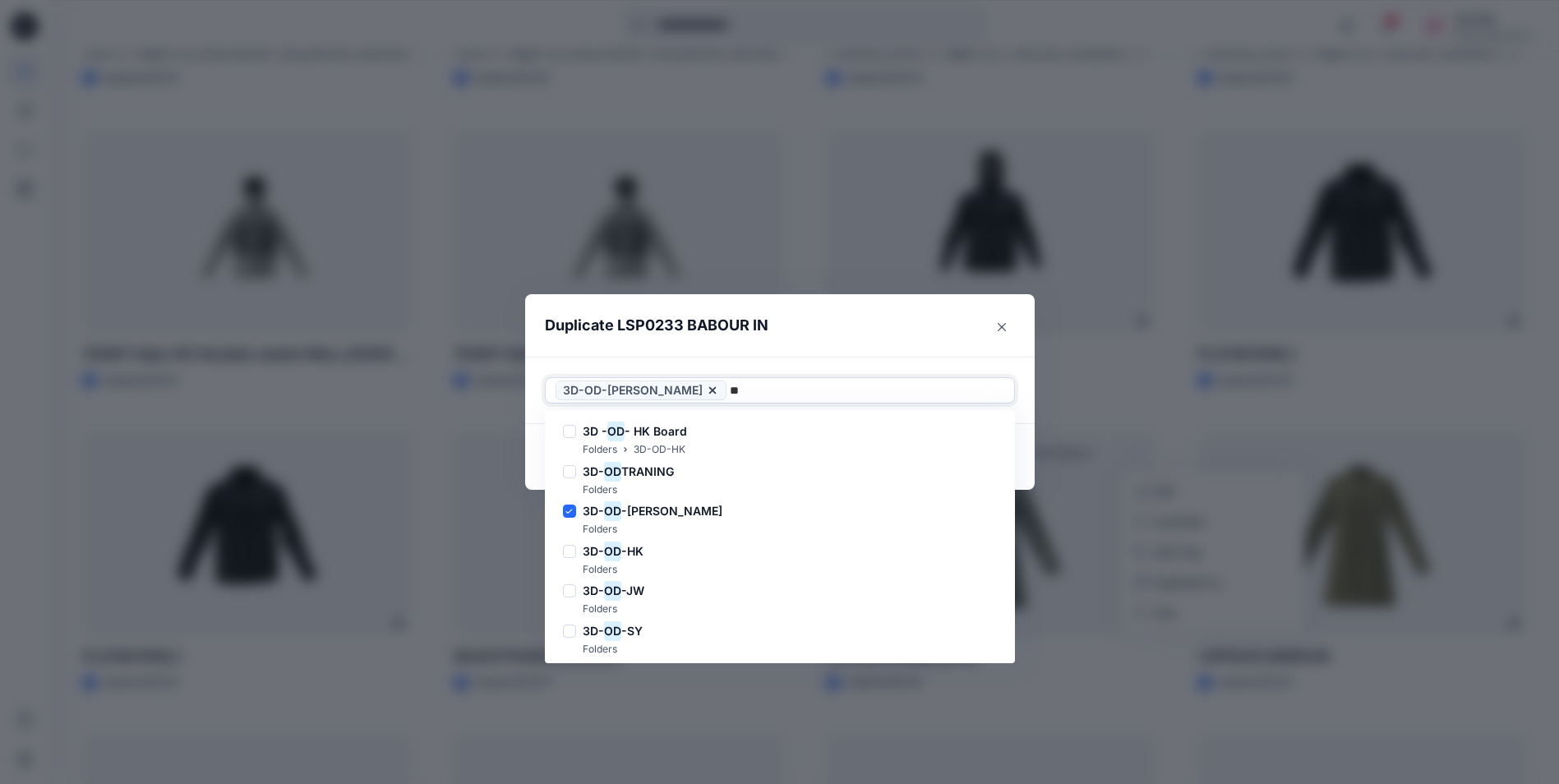
type input "**"
click at [871, 318] on header "Duplicate LSP0233 BABOUR IN" at bounding box center [763, 325] width 477 height 62
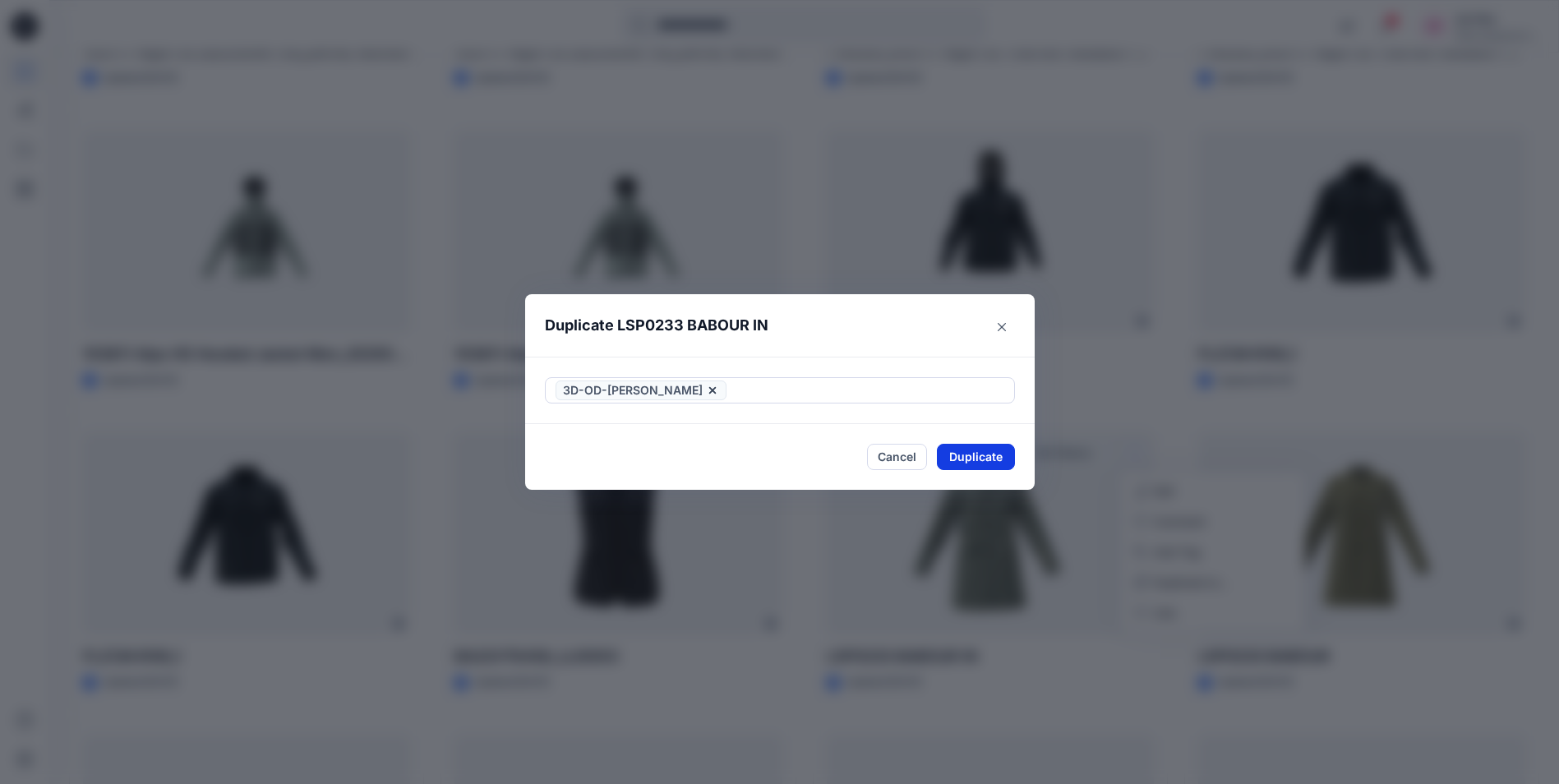
click at [988, 463] on button "Duplicate" at bounding box center [976, 457] width 78 height 26
click at [992, 457] on button "Close" at bounding box center [989, 457] width 54 height 26
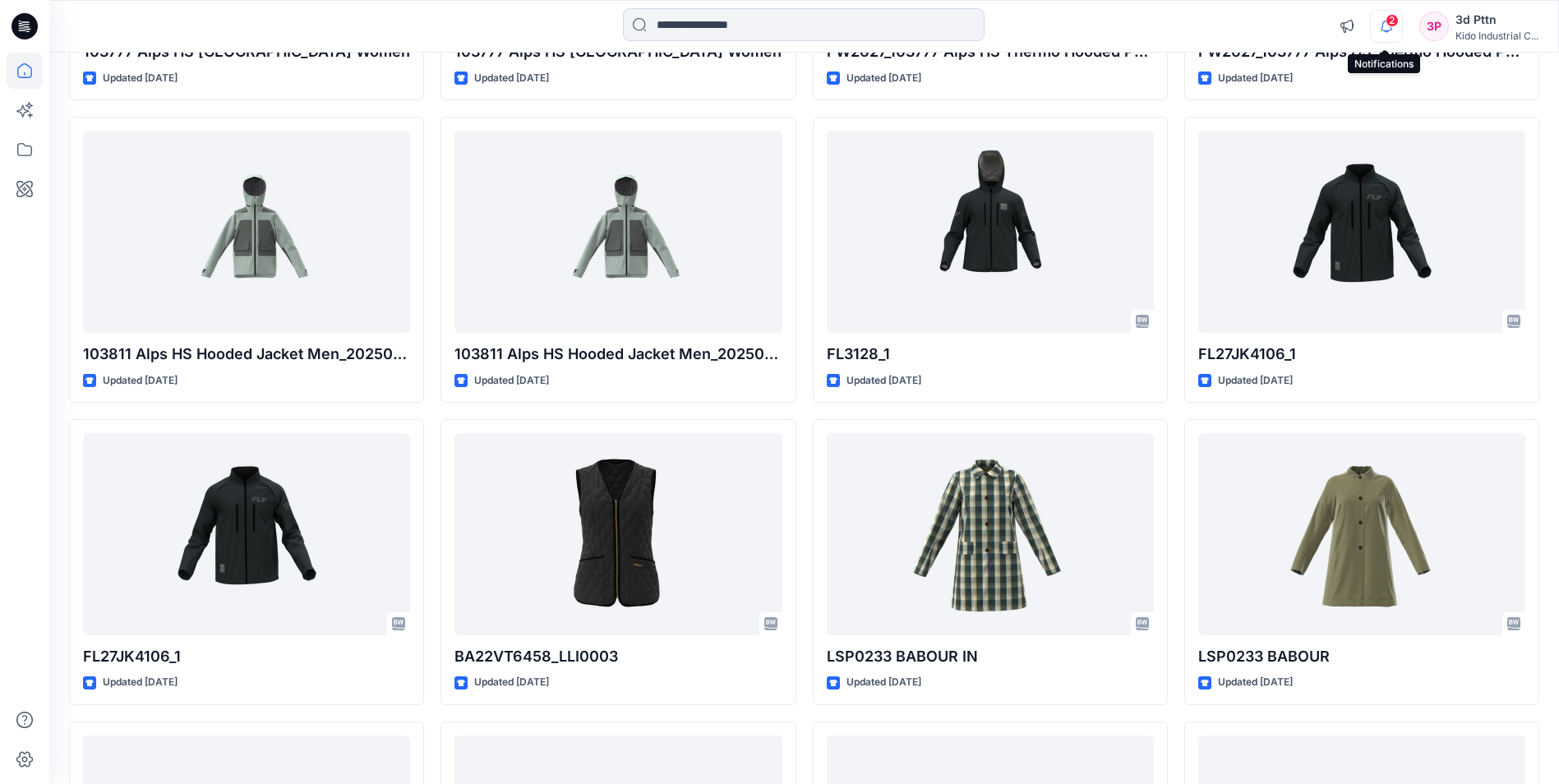
click at [1387, 29] on icon "button" at bounding box center [1387, 26] width 32 height 33
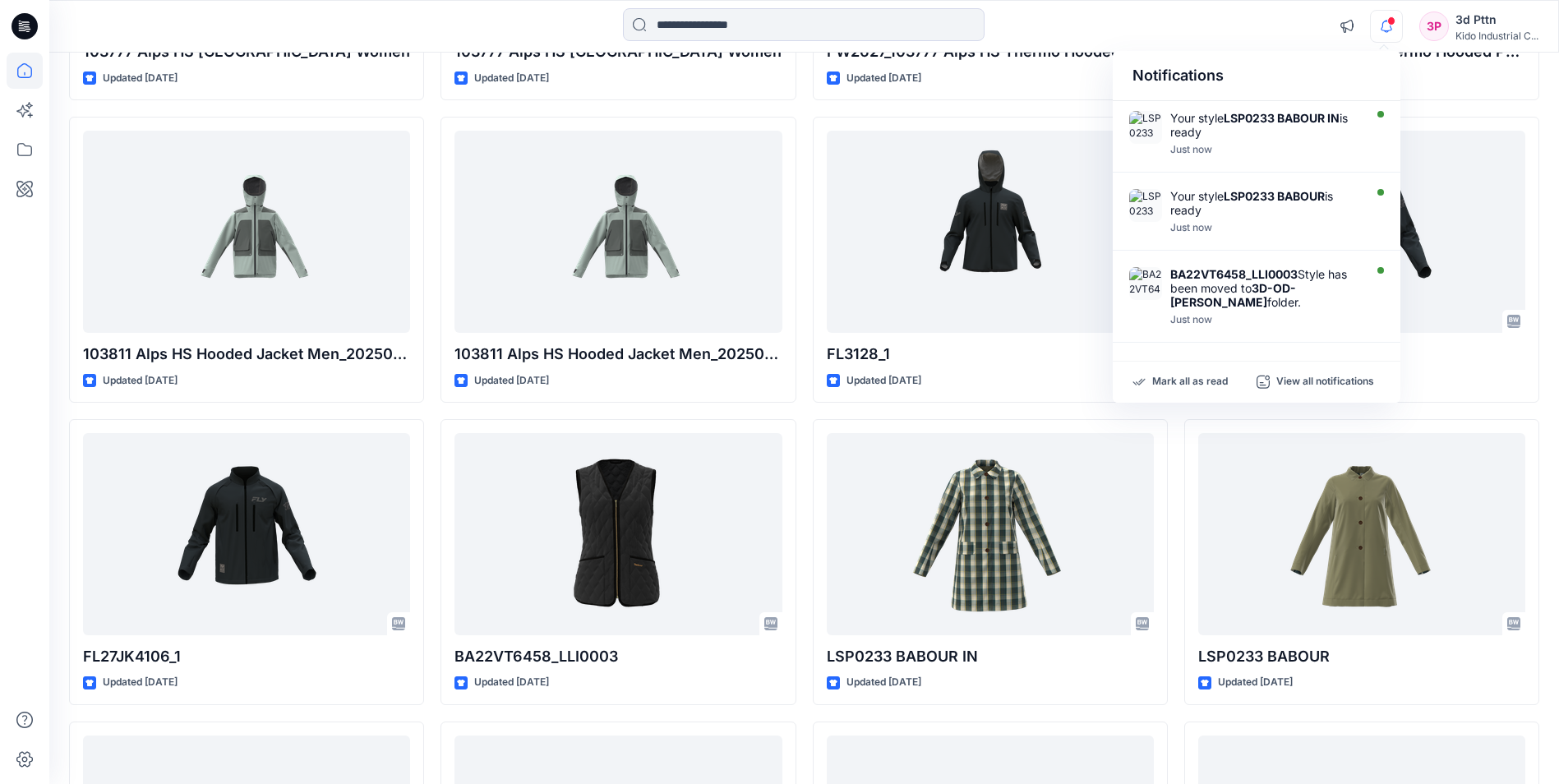
click at [1380, 20] on icon "button" at bounding box center [1387, 26] width 32 height 33
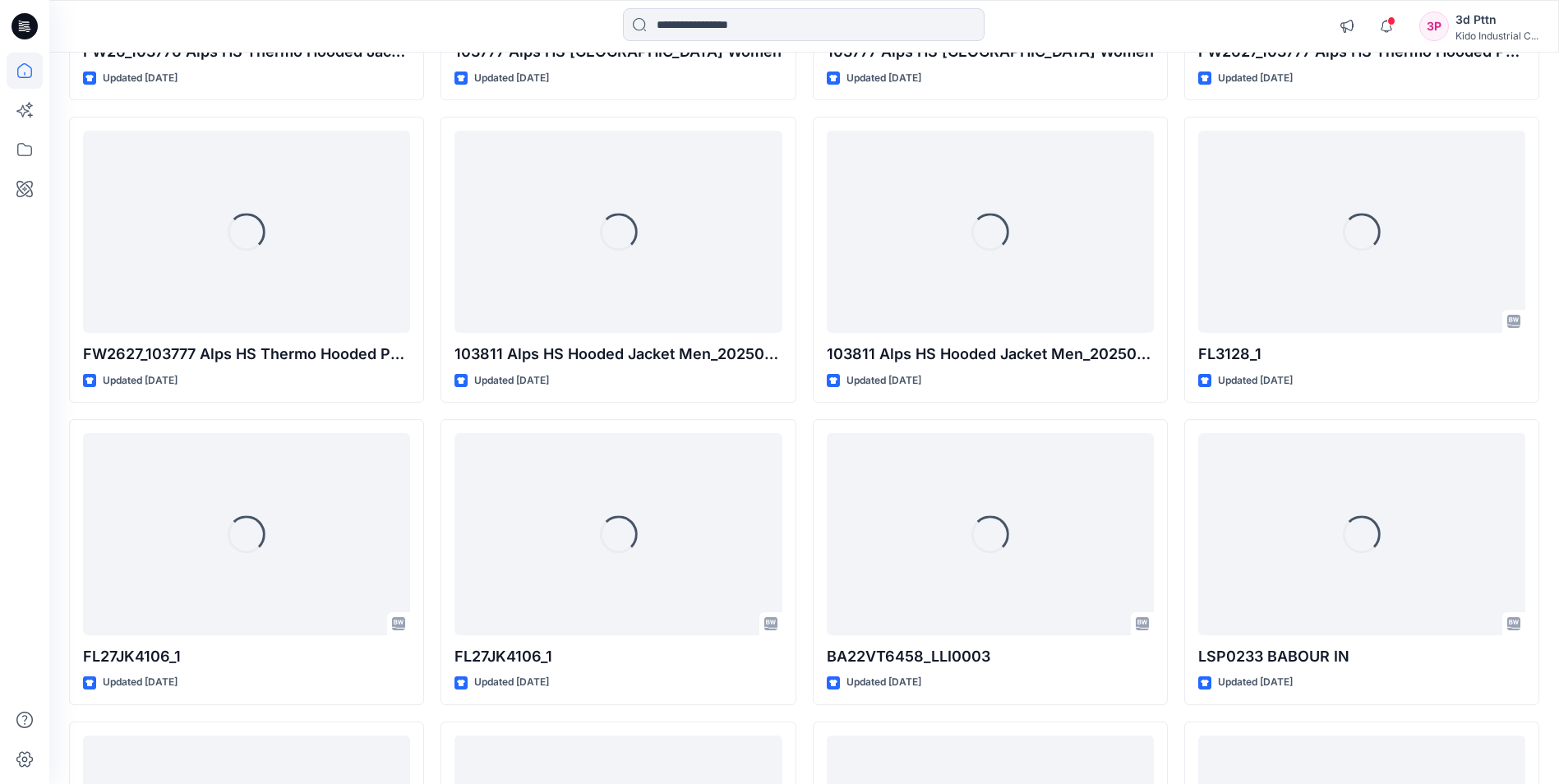
click at [1387, 18] on span at bounding box center [1391, 21] width 8 height 9
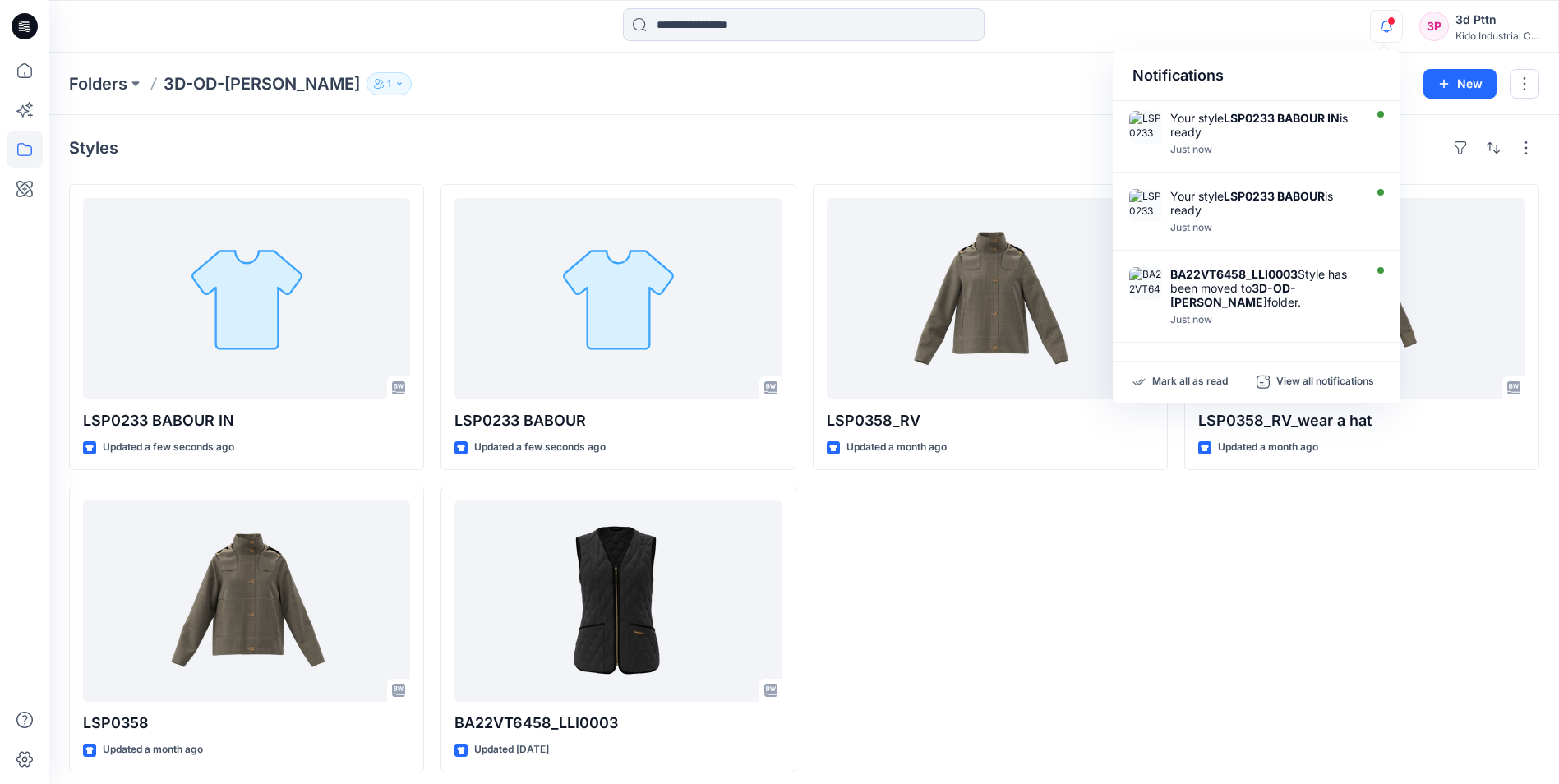
click at [1133, 574] on div "LSP0358_RV Updated a month ago" at bounding box center [990, 477] width 355 height 588
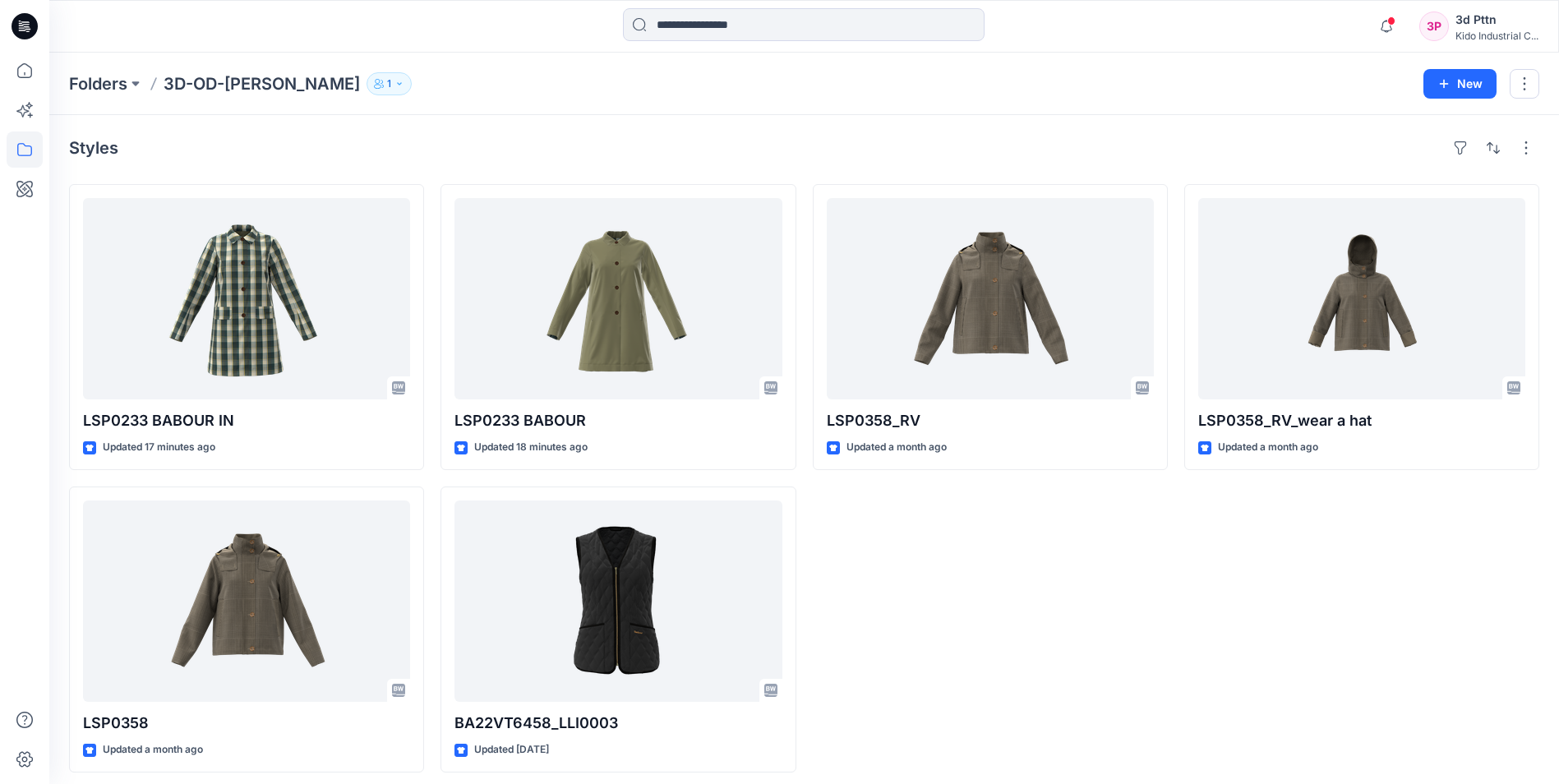
click at [1133, 595] on div "LSP0358_RV Updated a month ago" at bounding box center [990, 477] width 355 height 588
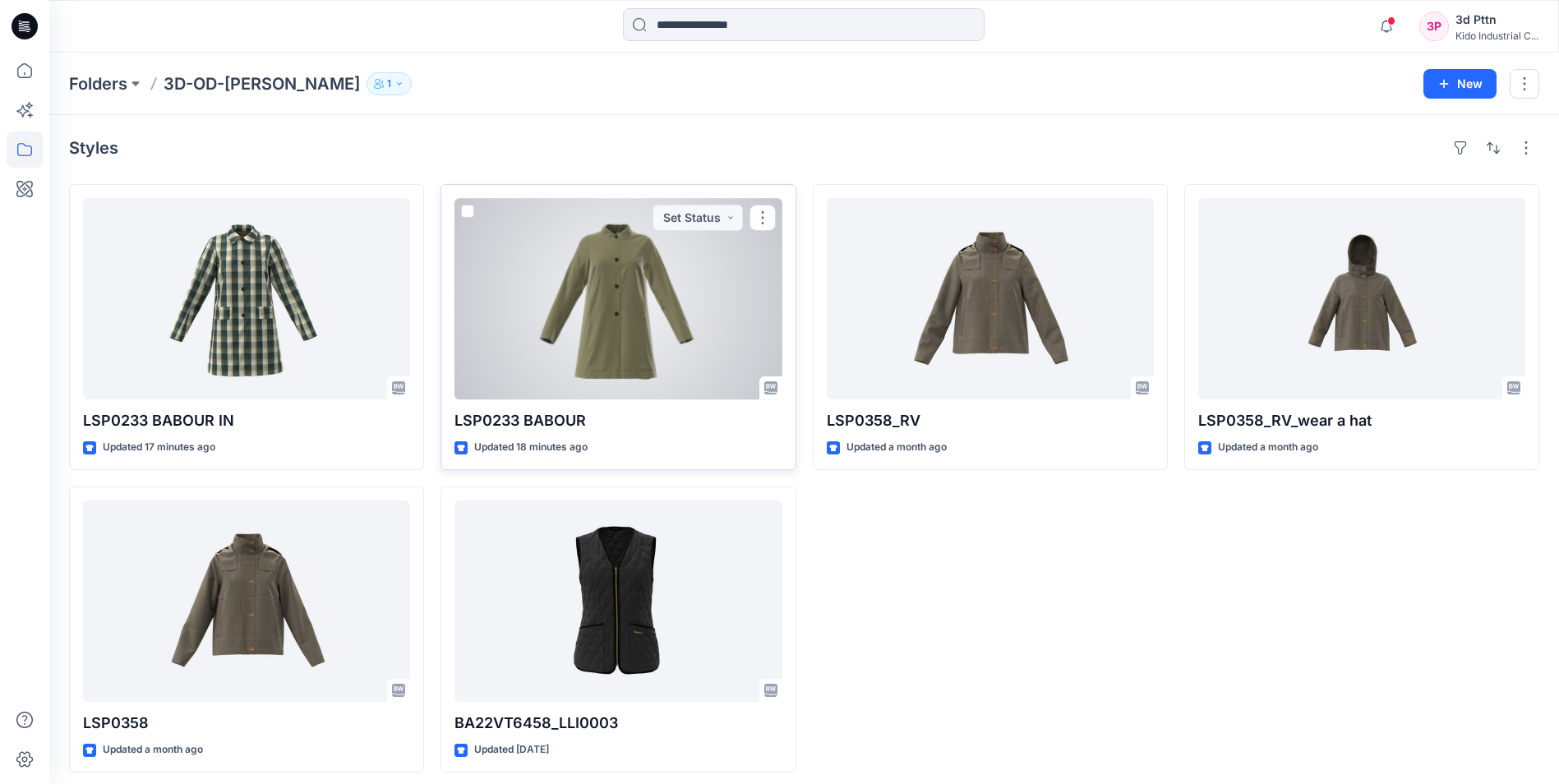
click at [570, 319] on div at bounding box center [618, 298] width 327 height 202
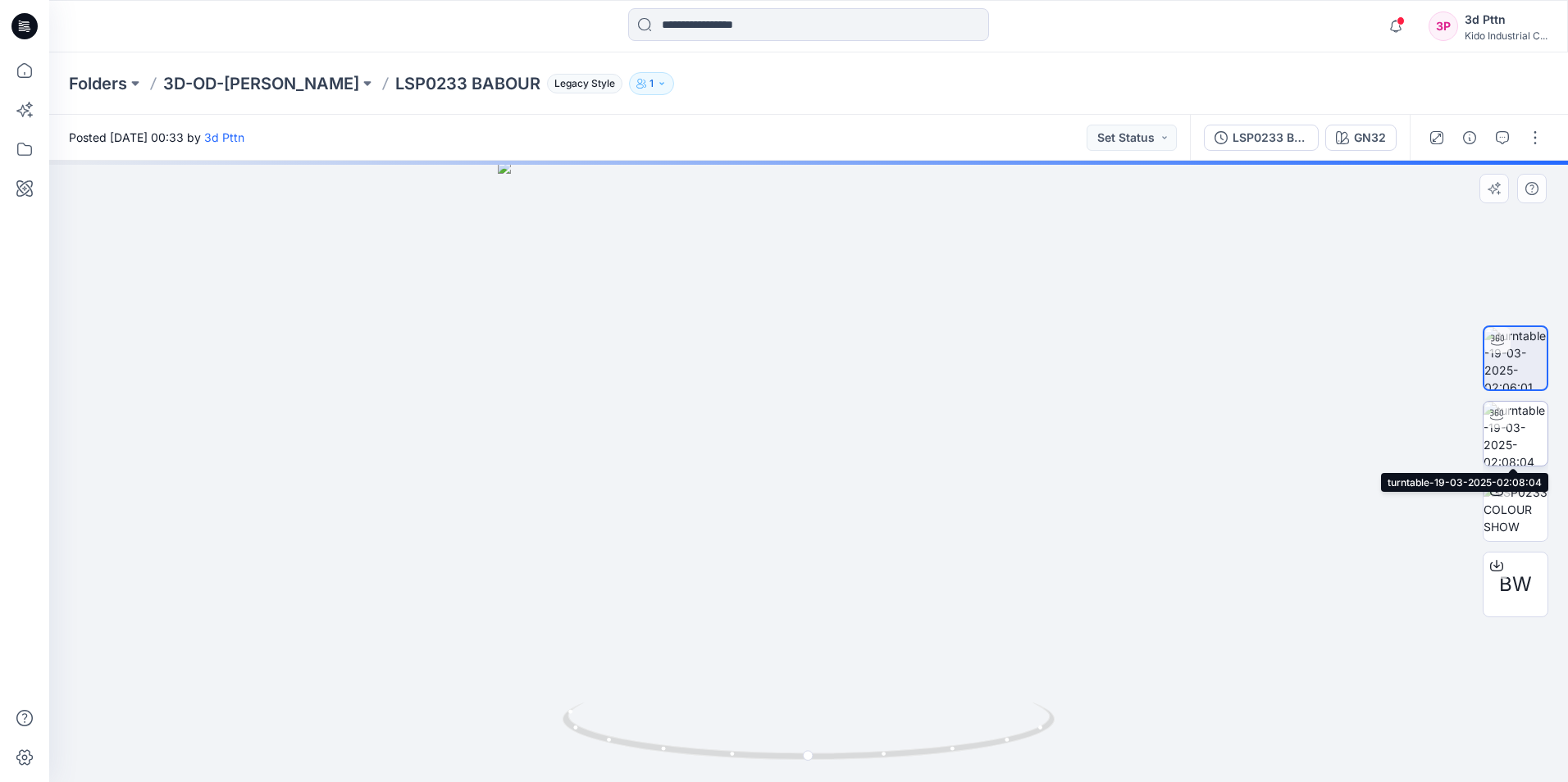
click at [1523, 435] on img at bounding box center [1514, 434] width 64 height 64
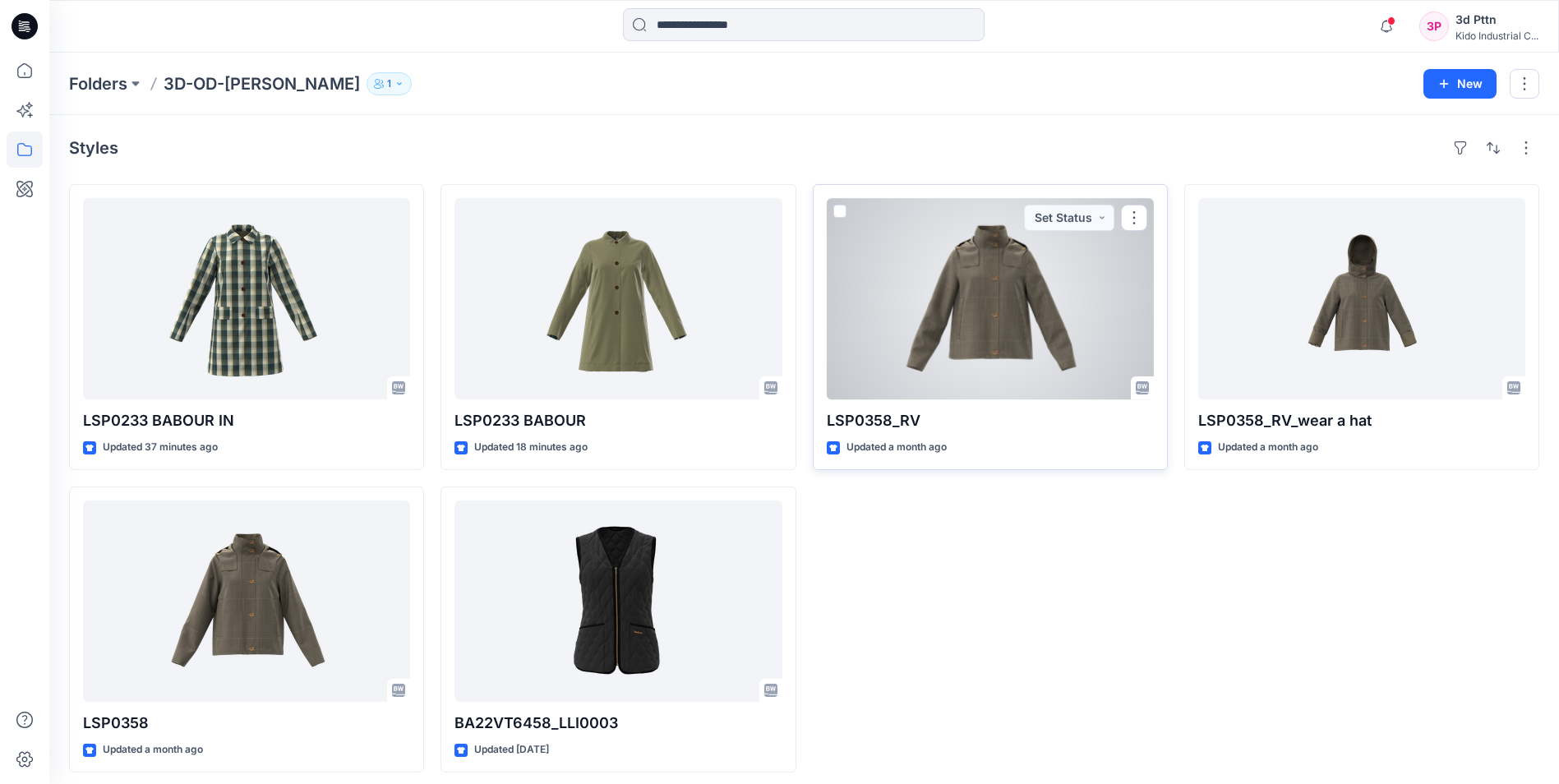
click at [1002, 340] on div at bounding box center [990, 298] width 327 height 202
